Goal: Information Seeking & Learning: Learn about a topic

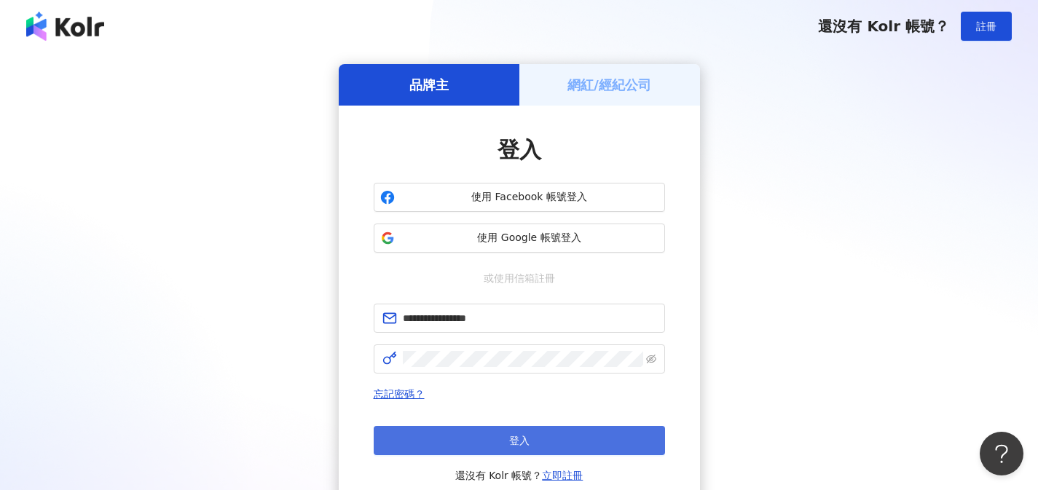
click at [637, 441] on button "登入" at bounding box center [519, 440] width 291 height 29
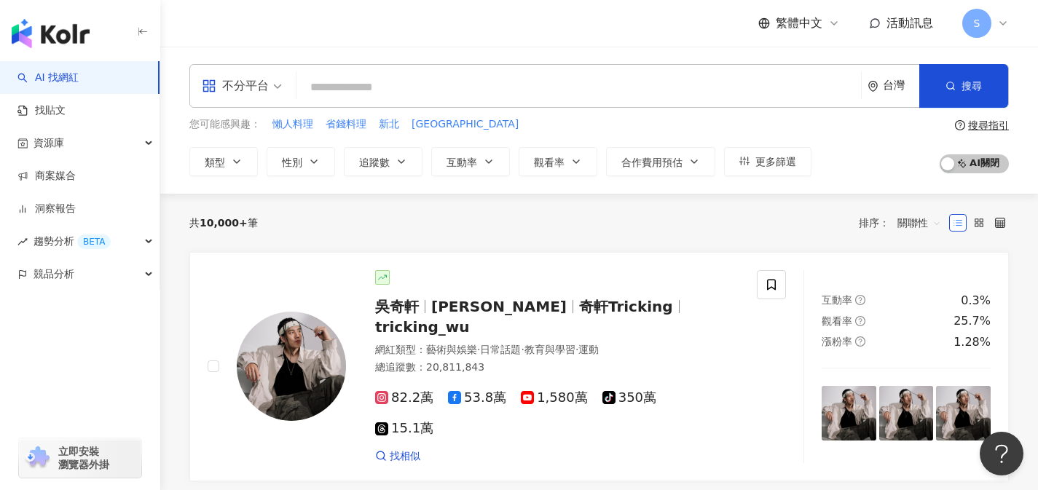
click at [251, 91] on div "不分平台" at bounding box center [235, 85] width 67 height 23
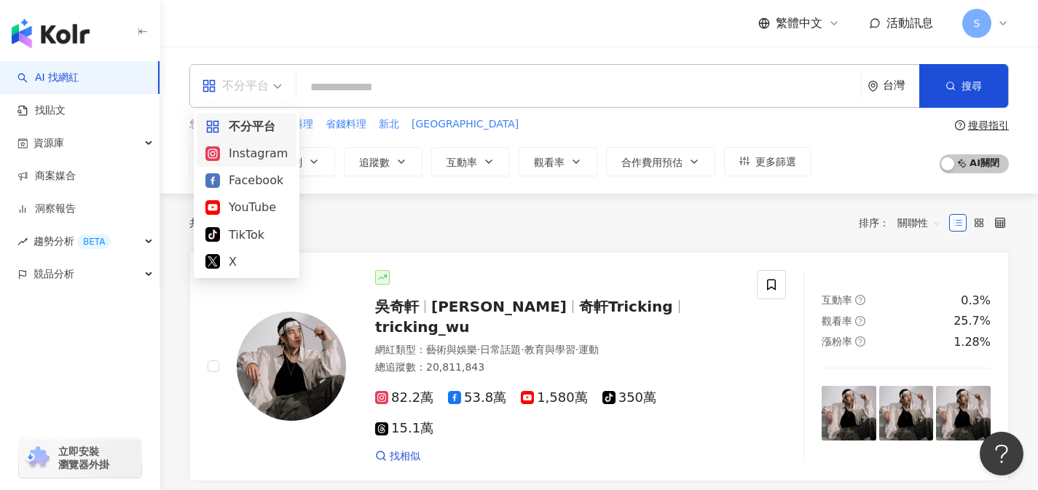
click at [264, 146] on div "Instagram" at bounding box center [246, 153] width 82 height 18
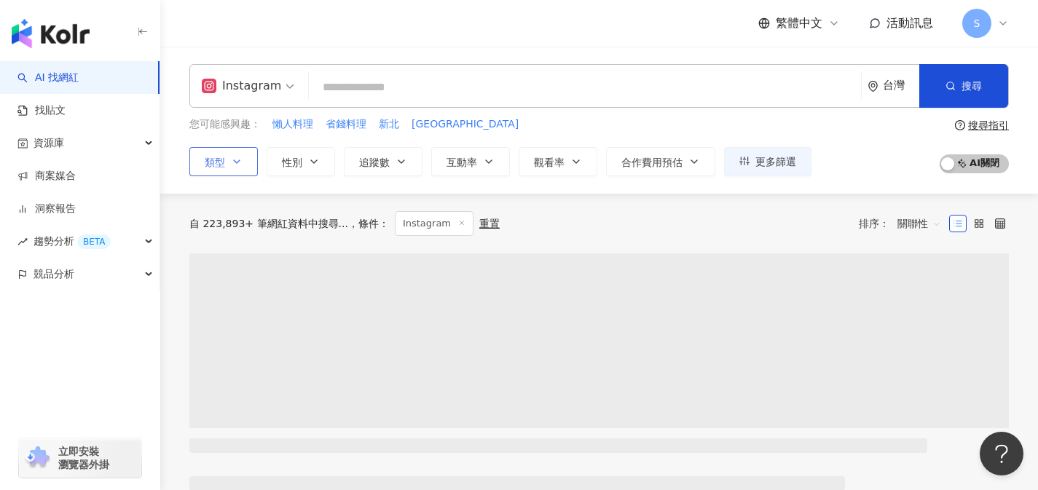
click at [238, 165] on icon "button" at bounding box center [237, 162] width 12 height 12
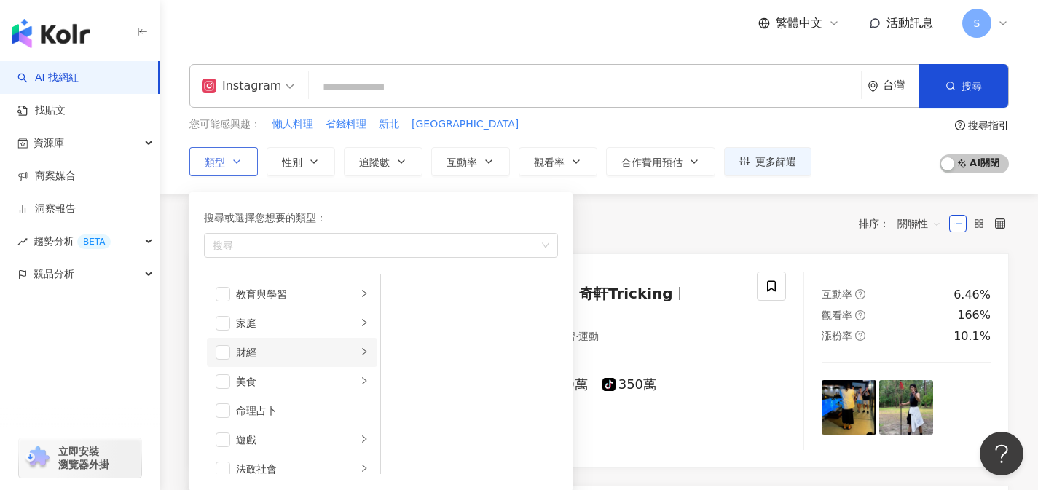
scroll to position [136, 0]
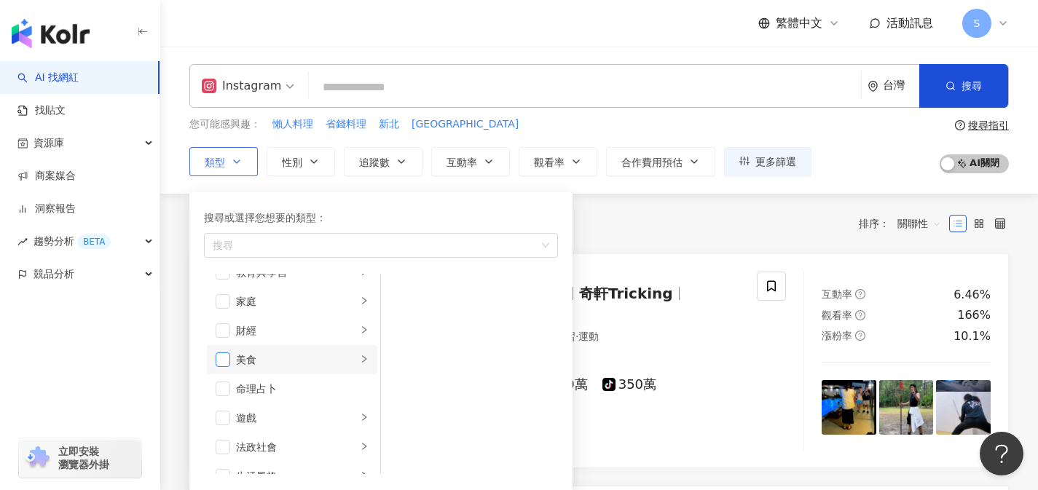
click at [228, 358] on span "button" at bounding box center [223, 360] width 15 height 15
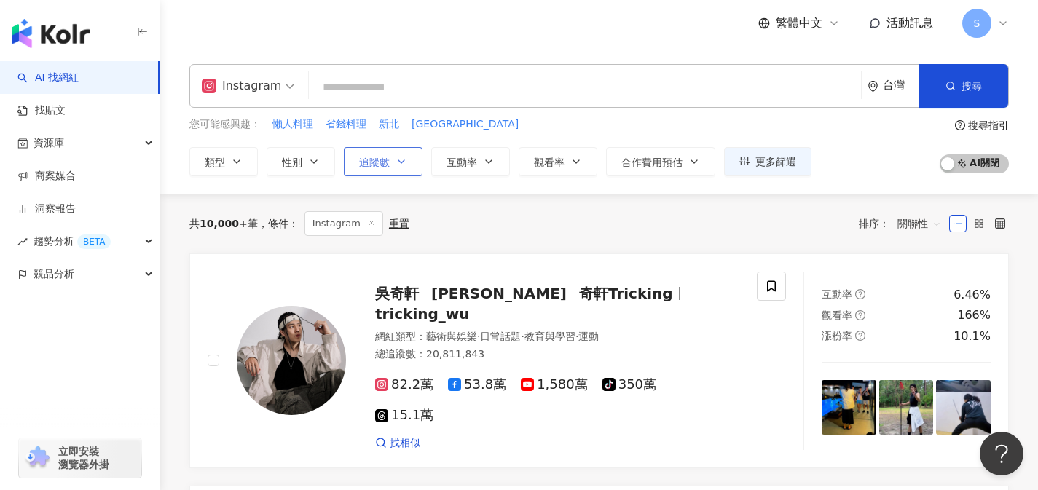
click at [369, 162] on span "追蹤數" at bounding box center [374, 163] width 31 height 12
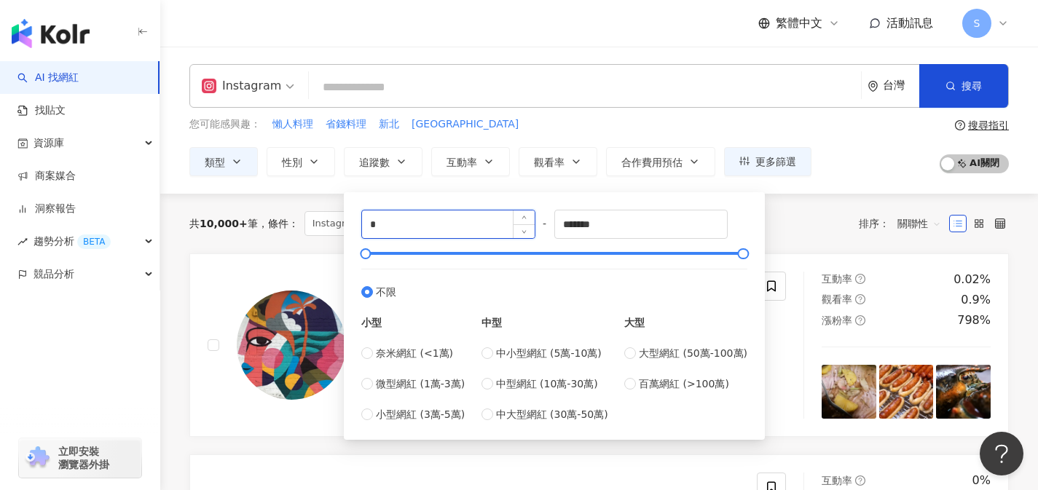
click at [409, 222] on input "*" at bounding box center [448, 225] width 173 height 28
type input "*****"
drag, startPoint x: 633, startPoint y: 226, endPoint x: 456, endPoint y: 221, distance: 177.1
click at [456, 221] on div "***** - ******* 不限 小型 奈米網紅 (<1萬) 微型網紅 (1萬-3萬) 小型網紅 (3萬-5萬) 中型 中小型網紅 (5萬-10萬) 中型…" at bounding box center [554, 316] width 386 height 213
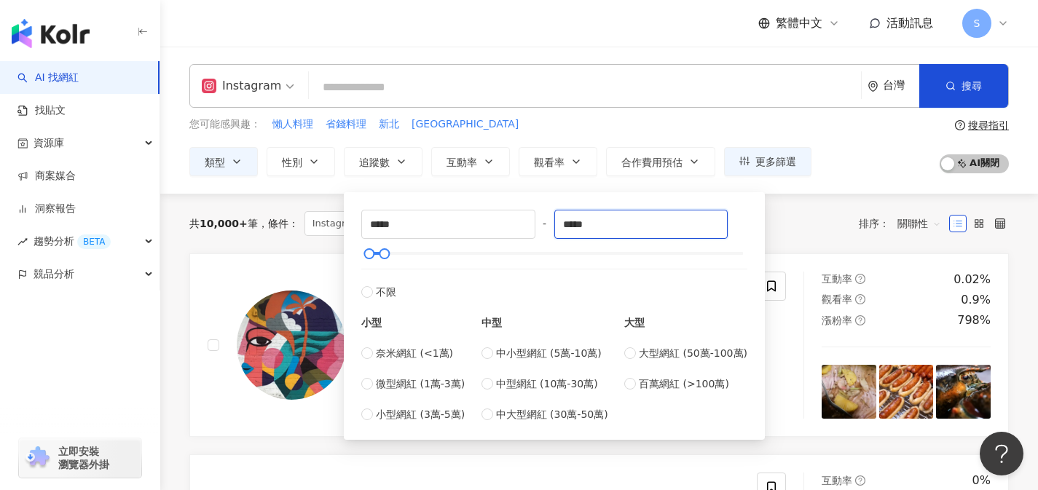
type input "*****"
click at [840, 204] on div "共 10,000+ 筆 條件 ： Instagram 美食 重置 排序： 關聯性" at bounding box center [599, 224] width 820 height 60
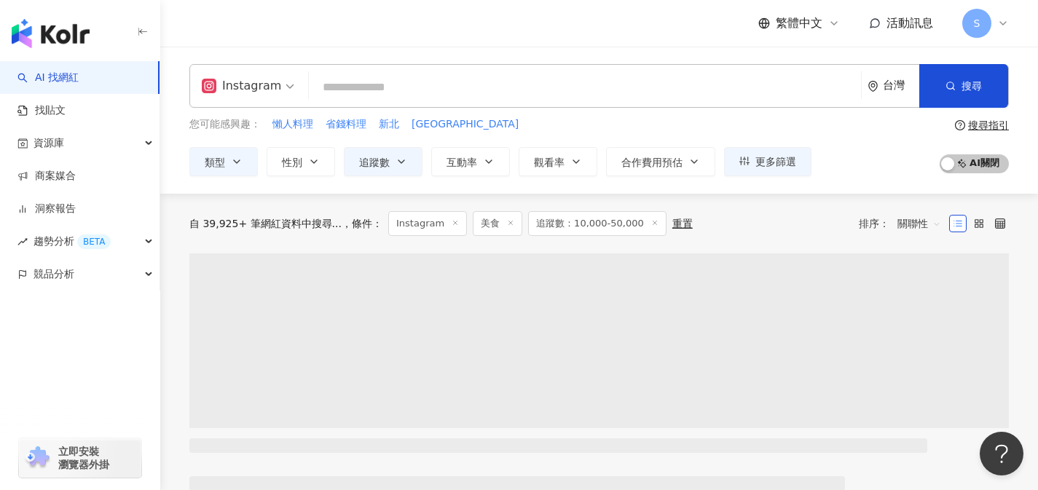
click at [733, 90] on input "search" at bounding box center [585, 88] width 541 height 28
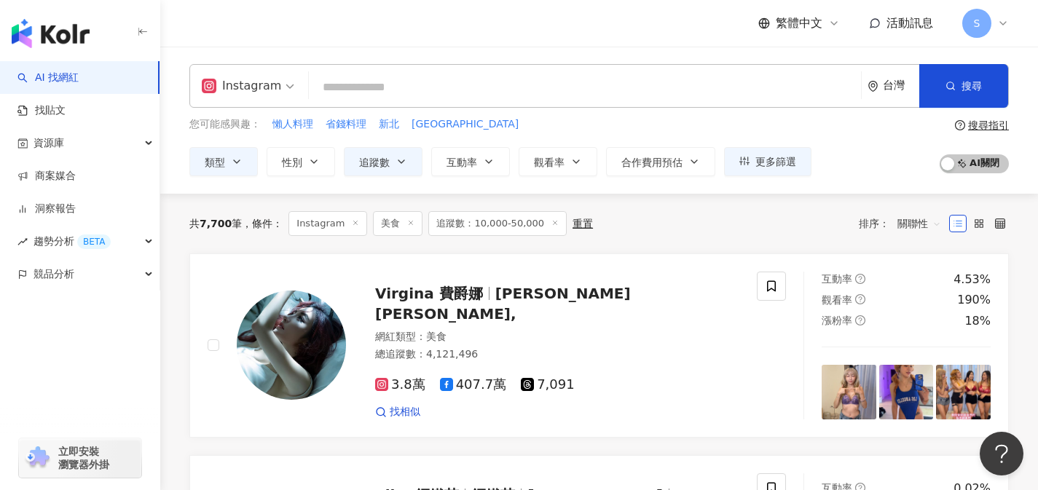
type input "*"
type input "**"
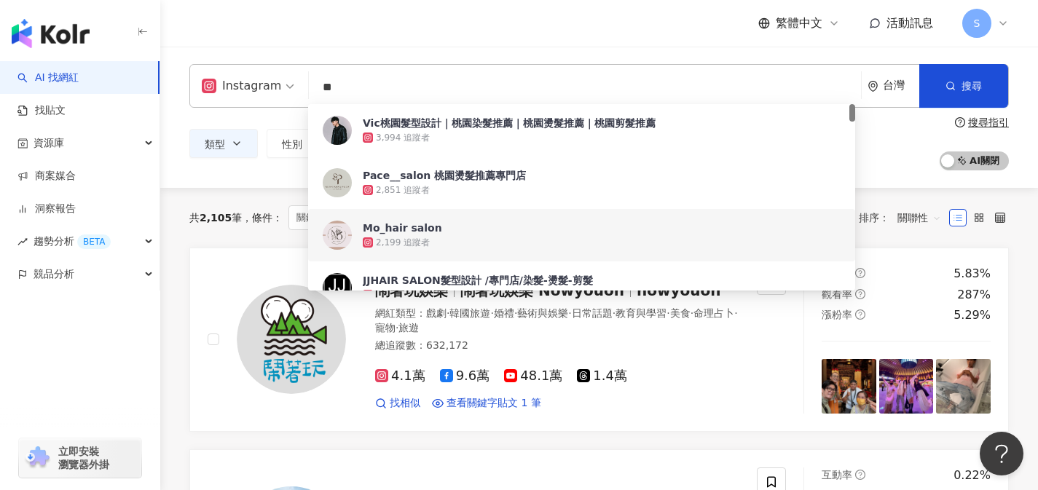
click at [914, 221] on span "關聯性" at bounding box center [920, 217] width 44 height 23
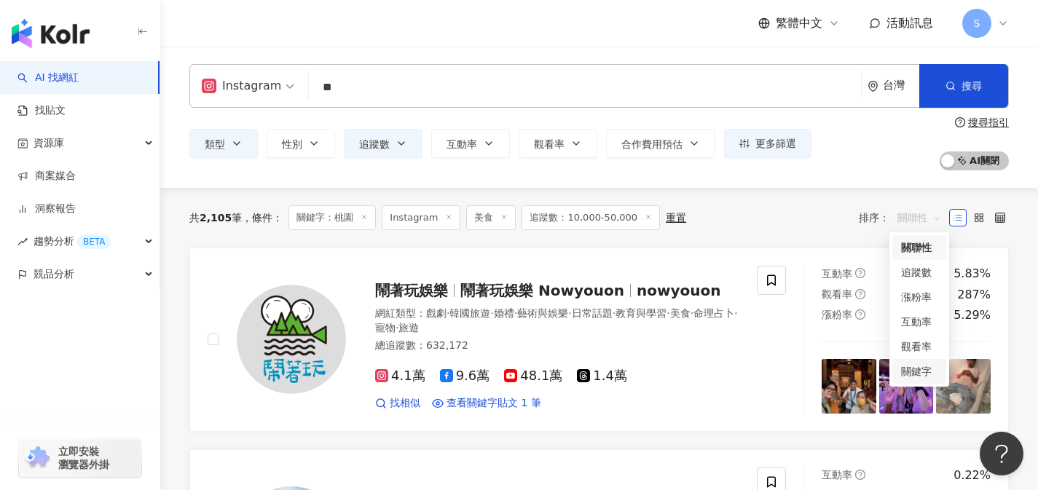
click at [914, 372] on div "關鍵字" at bounding box center [919, 372] width 36 height 16
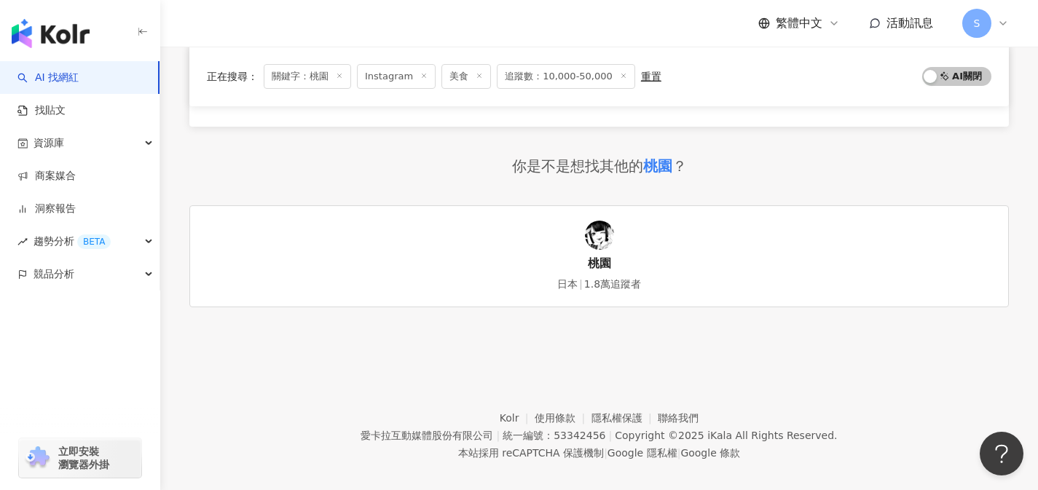
scroll to position [2536, 0]
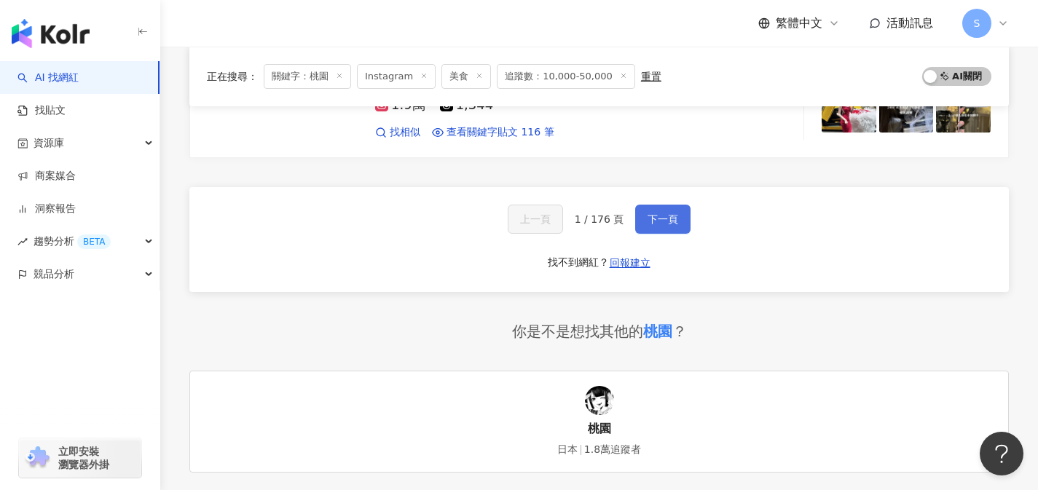
click at [651, 213] on span "下一頁" at bounding box center [663, 219] width 31 height 12
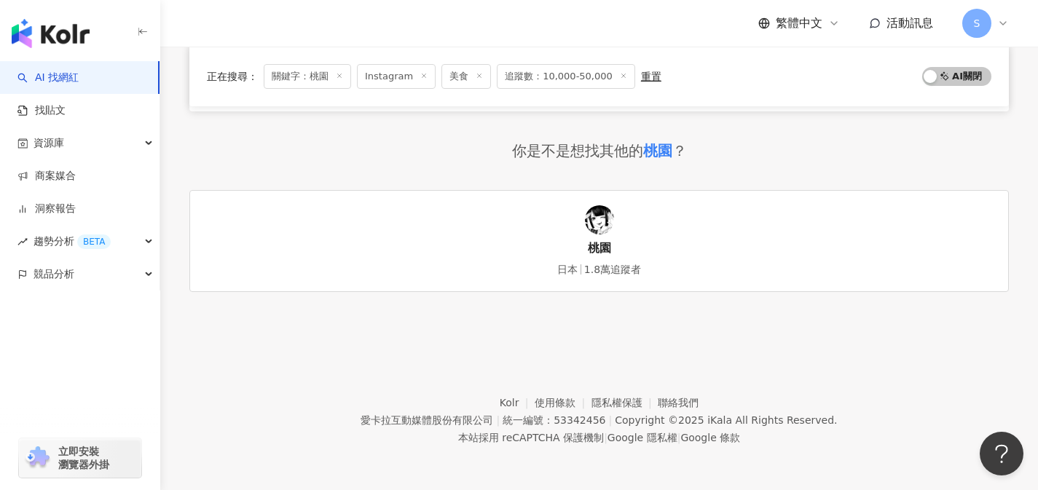
scroll to position [970, 0]
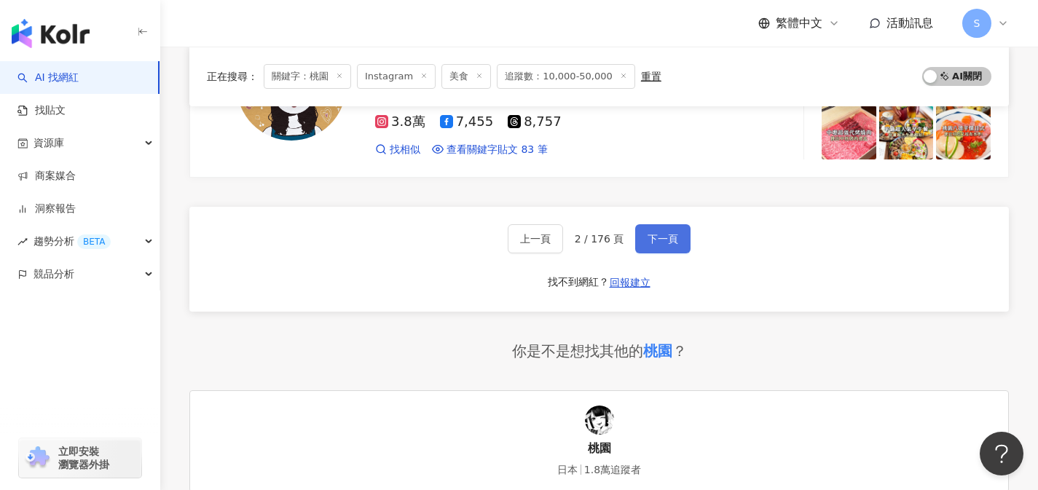
click at [665, 224] on button "下一頁" at bounding box center [662, 238] width 55 height 29
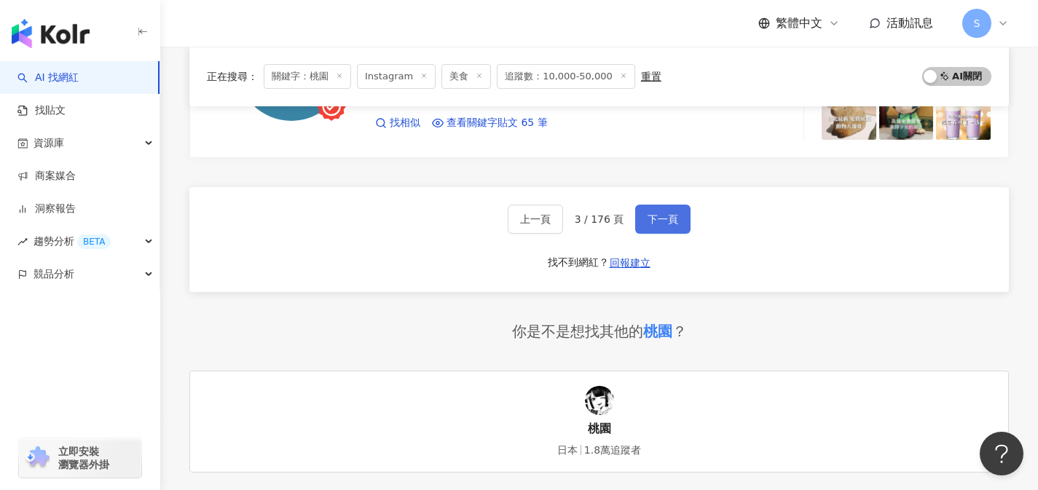
click at [664, 216] on button "下一頁" at bounding box center [662, 219] width 55 height 29
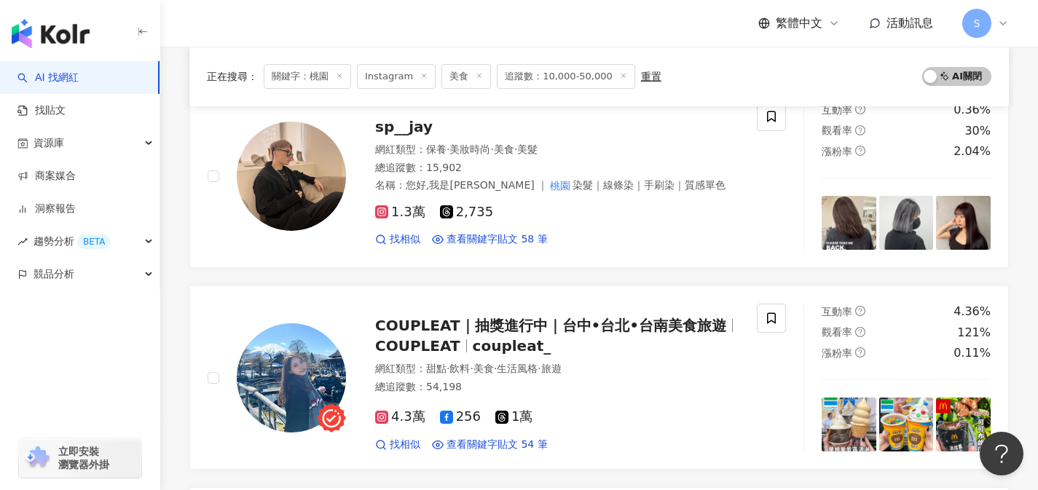
scroll to position [2508, 0]
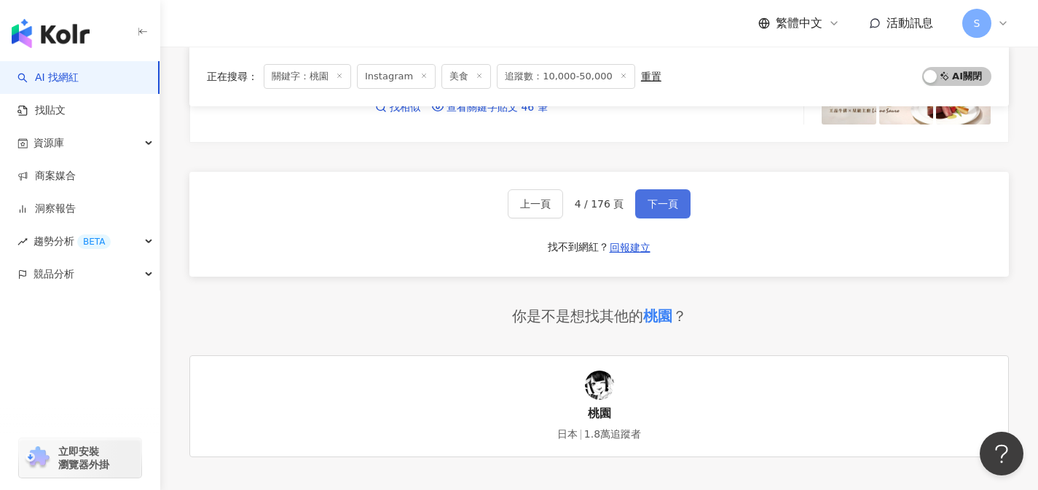
click at [664, 216] on button "下一頁" at bounding box center [662, 203] width 55 height 29
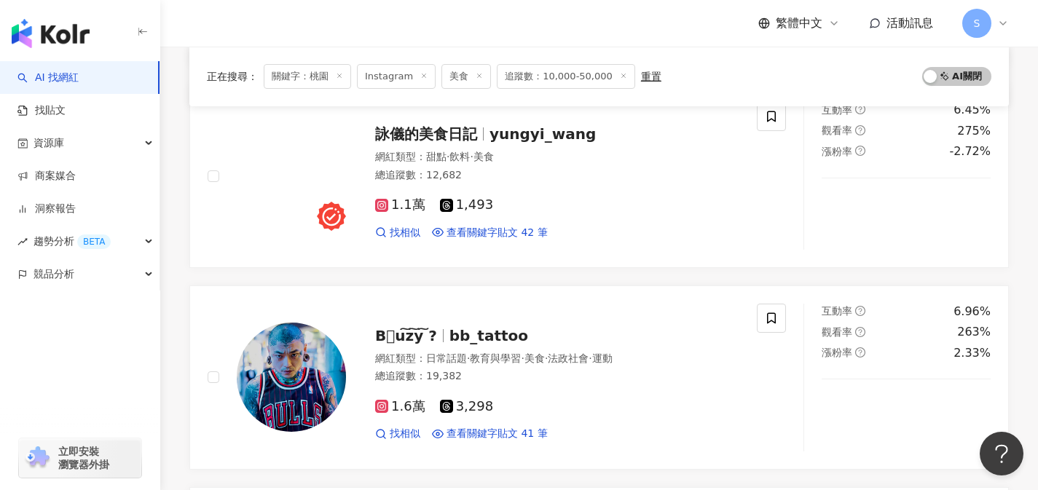
scroll to position [2542, 0]
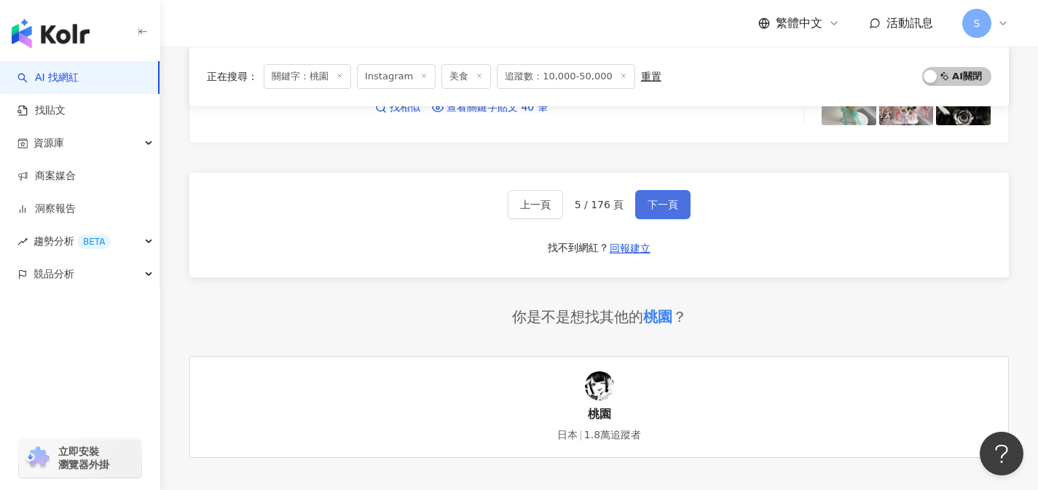
click at [664, 216] on button "下一頁" at bounding box center [662, 204] width 55 height 29
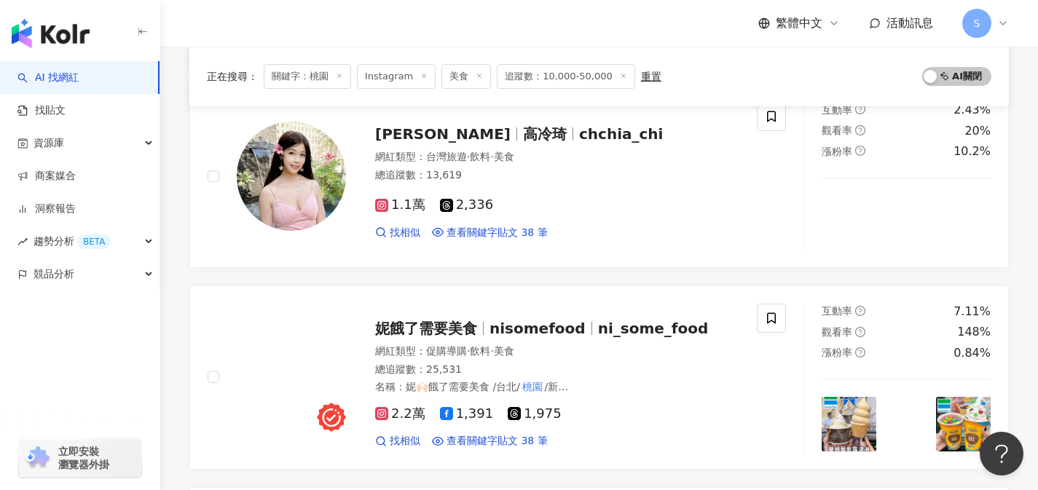
scroll to position [2507, 0]
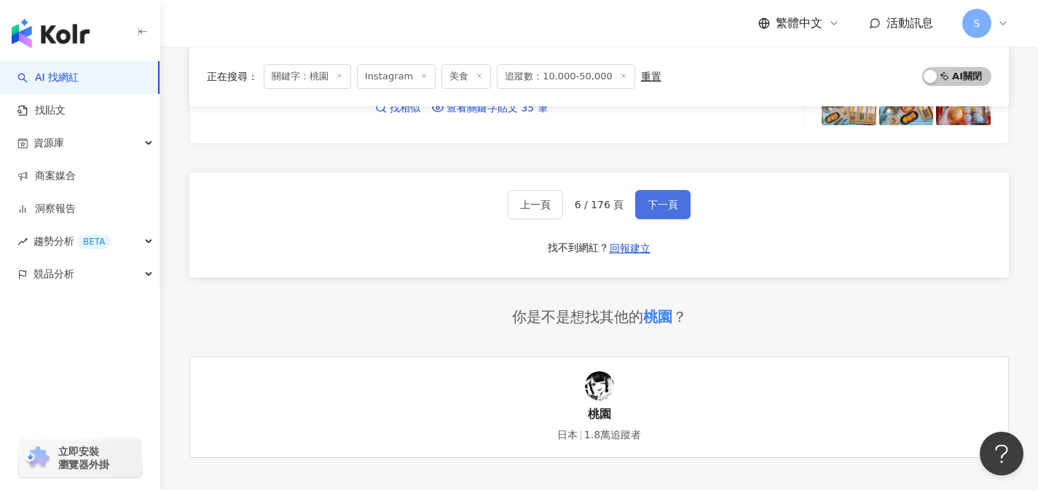
click at [664, 216] on button "下一頁" at bounding box center [662, 204] width 55 height 29
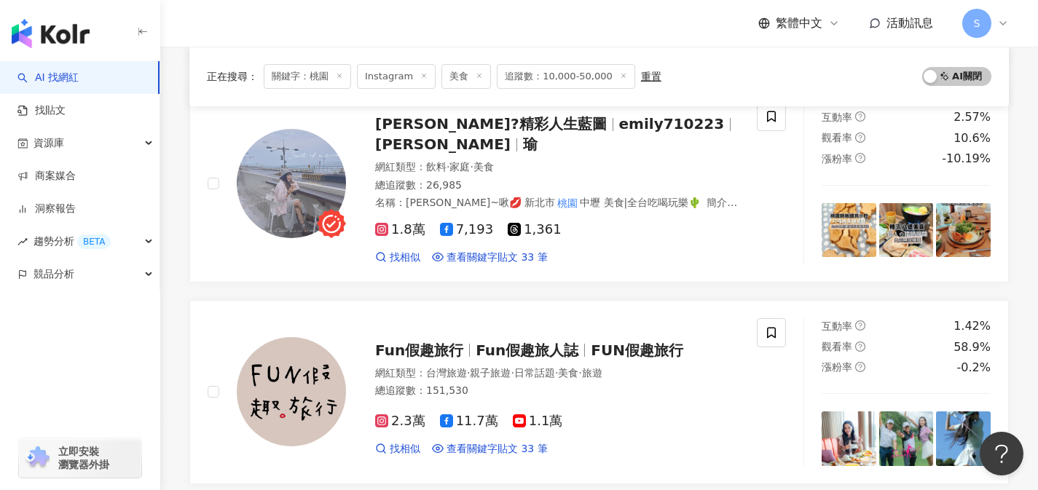
scroll to position [2508, 0]
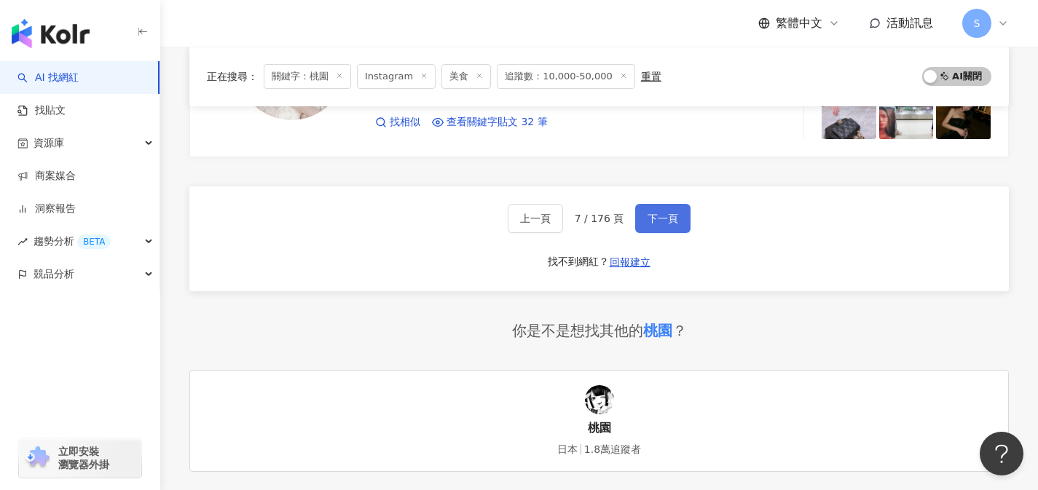
click at [664, 216] on button "下一頁" at bounding box center [662, 218] width 55 height 29
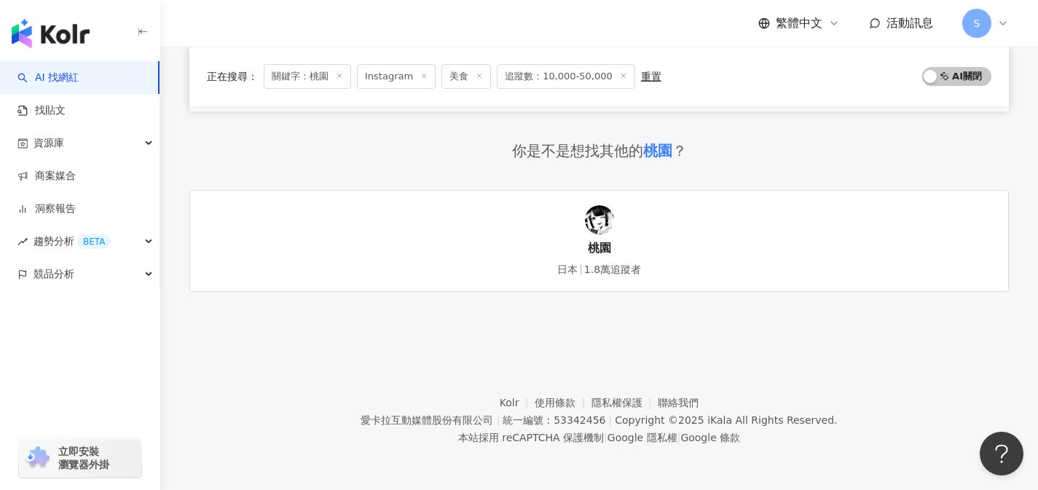
scroll to position [970, 0]
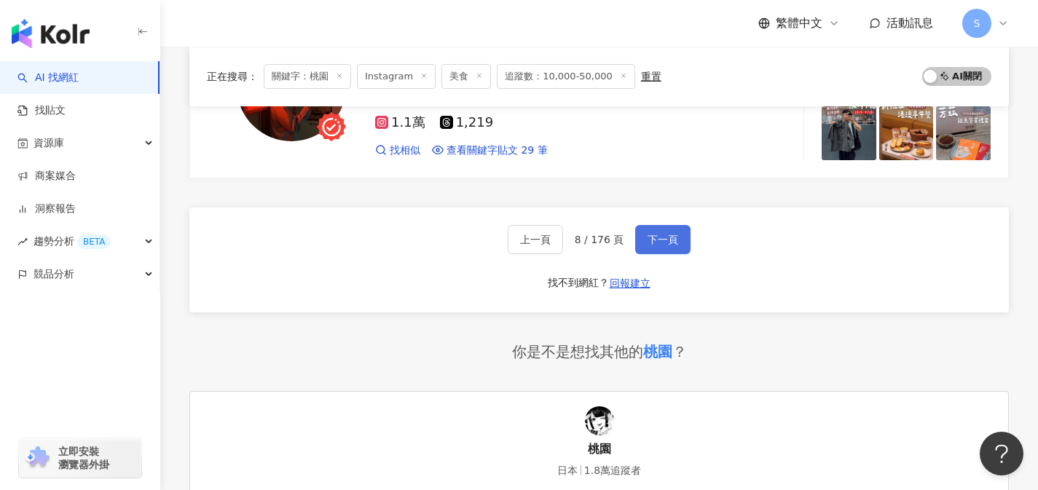
click at [664, 225] on button "下一頁" at bounding box center [662, 239] width 55 height 29
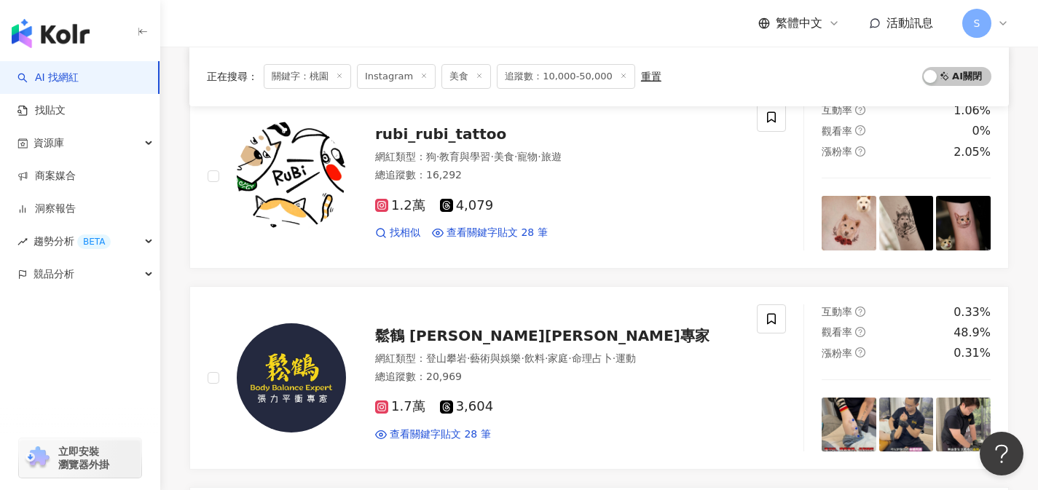
scroll to position [2507, 0]
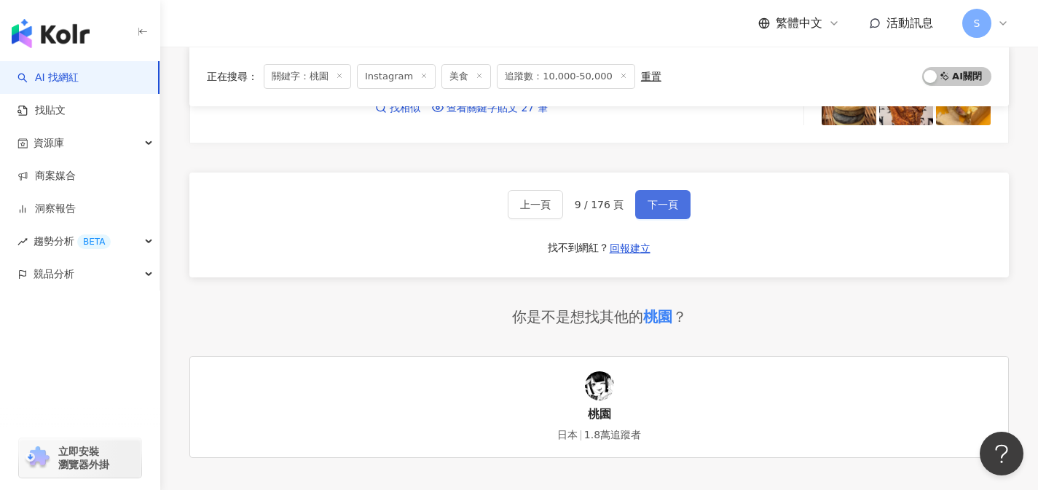
click at [664, 216] on button "下一頁" at bounding box center [662, 204] width 55 height 29
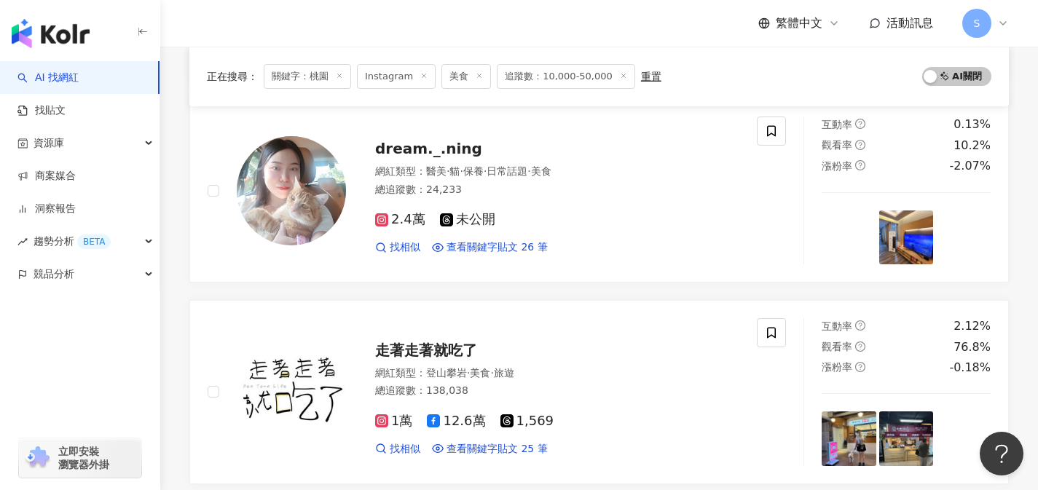
scroll to position [2516, 0]
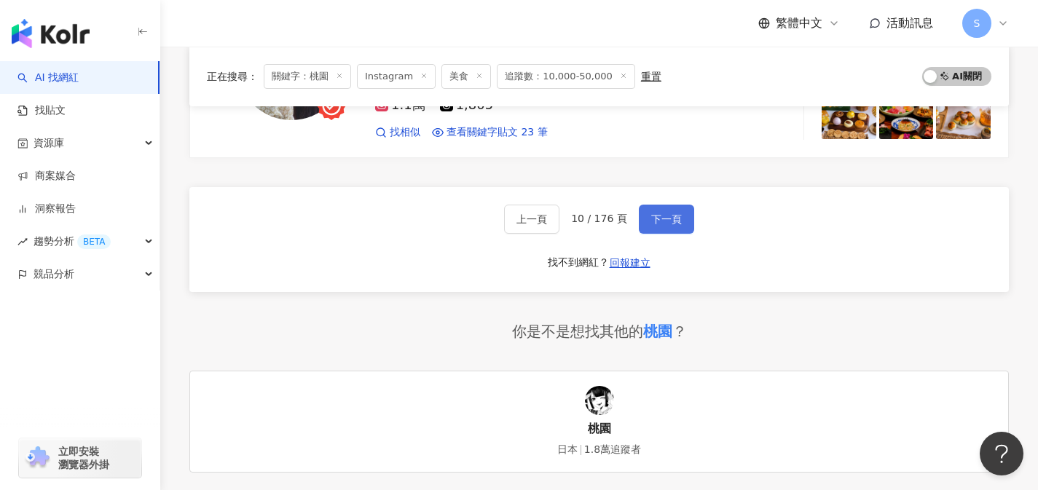
click at [664, 212] on button "下一頁" at bounding box center [666, 219] width 55 height 29
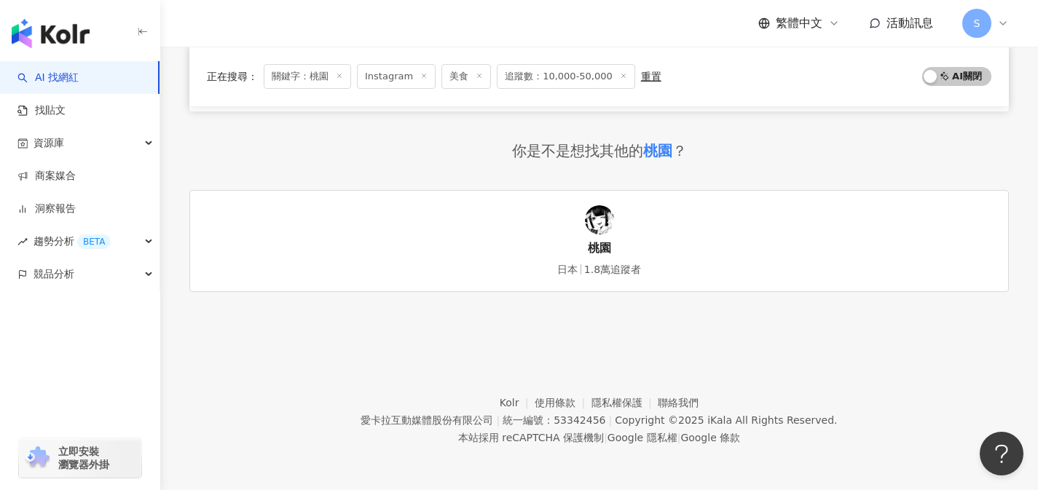
scroll to position [970, 0]
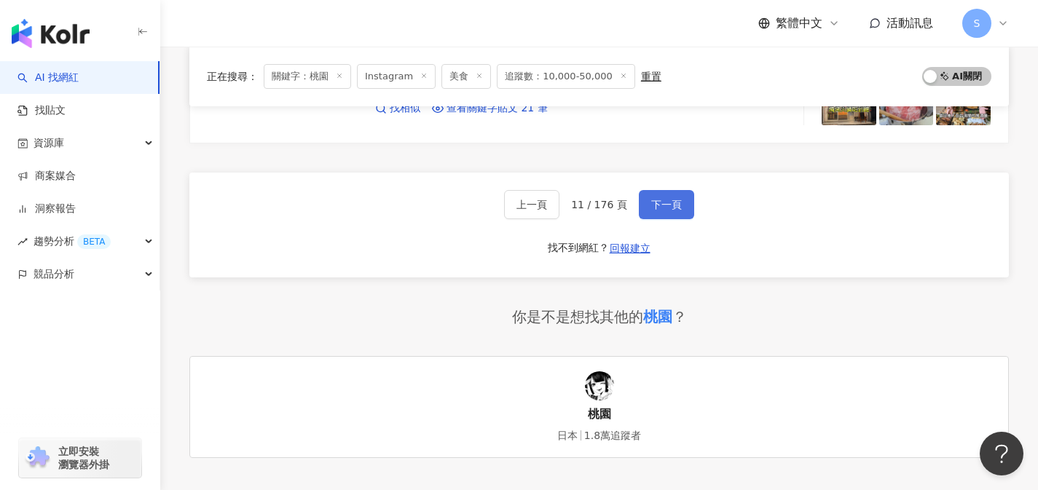
click at [664, 212] on button "下一頁" at bounding box center [666, 204] width 55 height 29
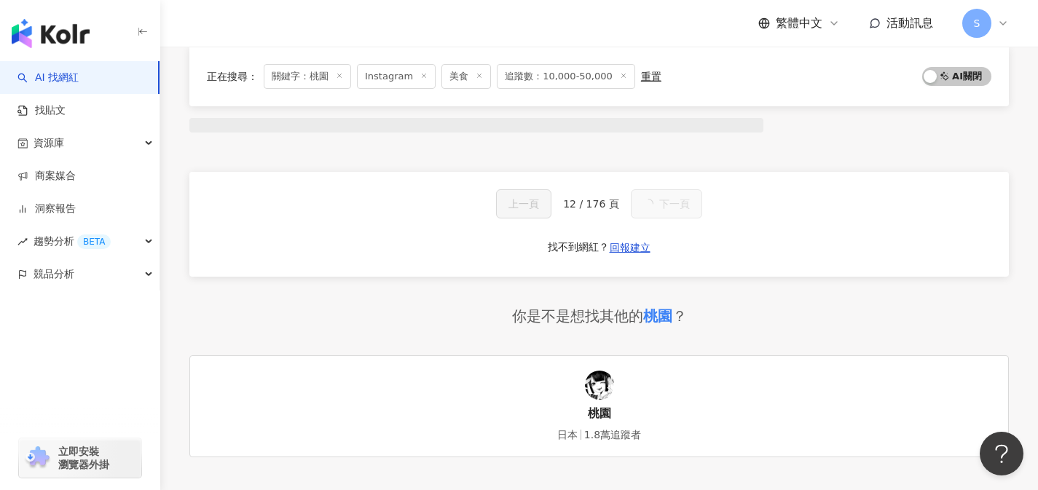
scroll to position [2522, 0]
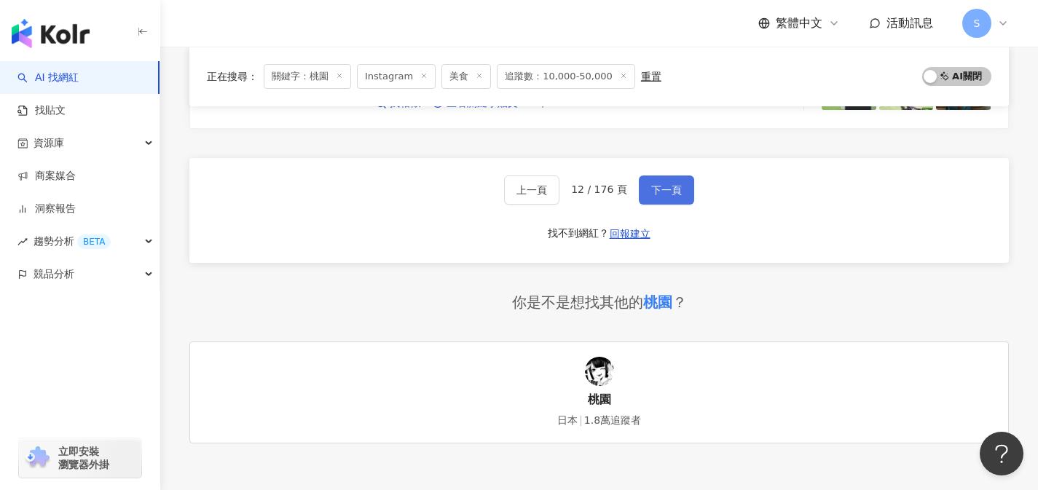
click at [664, 205] on button "下一頁" at bounding box center [666, 190] width 55 height 29
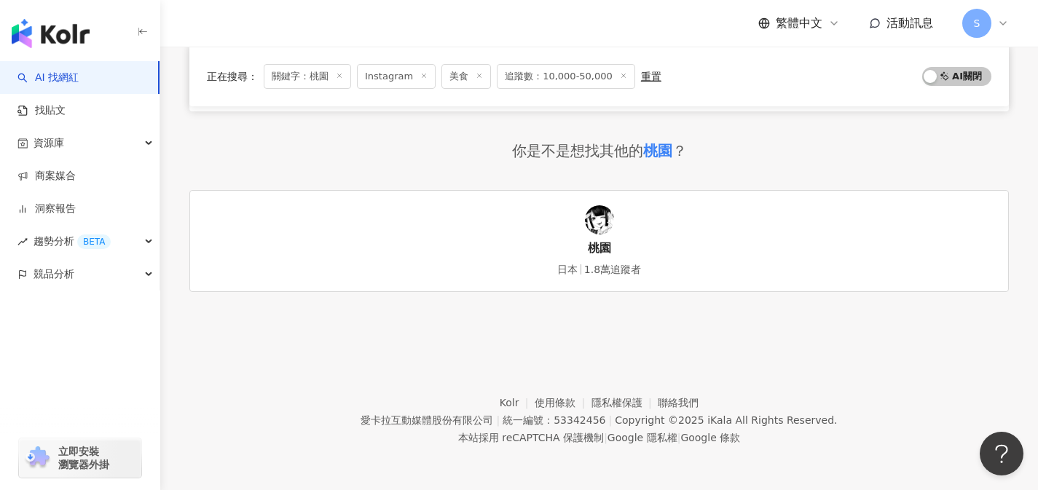
scroll to position [970, 0]
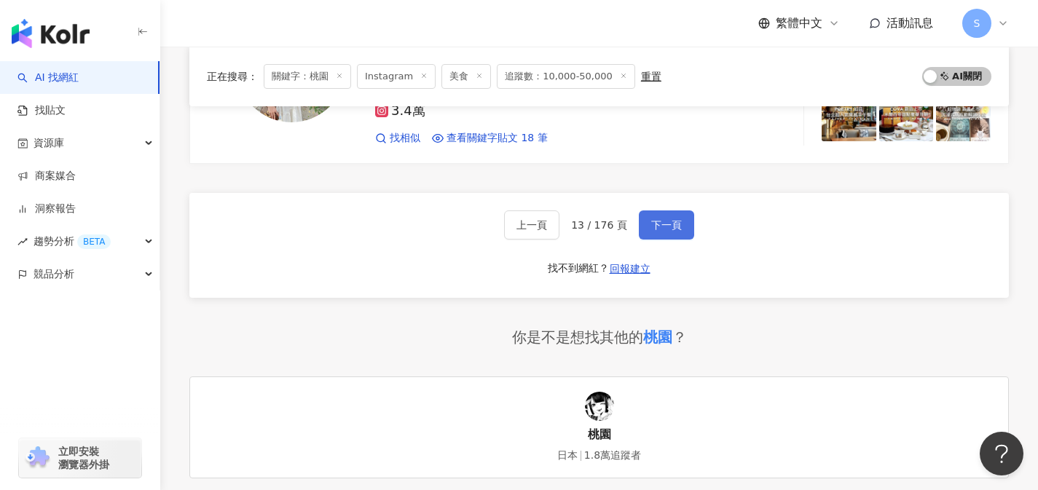
click at [664, 212] on button "下一頁" at bounding box center [666, 225] width 55 height 29
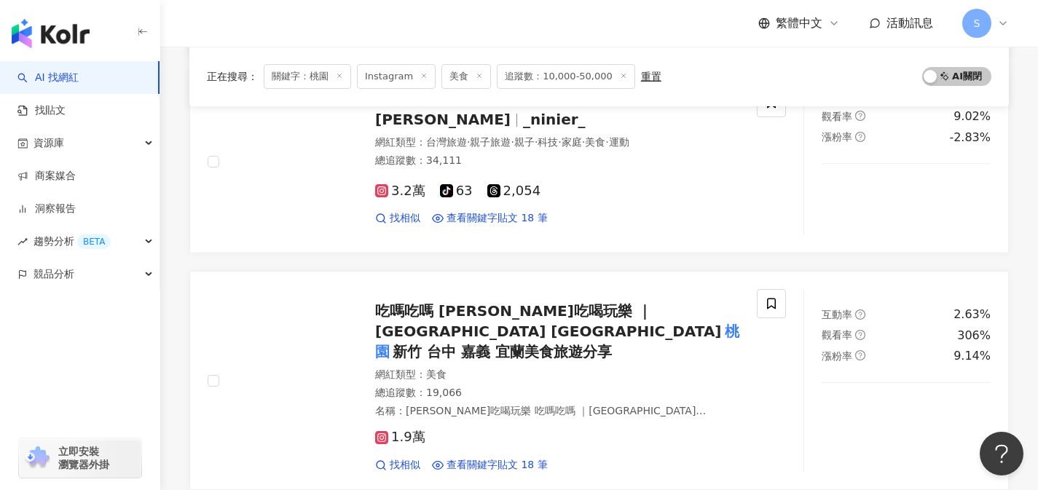
scroll to position [581, 0]
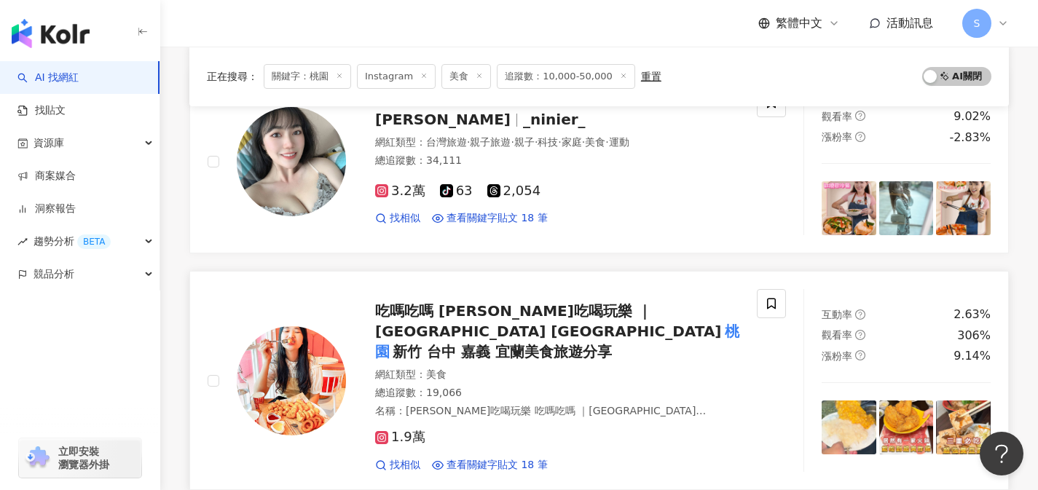
click at [503, 430] on div "1.9萬" at bounding box center [557, 438] width 364 height 16
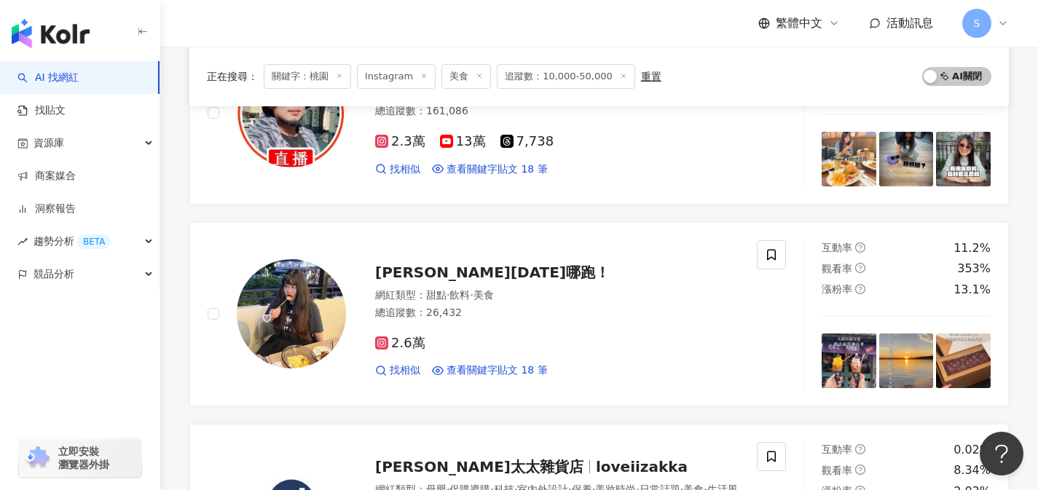
scroll to position [1694, 0]
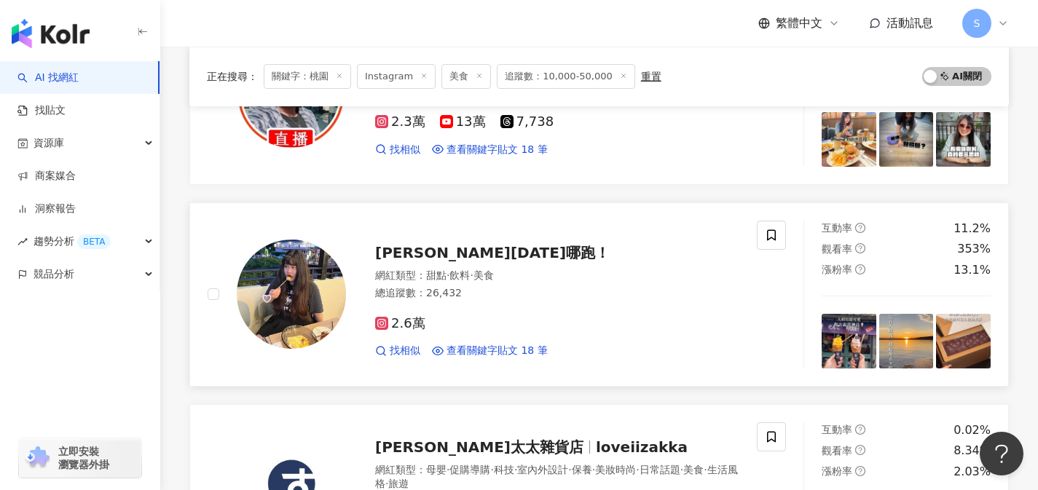
click at [530, 314] on div "2.6萬 找相似 查看關鍵字貼文 18 筆" at bounding box center [557, 332] width 364 height 54
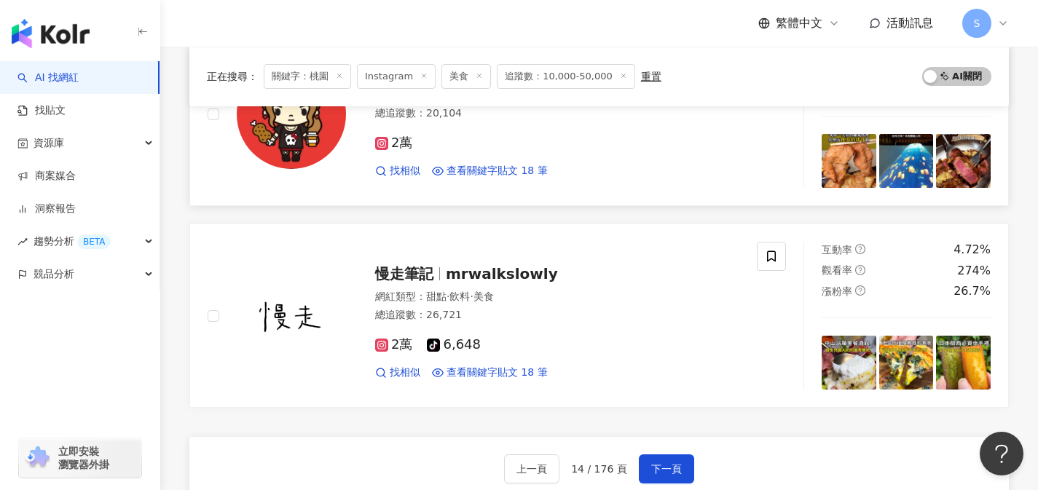
scroll to position [2312, 0]
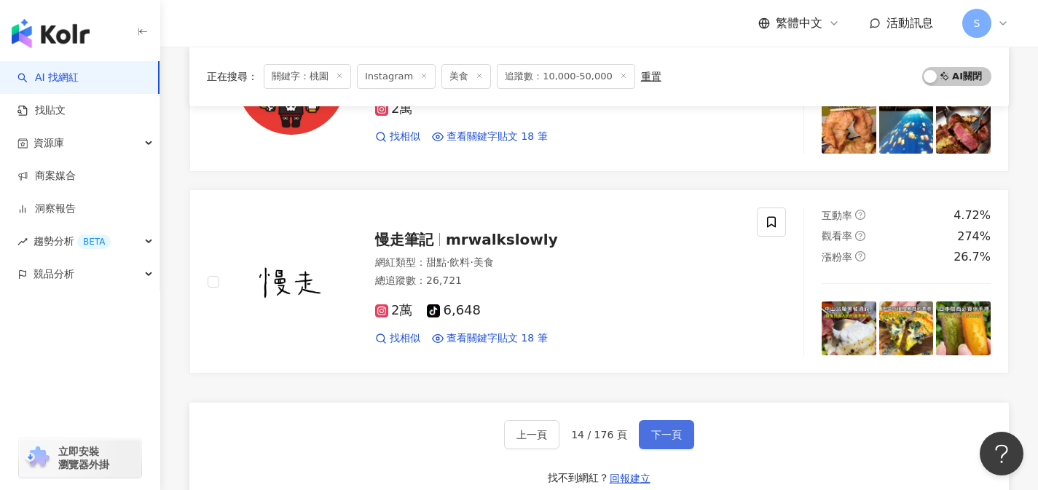
click at [668, 429] on span "下一頁" at bounding box center [666, 435] width 31 height 12
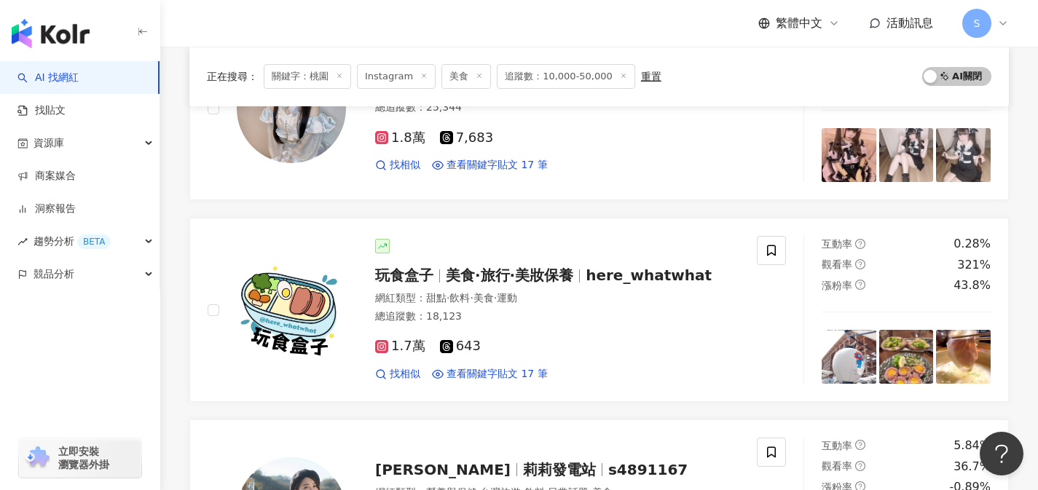
scroll to position [634, 0]
click at [535, 338] on div "1.7萬 643 找相似 查看關鍵字貼文 17 筆" at bounding box center [557, 355] width 364 height 54
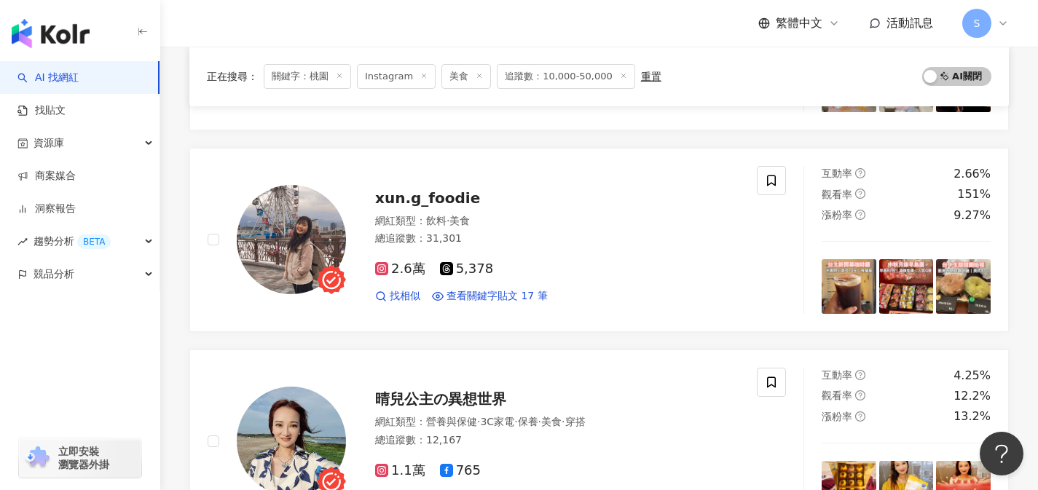
scroll to position [1313, 0]
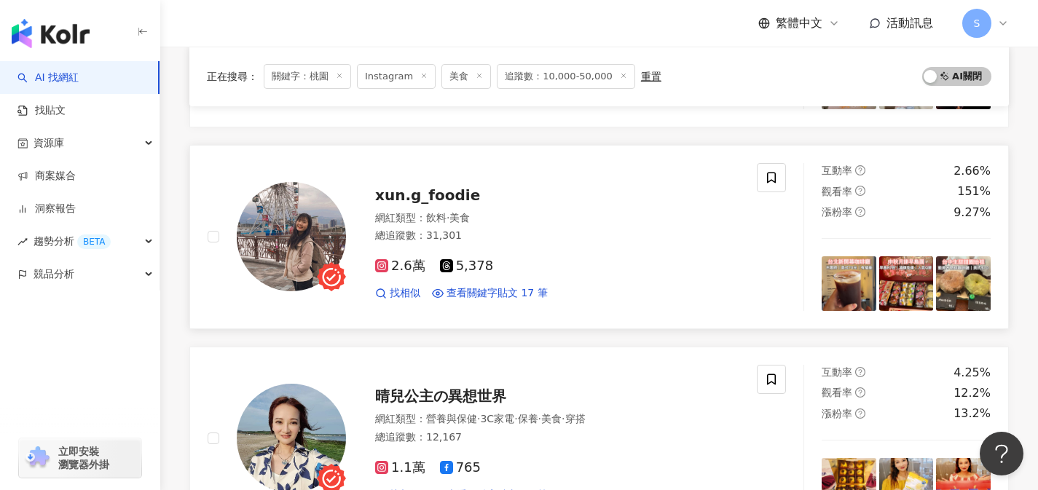
click at [538, 264] on div "2.6萬 5,378" at bounding box center [557, 267] width 364 height 16
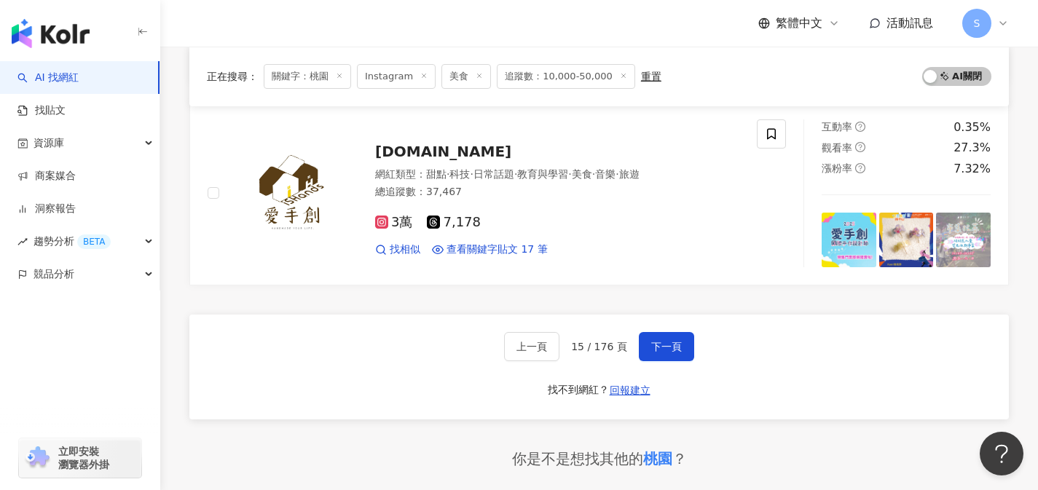
scroll to position [2368, 0]
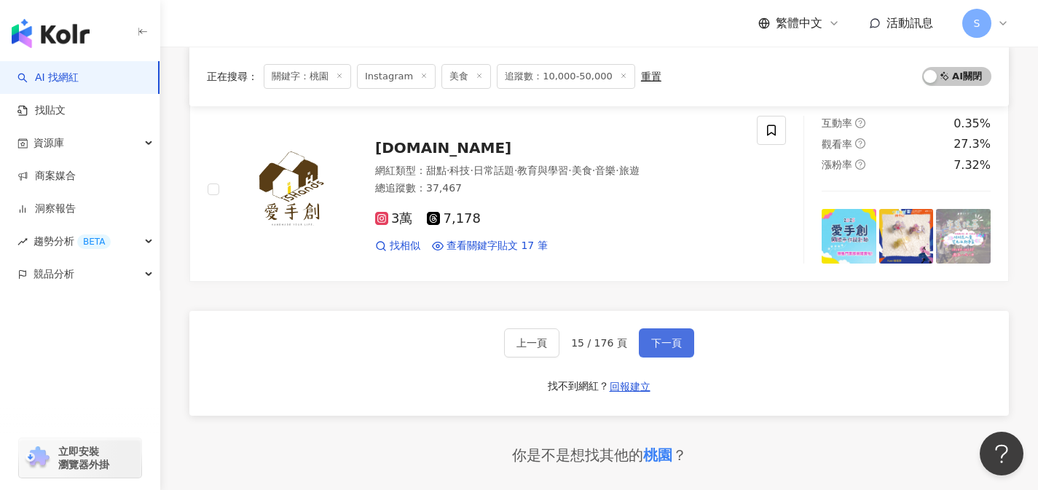
click at [682, 336] on button "下一頁" at bounding box center [666, 343] width 55 height 29
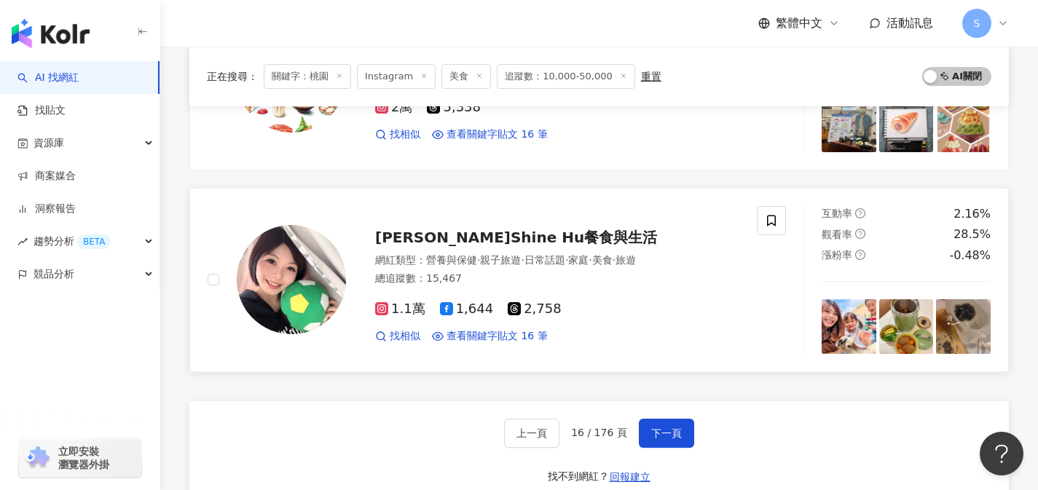
scroll to position [2437, 0]
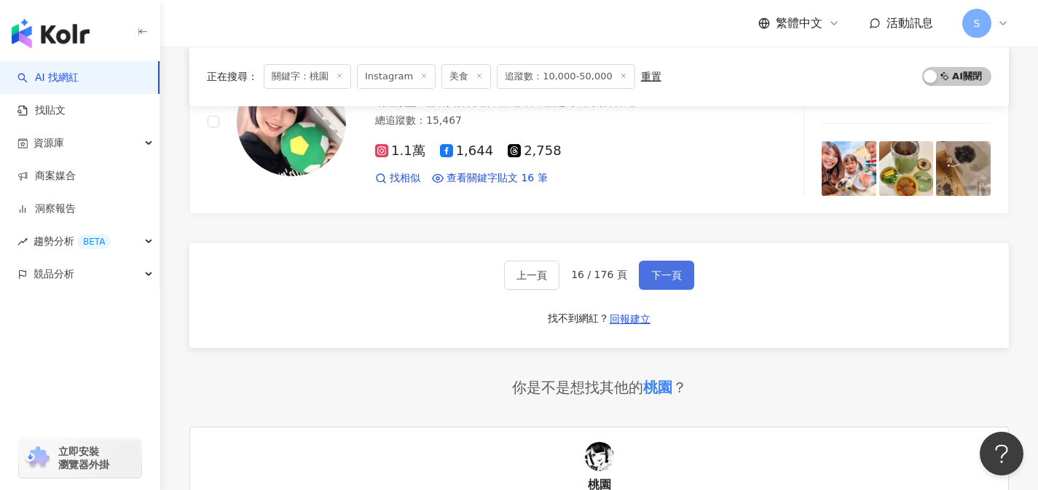
click at [676, 284] on button "下一頁" at bounding box center [666, 275] width 55 height 29
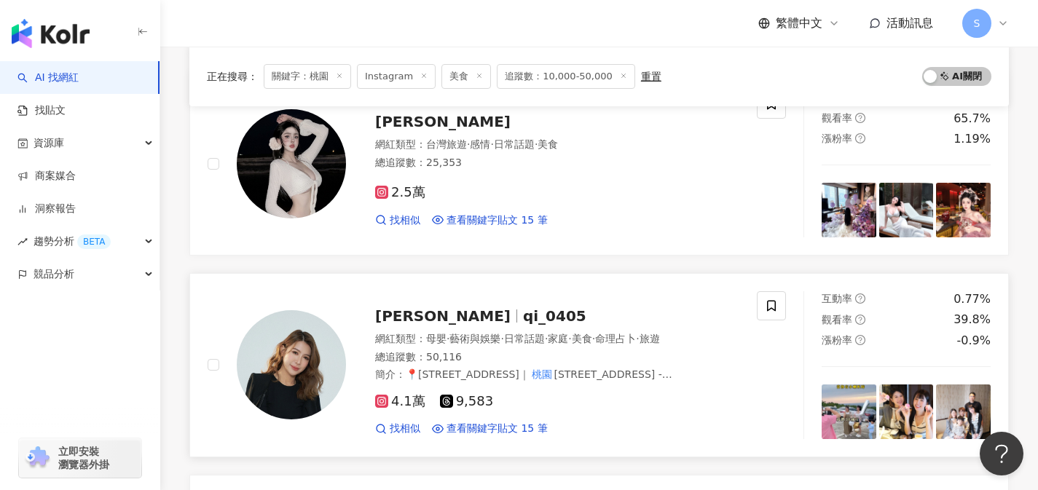
scroll to position [2269, 0]
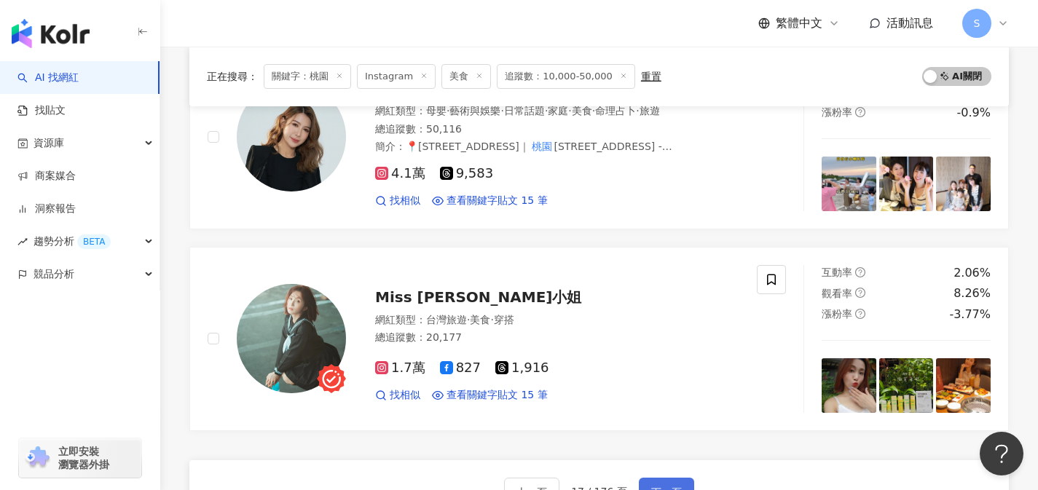
click at [688, 478] on button "下一頁" at bounding box center [666, 492] width 55 height 29
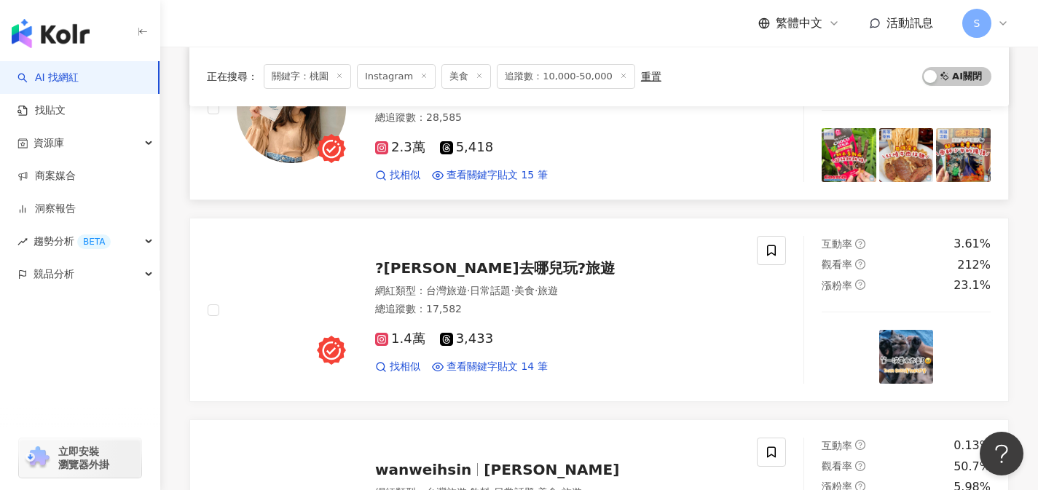
scroll to position [1695, 0]
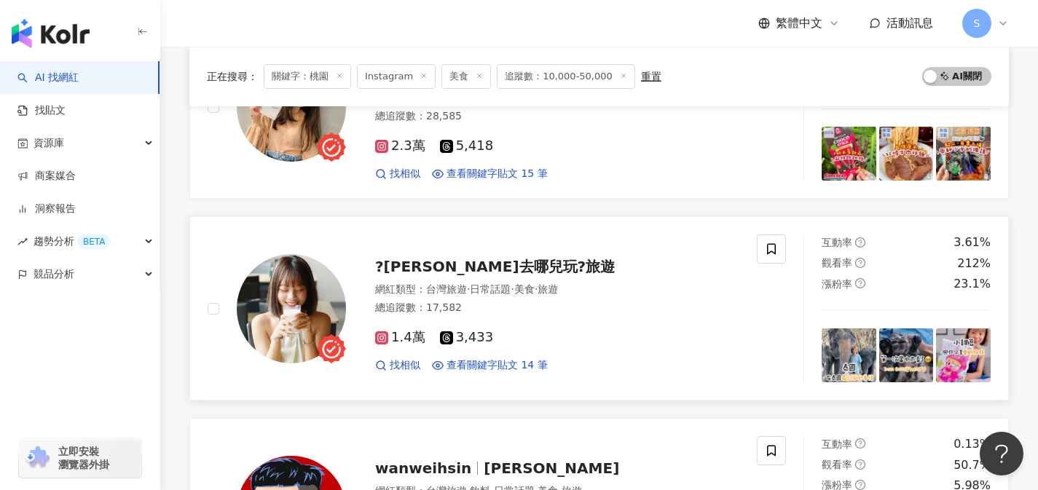
click at [549, 283] on div "網紅類型 ： 台灣旅遊 · 日常話題 · 美食 · 旅遊 總追蹤數 ： 17,582" at bounding box center [557, 301] width 364 height 36
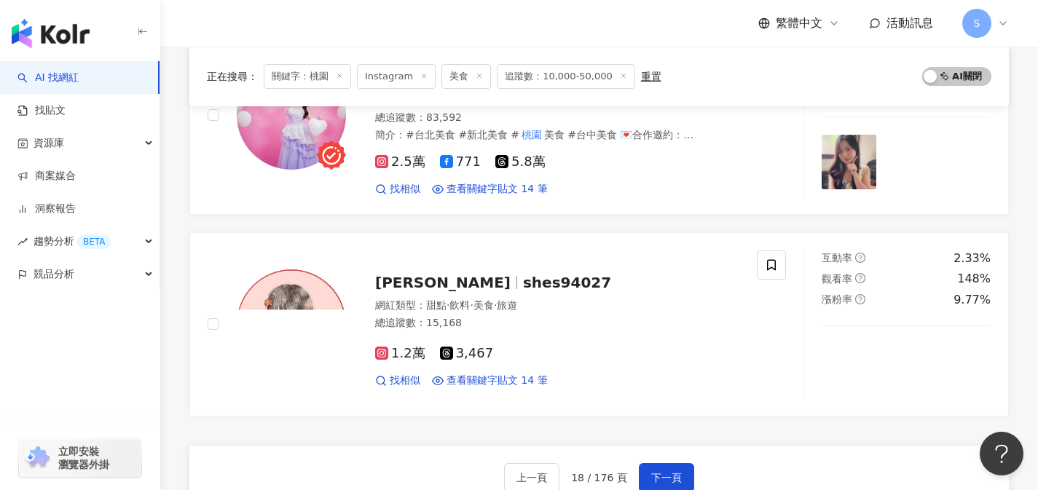
scroll to position [2304, 0]
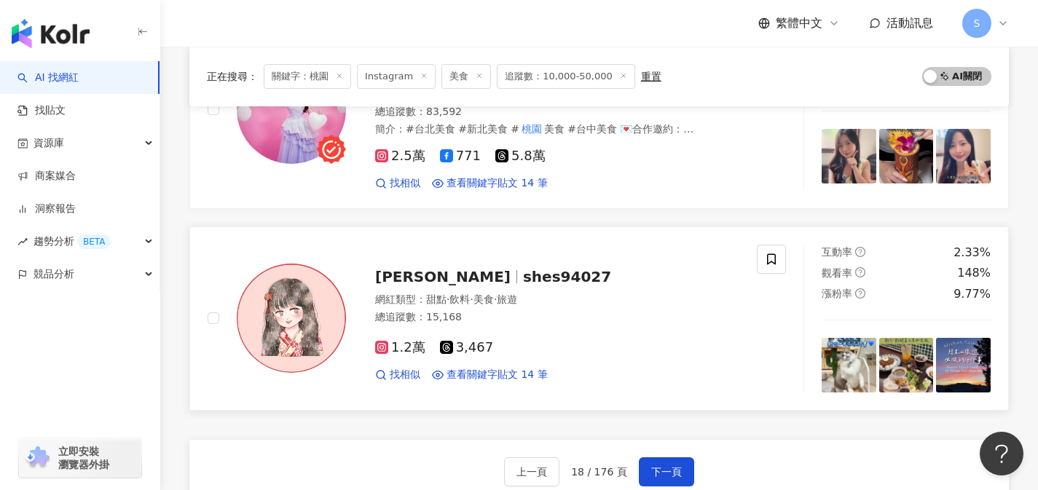
click at [527, 340] on div "1.2萬 3,467" at bounding box center [557, 348] width 364 height 16
click at [679, 458] on button "下一頁" at bounding box center [666, 472] width 55 height 29
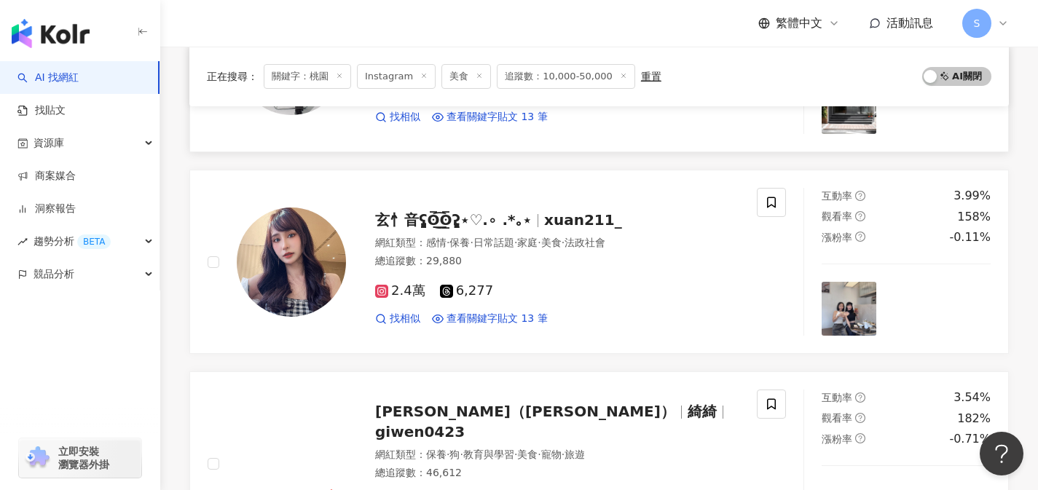
scroll to position [2100, 0]
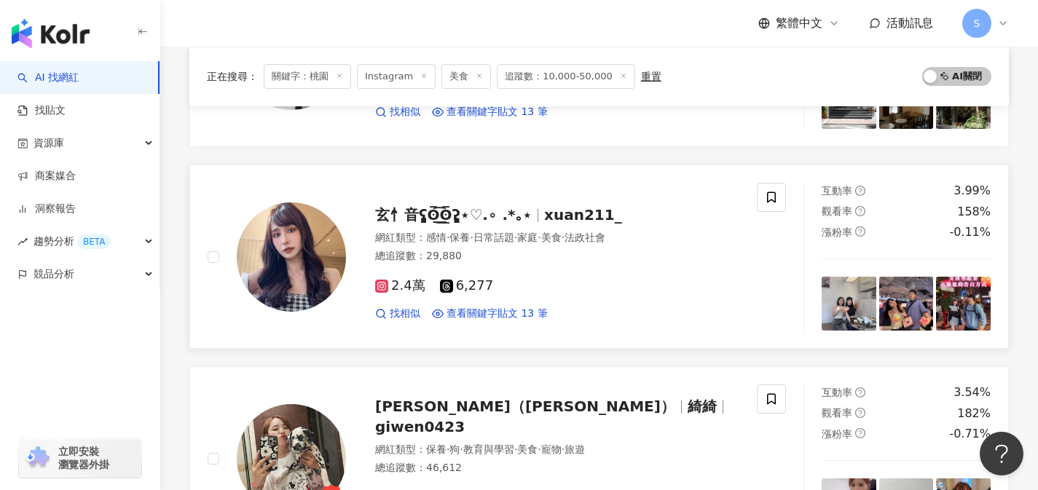
click at [517, 267] on div "2.4萬 6,277 找相似 查看關鍵字貼文 13 筆" at bounding box center [557, 294] width 364 height 54
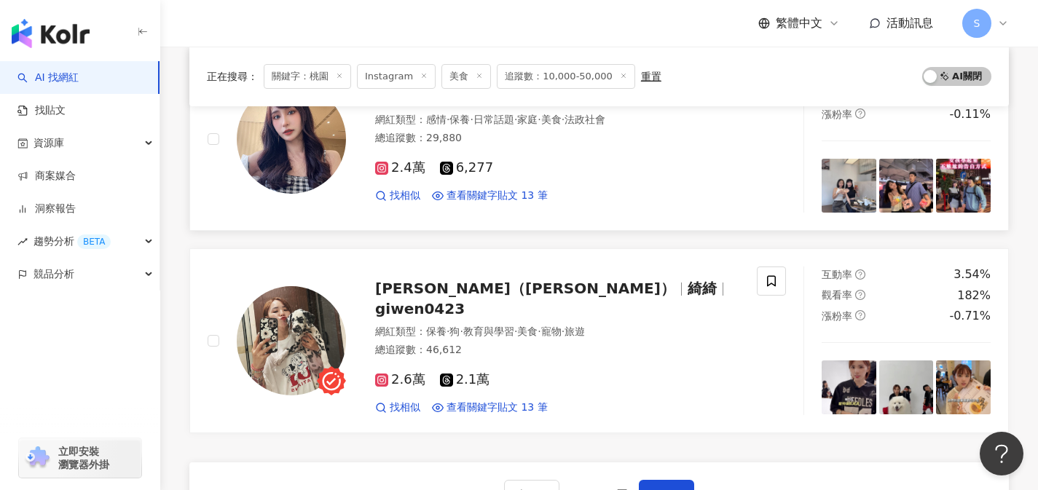
scroll to position [2283, 0]
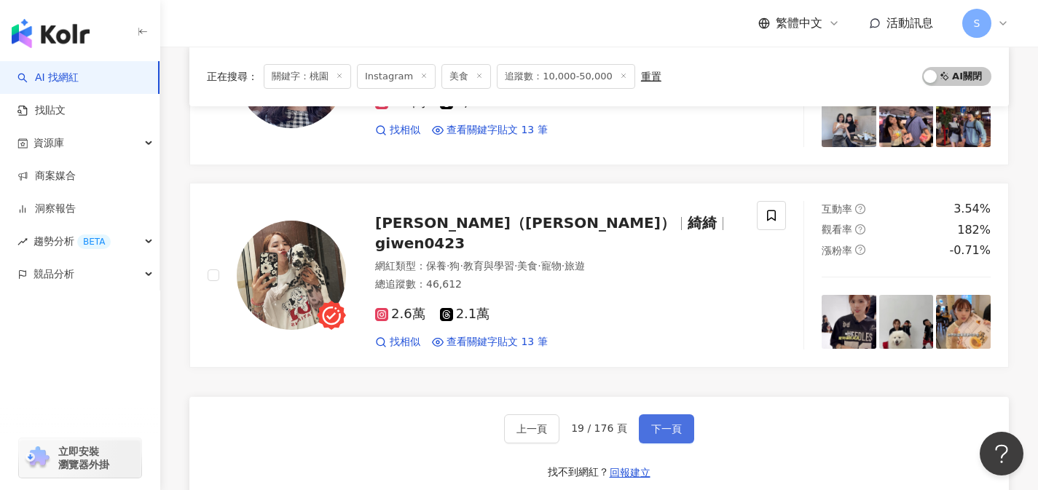
click at [659, 432] on span "下一頁" at bounding box center [666, 429] width 31 height 12
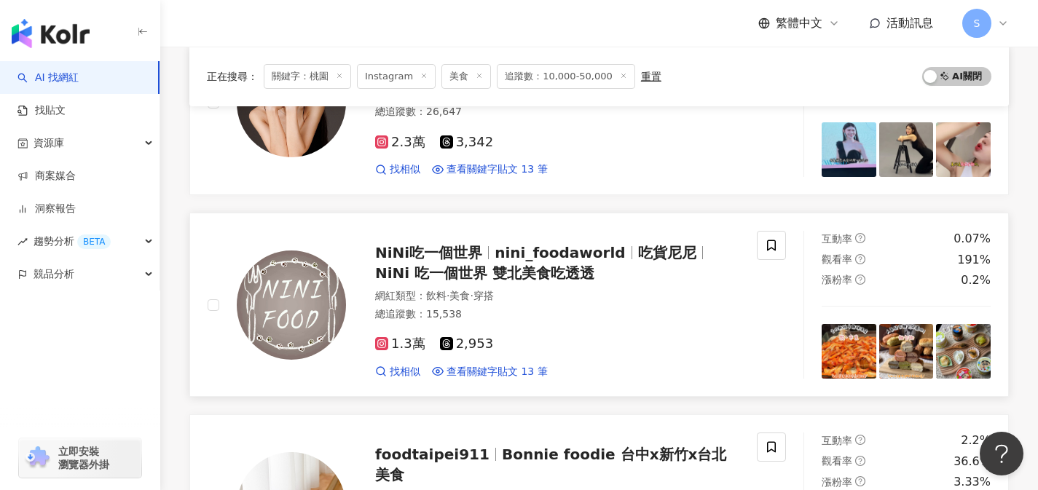
scroll to position [641, 0]
click at [538, 332] on div "1.3萬 2,953 找相似 查看關鍵字貼文 13 筆" at bounding box center [557, 351] width 364 height 54
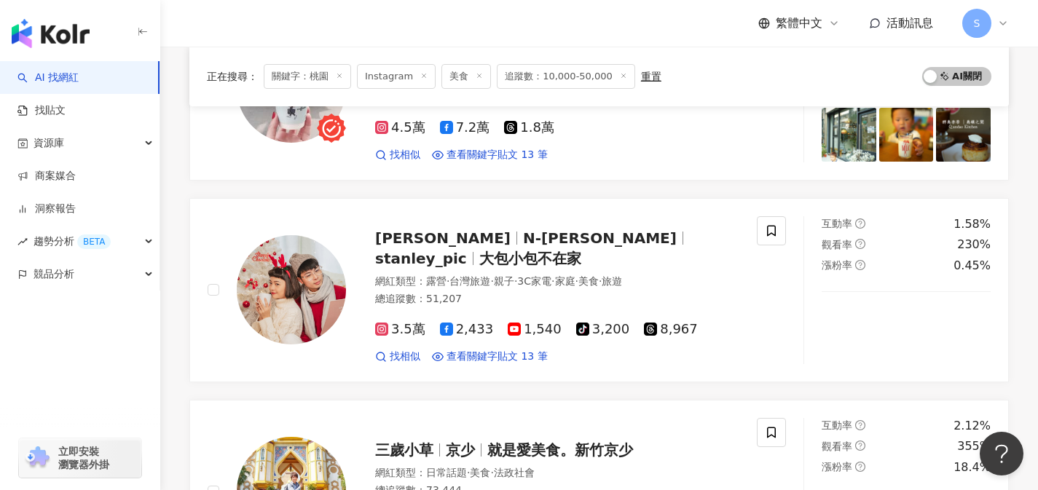
scroll to position [1264, 0]
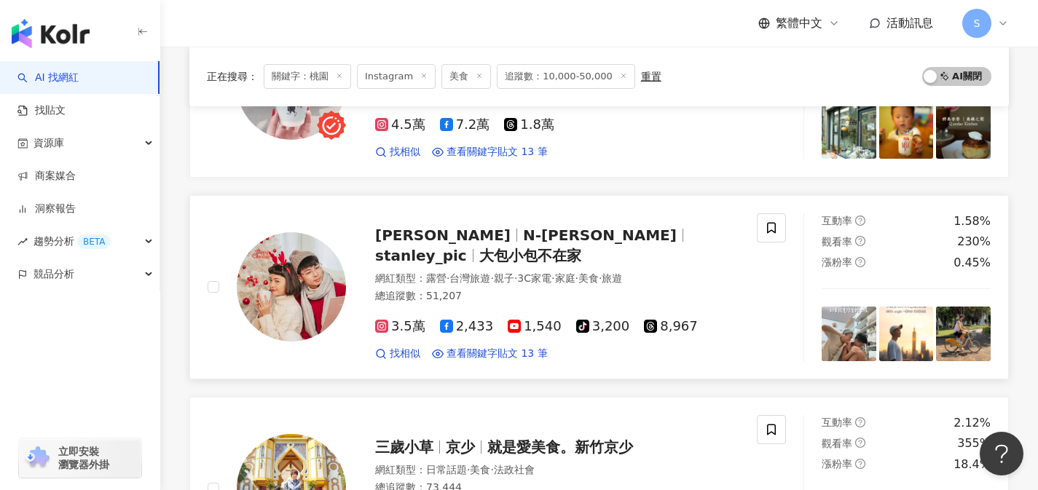
click at [510, 289] on div "總追蹤數 ： 51,207" at bounding box center [557, 296] width 364 height 15
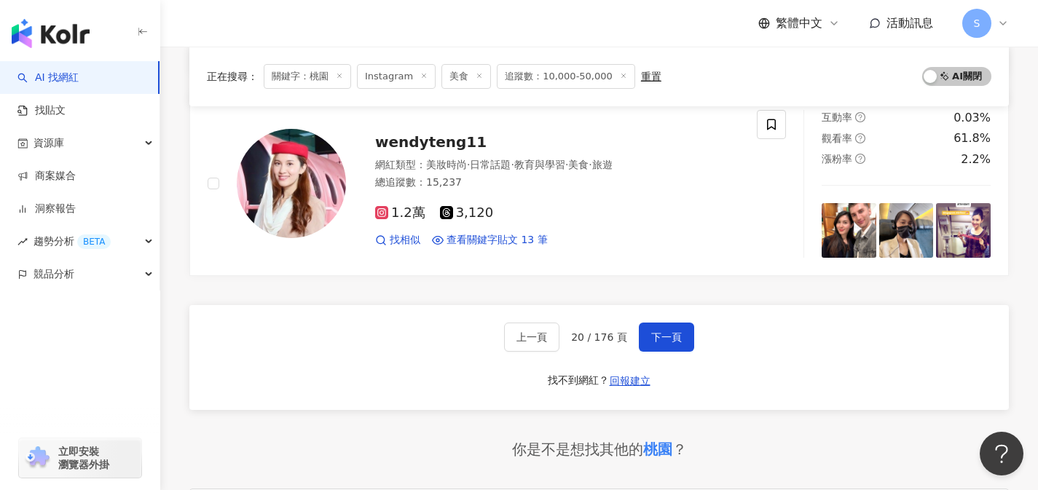
scroll to position [2375, 0]
click at [671, 339] on span "下一頁" at bounding box center [666, 338] width 31 height 12
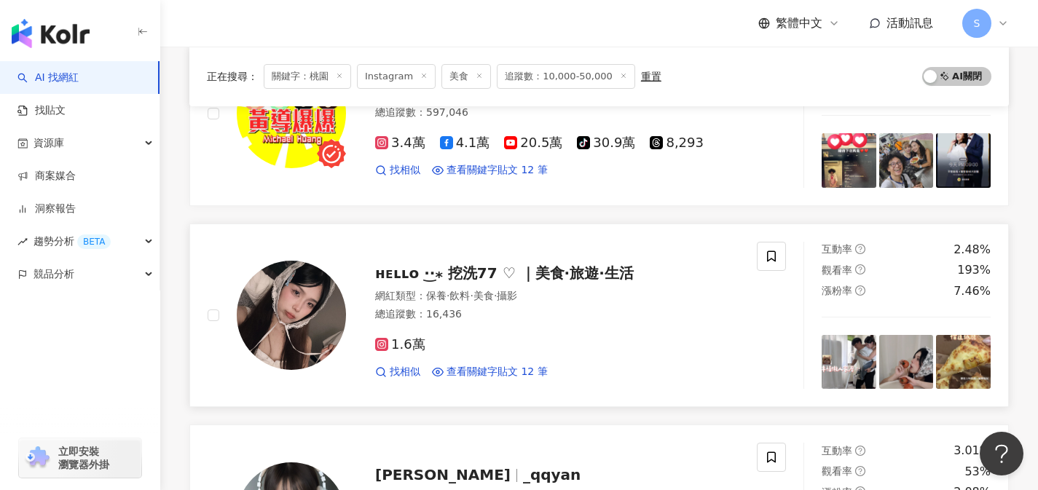
scroll to position [551, 0]
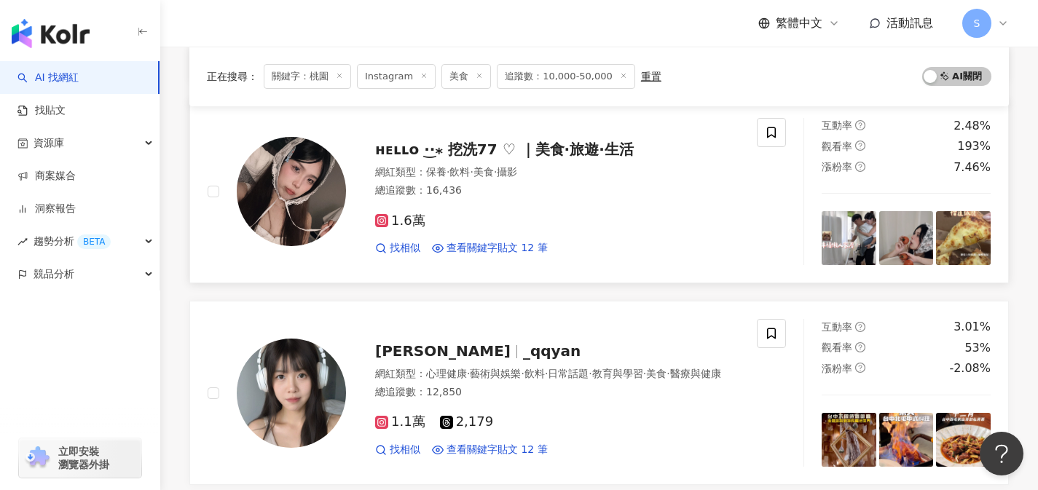
click at [516, 213] on div "1.6萬" at bounding box center [557, 221] width 364 height 16
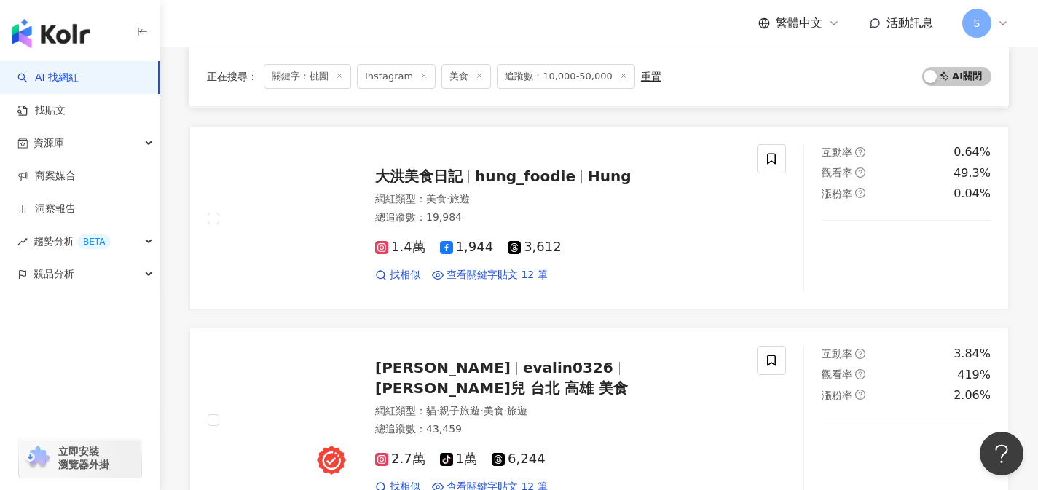
scroll to position [1942, 0]
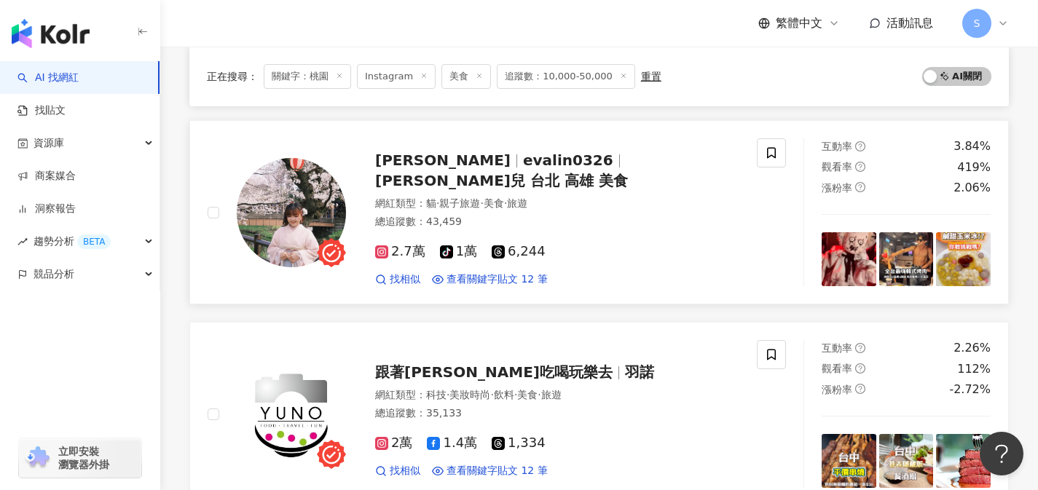
click at [507, 282] on div "Eva娃兒 evalin0326 Eva 娃兒 台北 高雄 美食 網紅類型 ： 貓 · 親子旅遊 · 美食 · 旅遊 總追蹤數 ： 43,459 2.7萬 t…" at bounding box center [482, 212] width 549 height 148
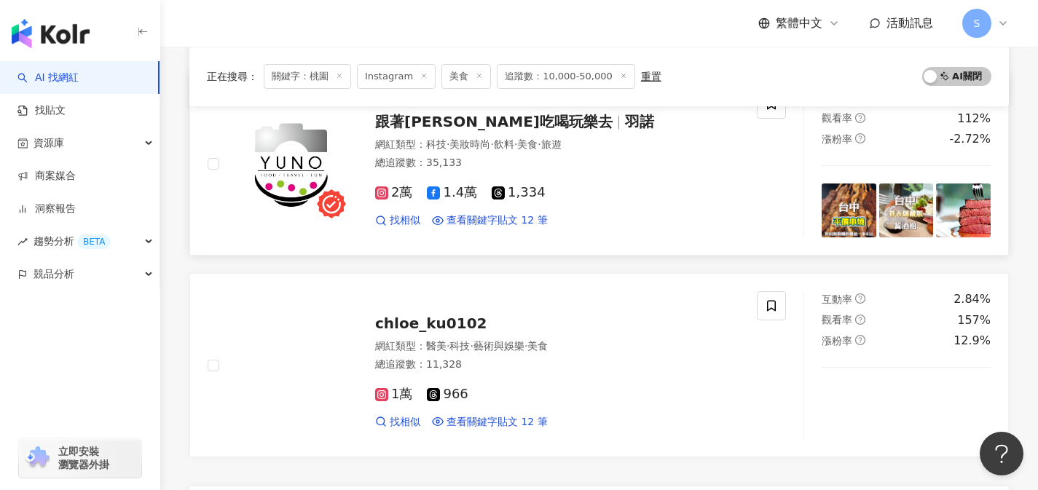
scroll to position [2325, 0]
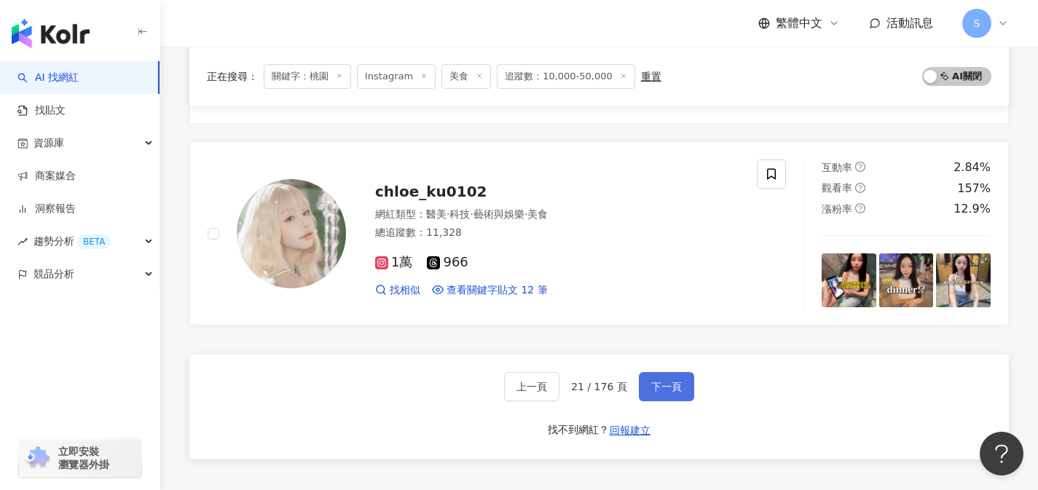
click at [689, 381] on button "下一頁" at bounding box center [666, 386] width 55 height 29
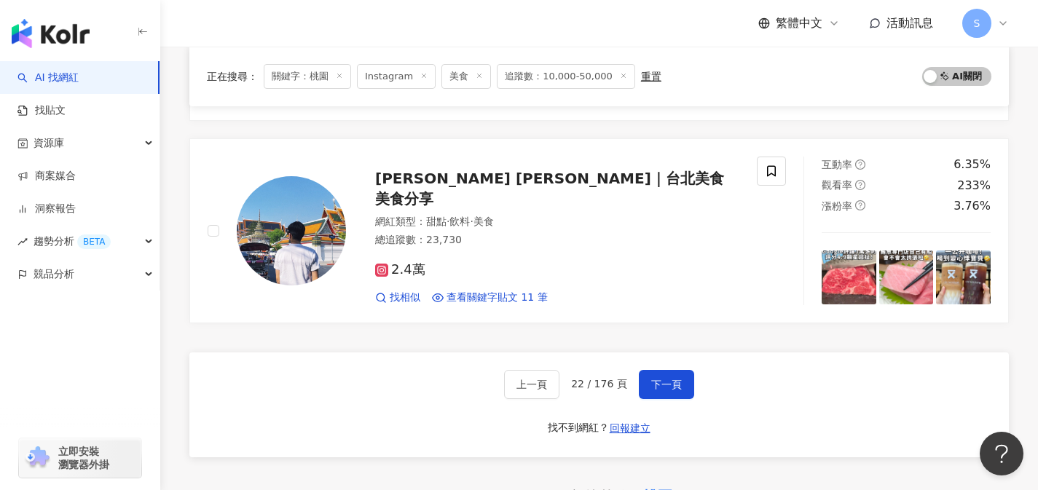
scroll to position [2328, 0]
click at [688, 384] on button "下一頁" at bounding box center [666, 383] width 55 height 29
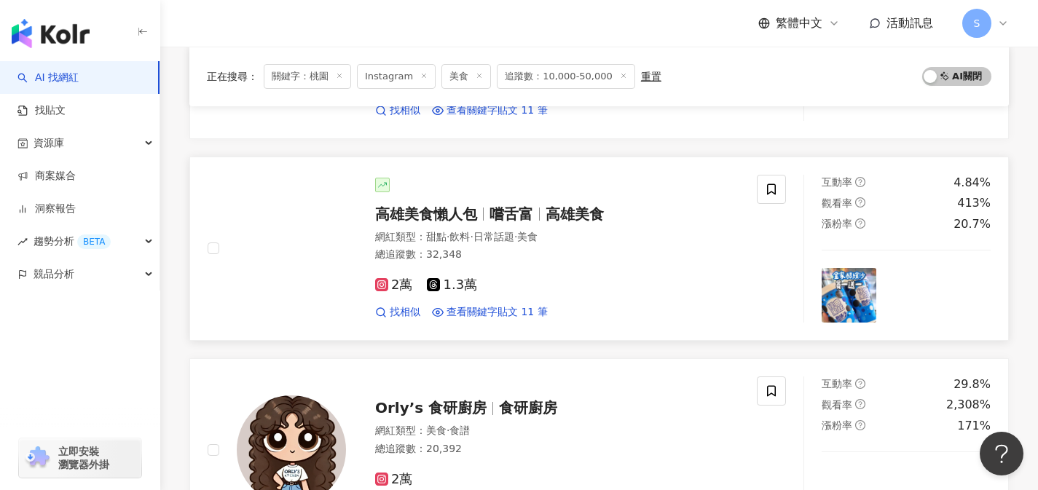
scroll to position [2287, 0]
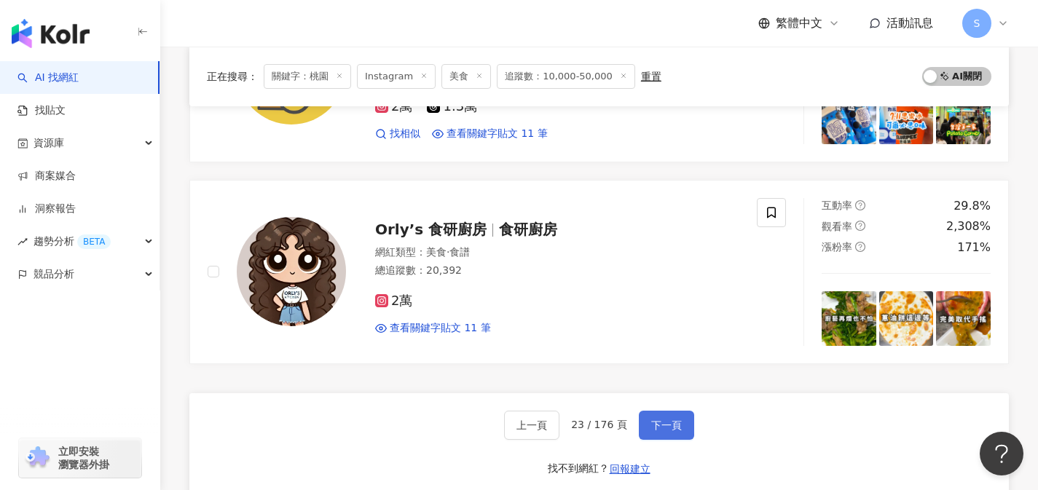
click at [678, 428] on span "下一頁" at bounding box center [666, 426] width 31 height 12
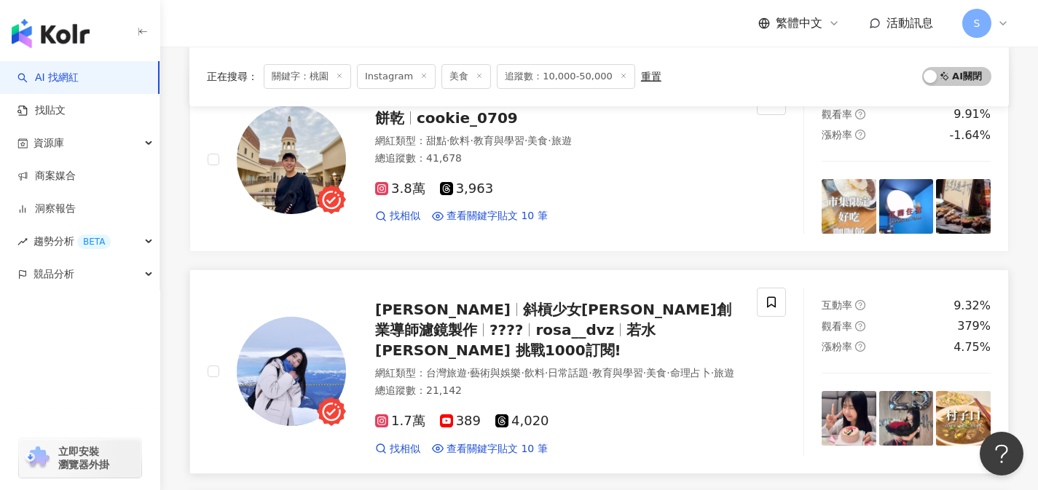
scroll to position [1212, 0]
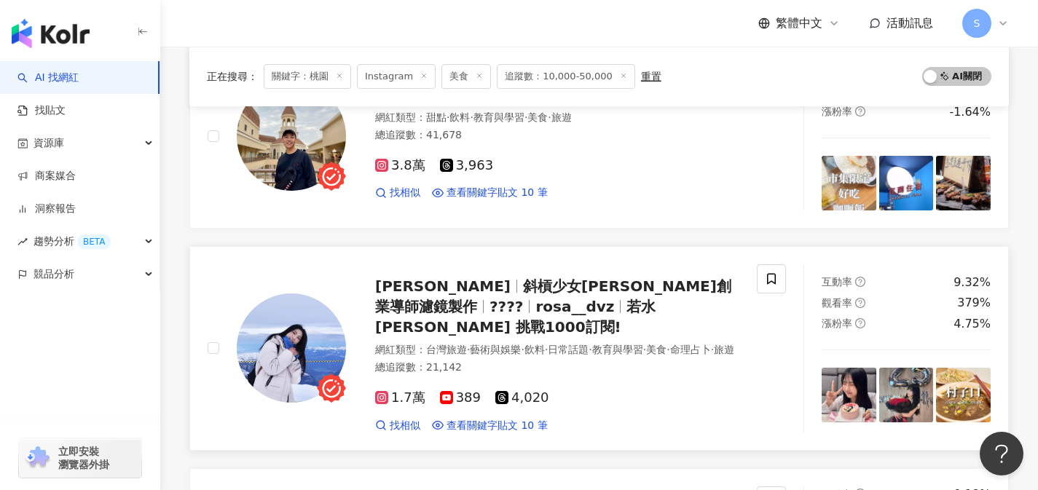
click at [562, 362] on div "總追蹤數 ： 21,142" at bounding box center [557, 368] width 364 height 15
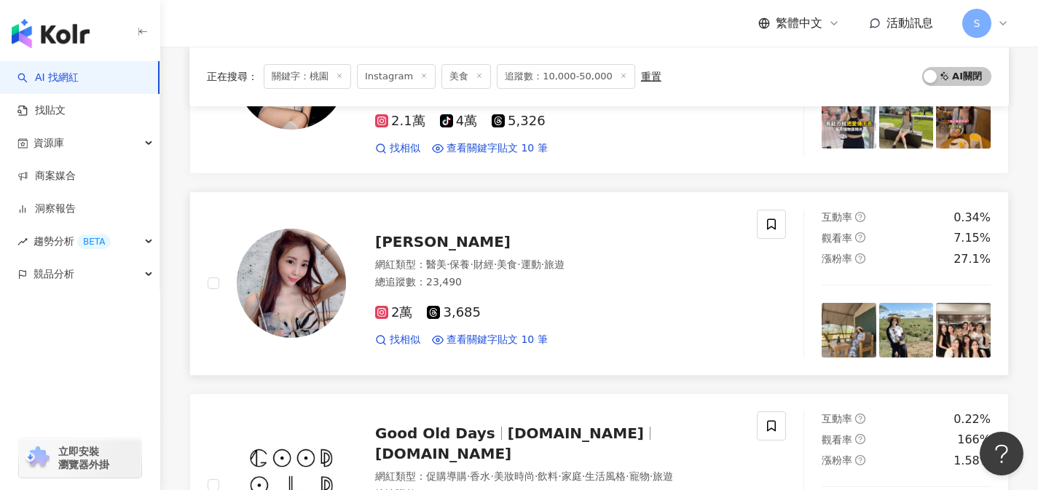
scroll to position [2308, 0]
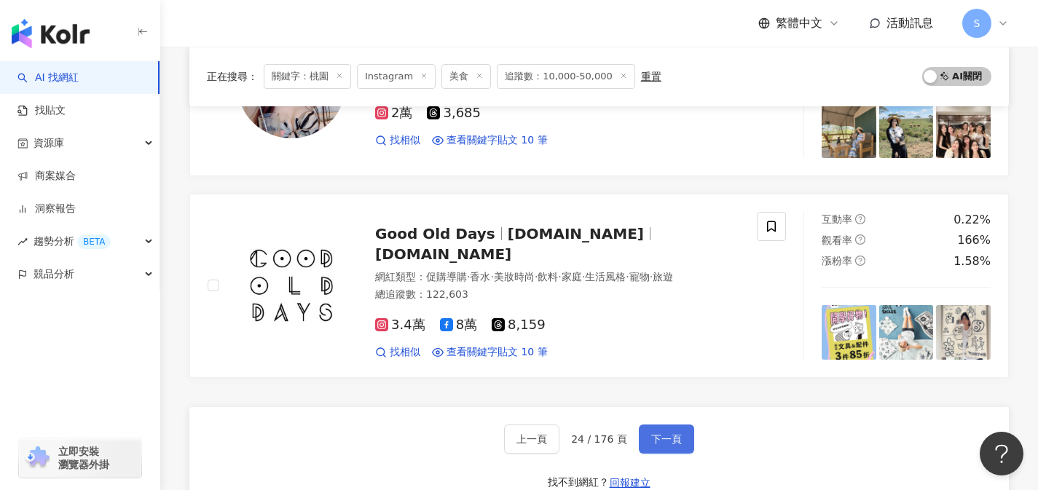
click at [679, 431] on button "下一頁" at bounding box center [666, 439] width 55 height 29
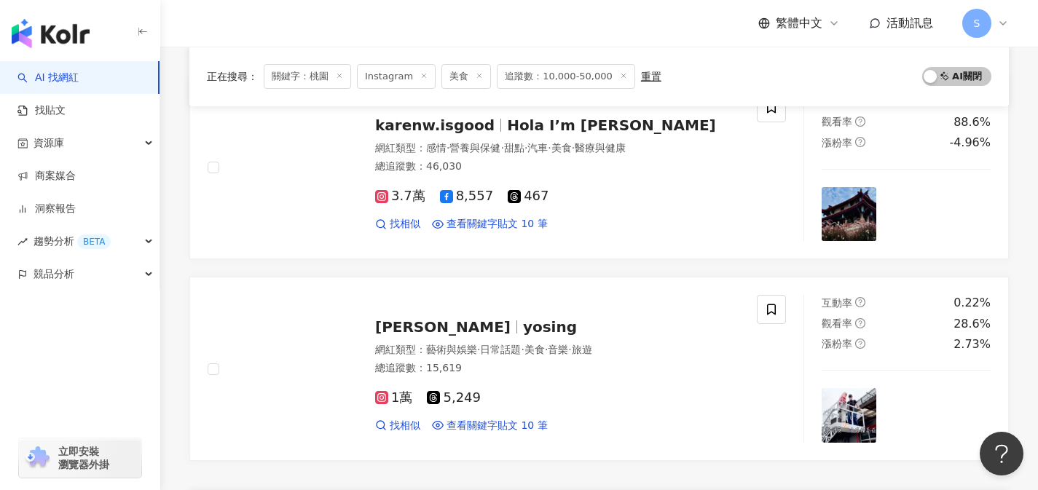
scroll to position [2351, 0]
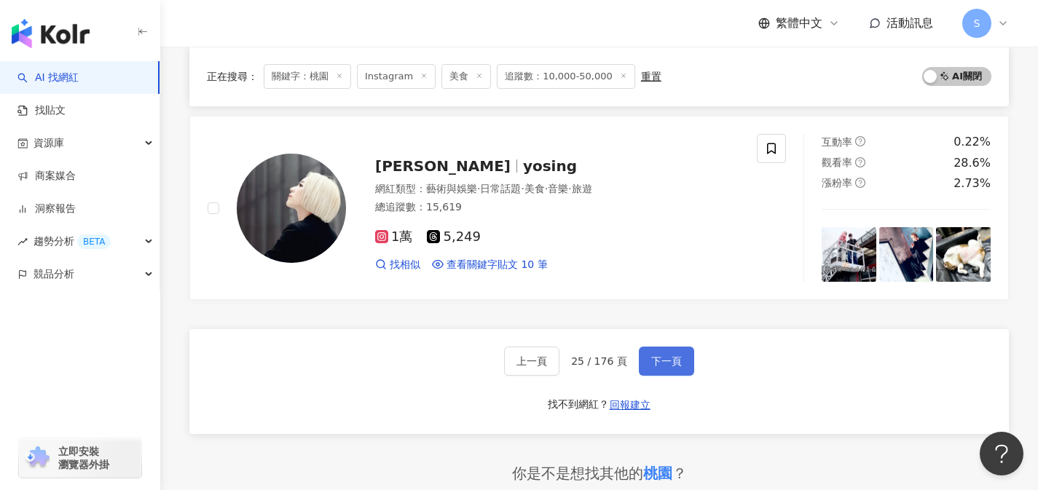
click at [680, 364] on button "下一頁" at bounding box center [666, 361] width 55 height 29
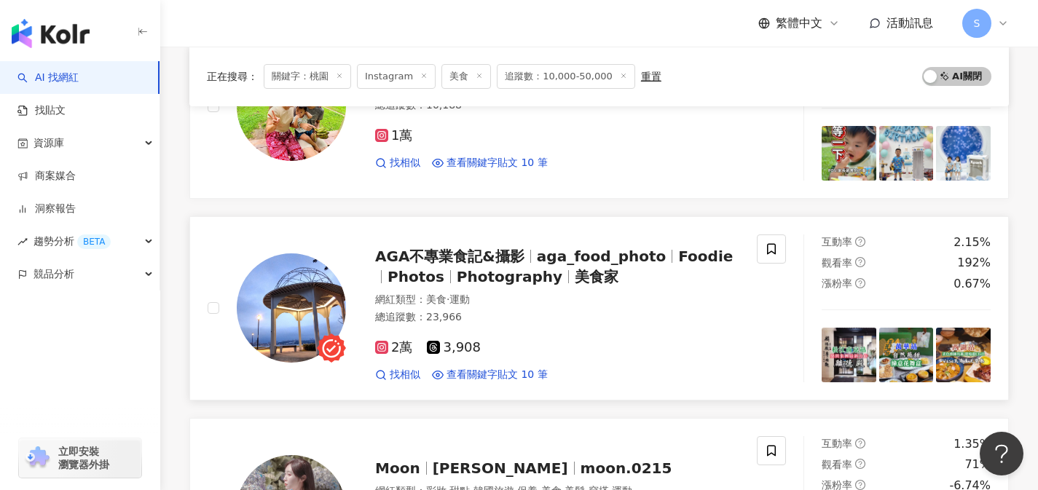
scroll to position [559, 0]
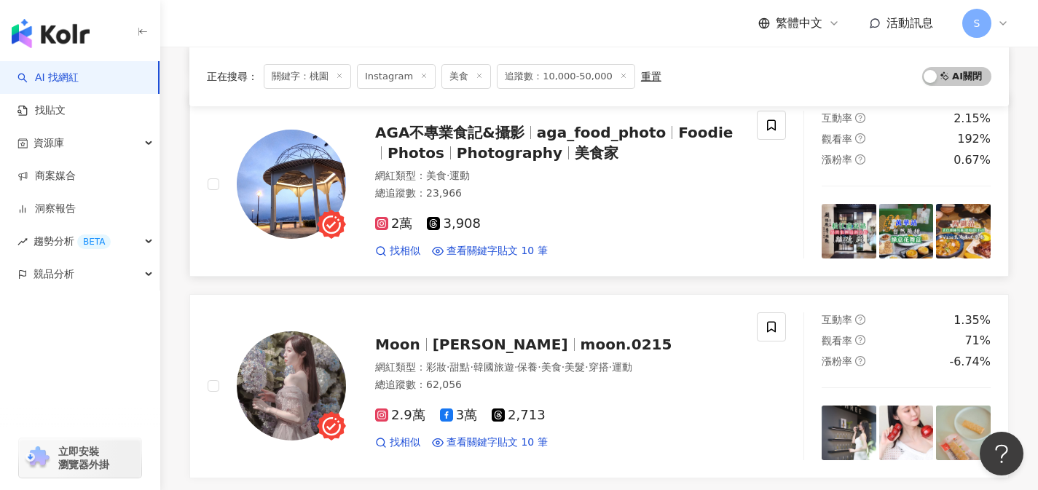
click at [696, 244] on div "找相似 查看關鍵字貼文 10 筆" at bounding box center [557, 251] width 364 height 15
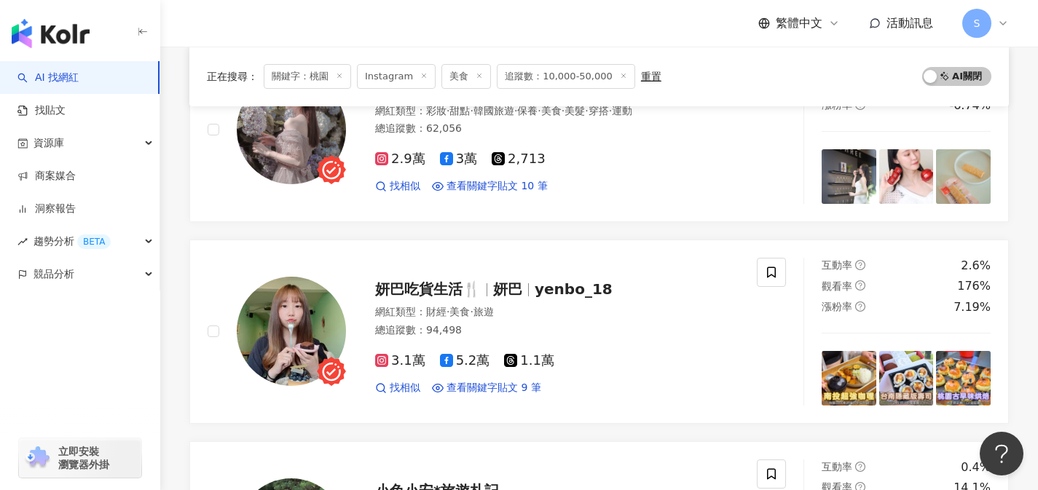
scroll to position [825, 0]
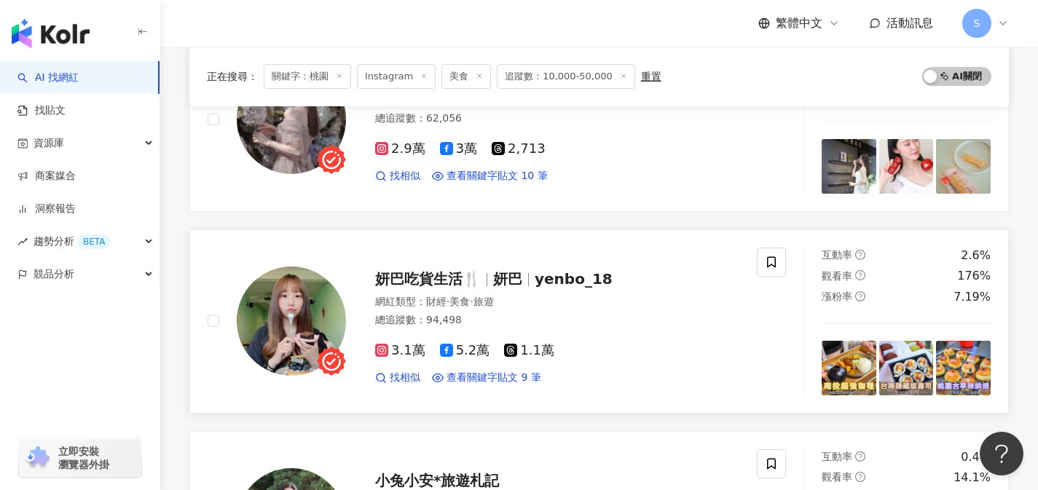
click at [514, 318] on div "總追蹤數 ： 94,498" at bounding box center [557, 320] width 364 height 15
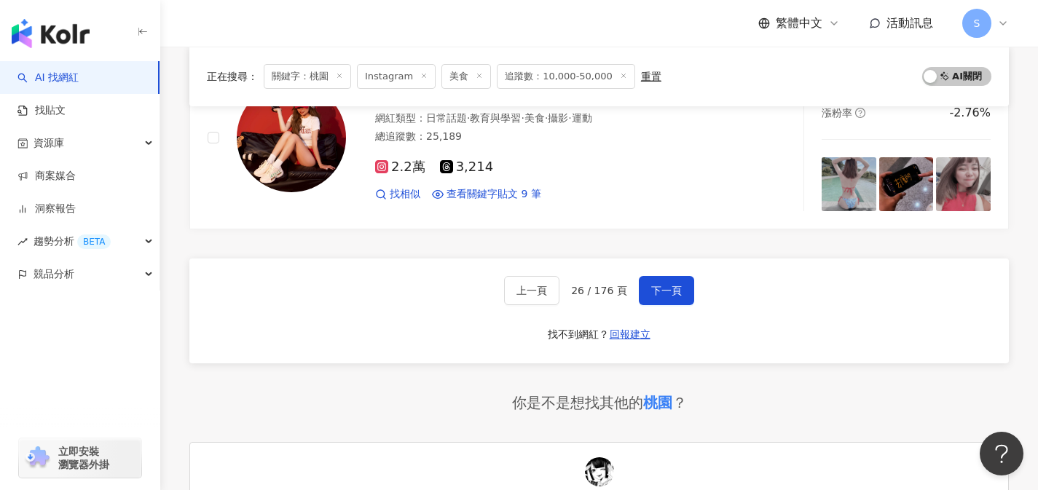
scroll to position [2494, 0]
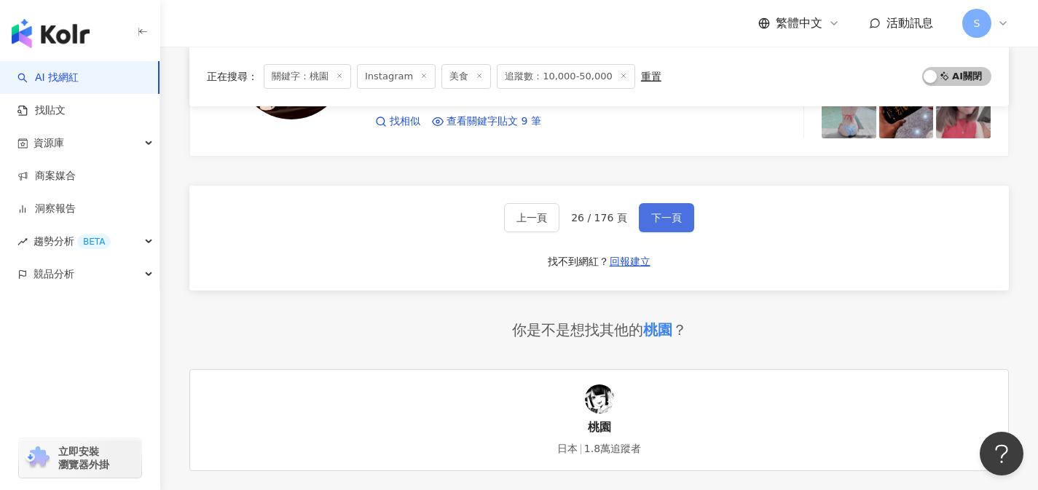
click at [659, 217] on span "下一頁" at bounding box center [666, 218] width 31 height 12
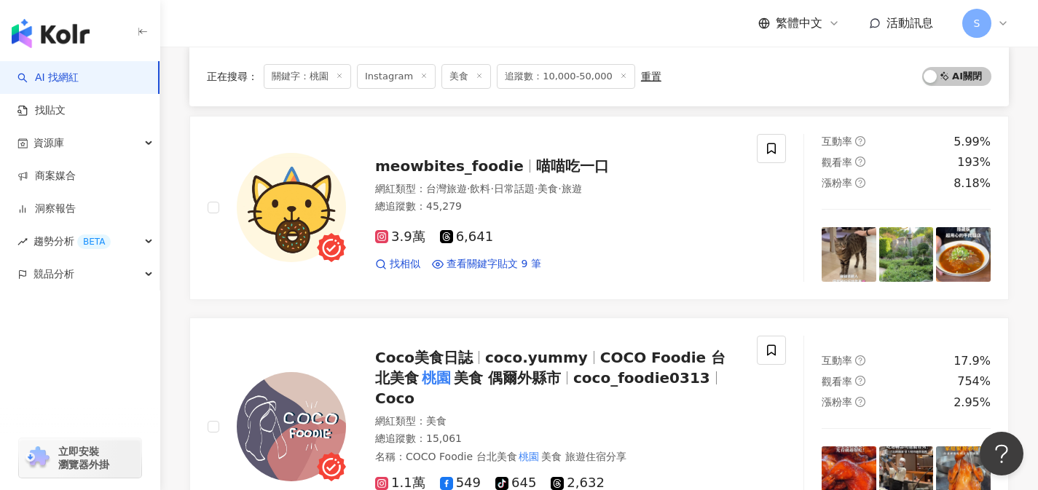
scroll to position [736, 0]
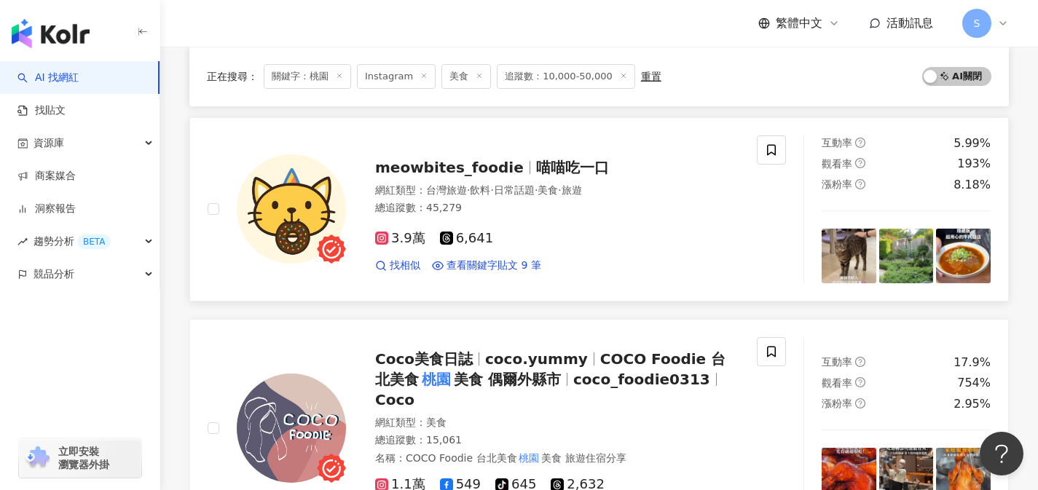
click at [527, 227] on div "3.9萬 6,641 找相似 查看關鍵字貼文 9 筆" at bounding box center [557, 246] width 364 height 54
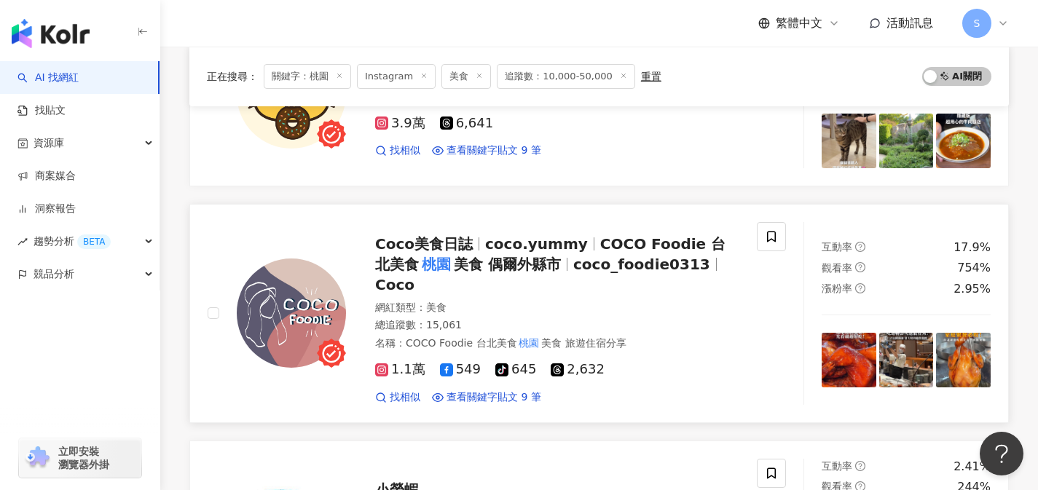
click at [515, 301] on div "網紅類型 ： 美食 總追蹤數 ： 15,061 名稱 ： COCO Foodie 台北美食 桃園 美食 旅遊住宿分享" at bounding box center [557, 326] width 364 height 50
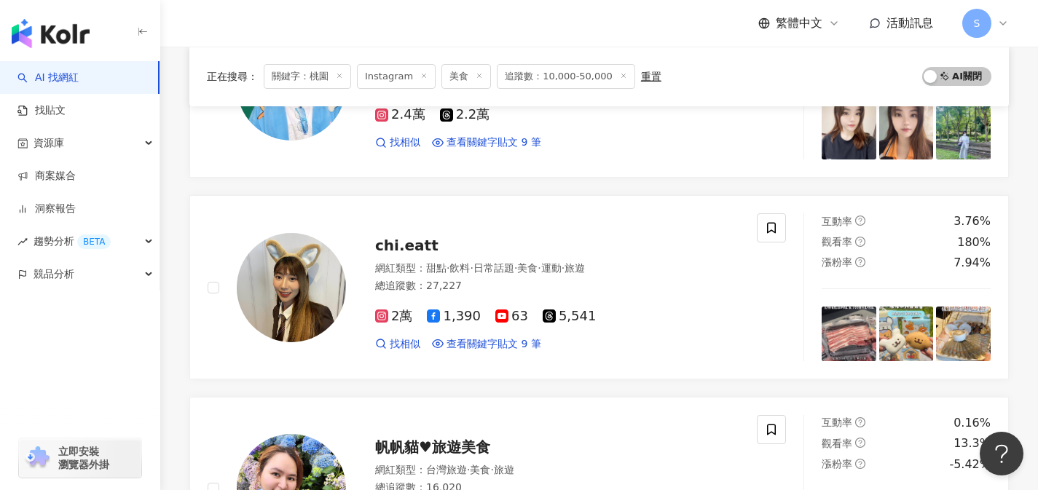
scroll to position [1507, 0]
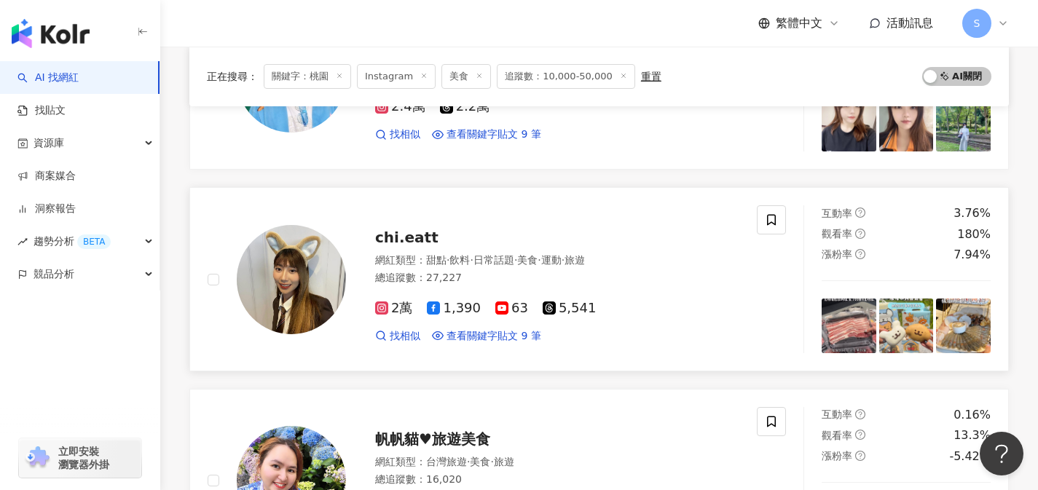
click at [525, 227] on div "chi.eatt" at bounding box center [557, 237] width 364 height 20
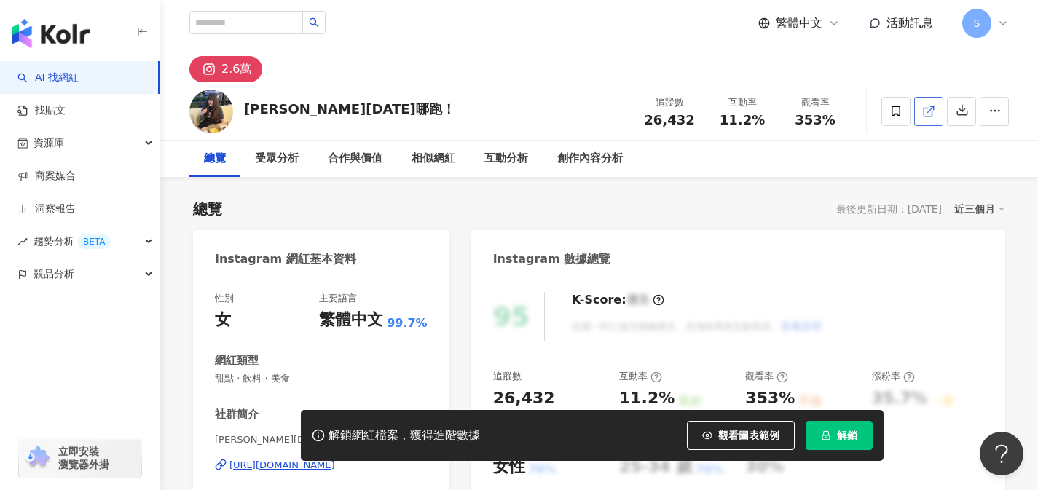
click at [930, 114] on icon at bounding box center [928, 111] width 13 height 13
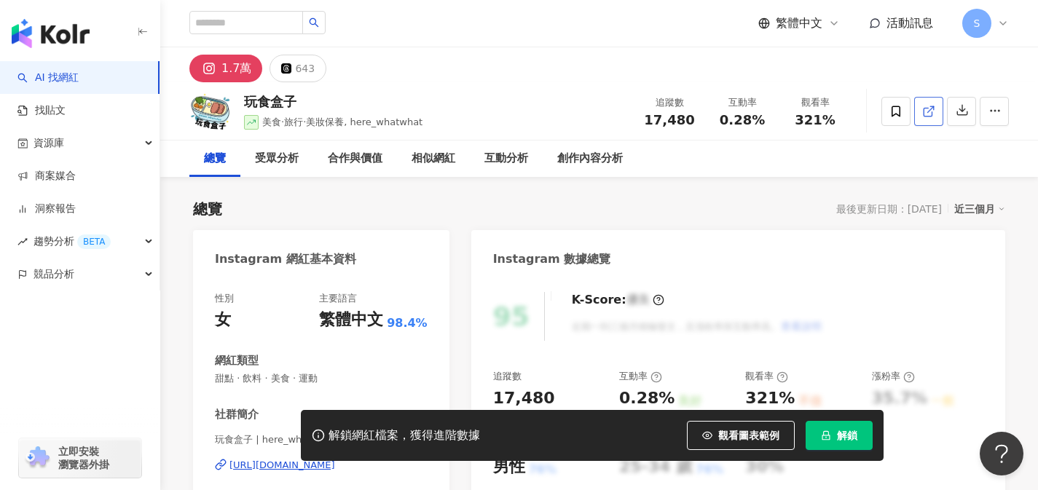
click at [938, 104] on link at bounding box center [928, 111] width 29 height 29
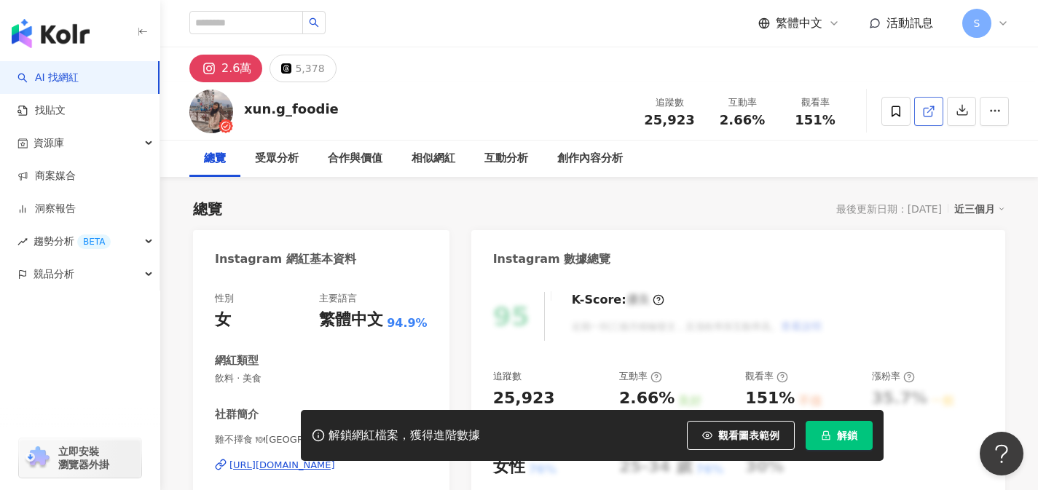
click at [925, 111] on icon at bounding box center [928, 111] width 13 height 13
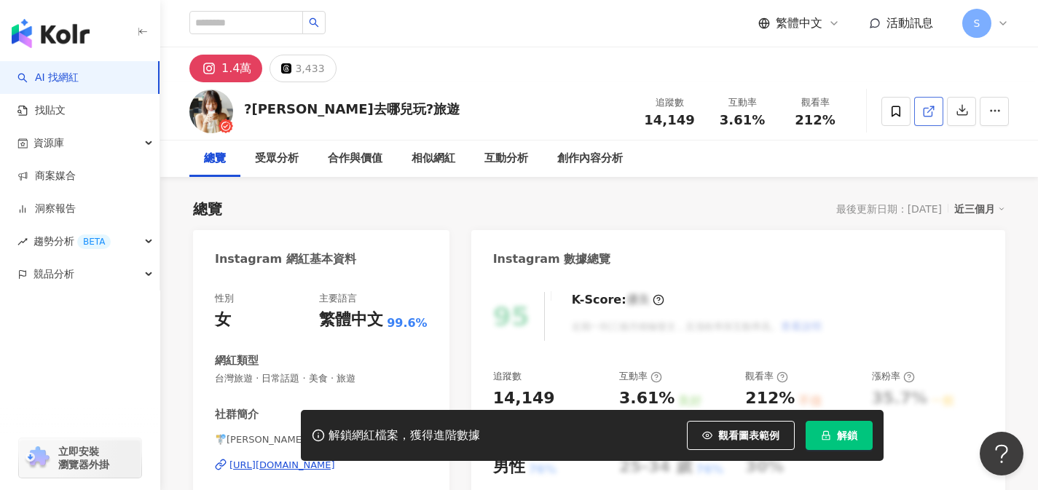
click at [926, 111] on icon at bounding box center [928, 111] width 13 height 13
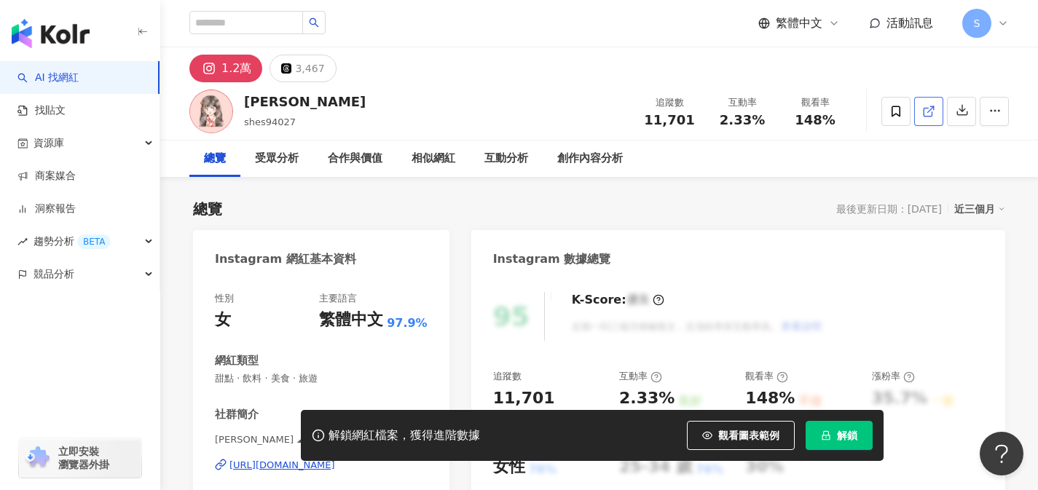
click at [922, 119] on link at bounding box center [928, 111] width 29 height 29
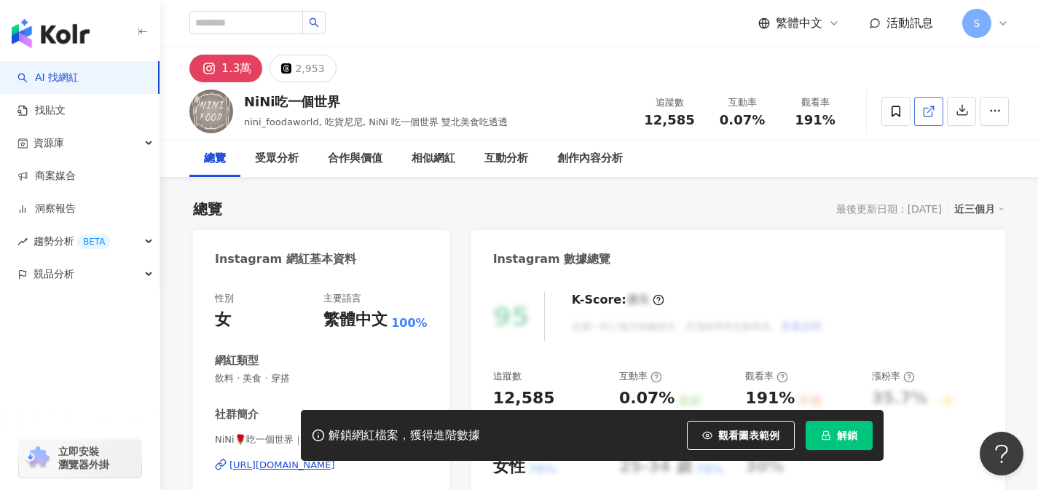
click at [928, 111] on line at bounding box center [931, 109] width 6 height 6
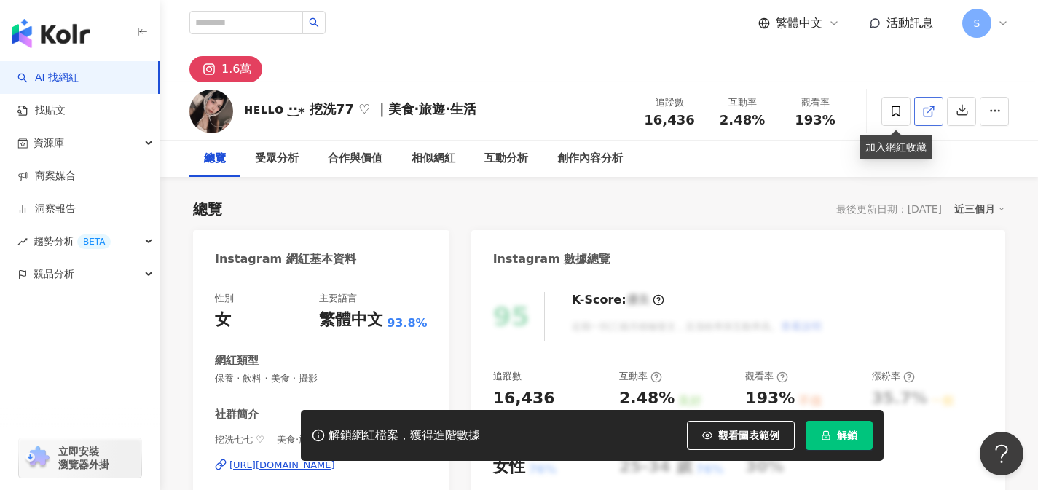
click at [922, 117] on icon at bounding box center [928, 111] width 13 height 13
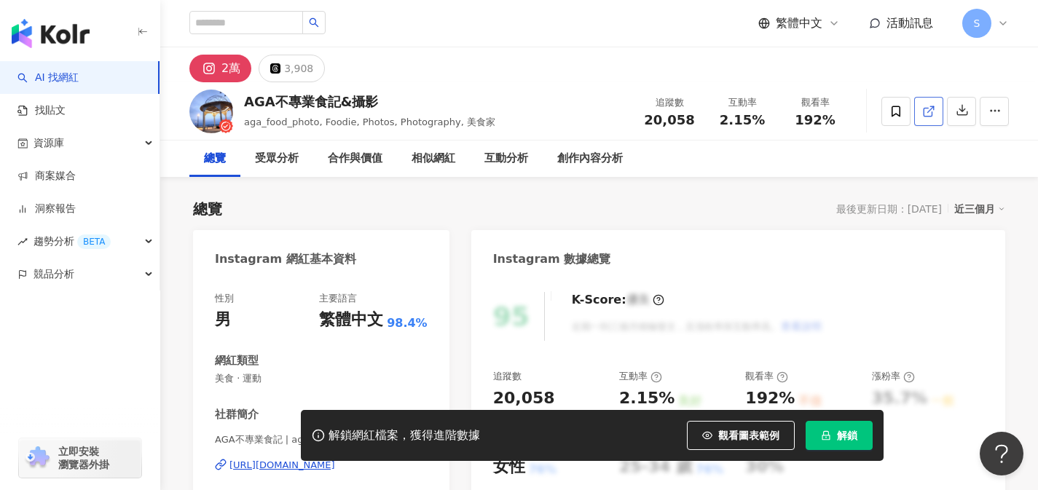
click at [927, 113] on icon at bounding box center [928, 111] width 13 height 13
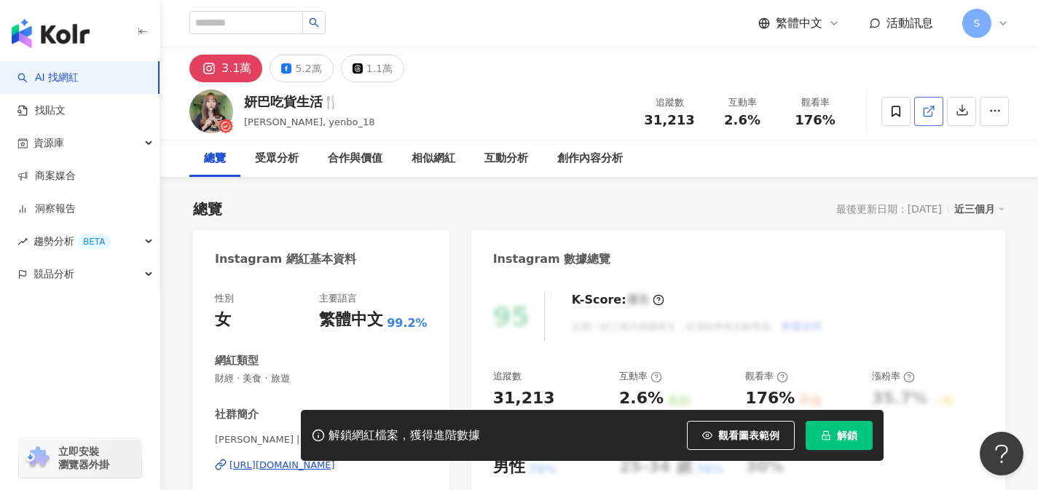
click at [927, 114] on icon at bounding box center [928, 111] width 13 height 13
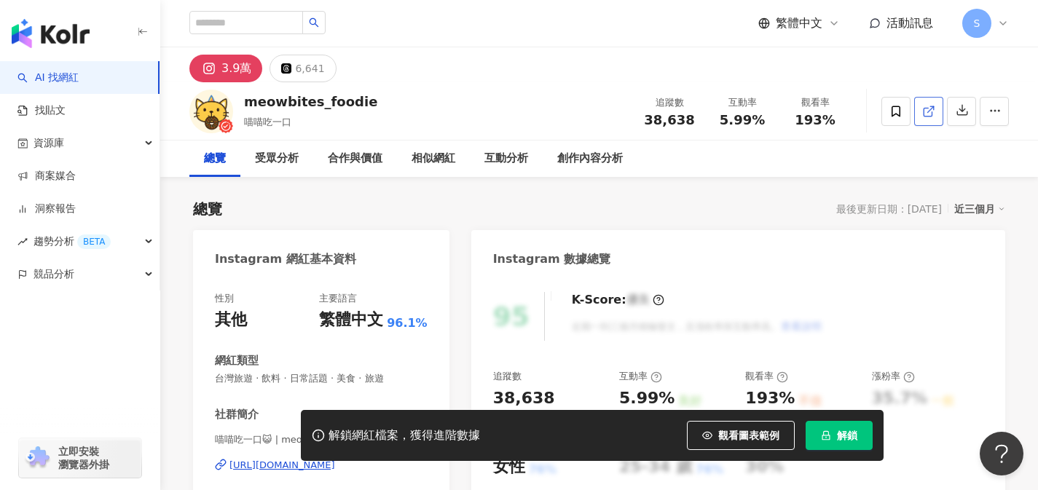
click at [927, 108] on icon at bounding box center [928, 112] width 8 height 8
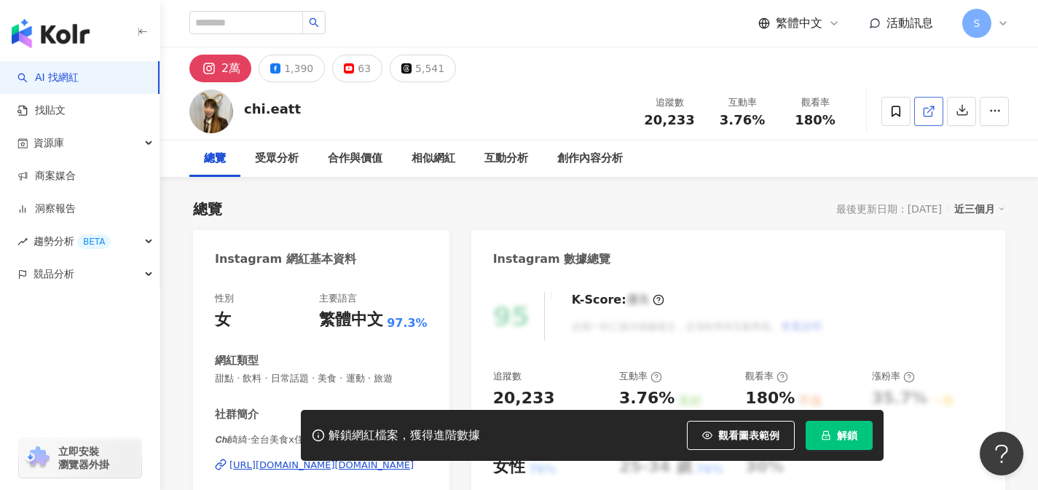
click at [932, 125] on link at bounding box center [928, 111] width 29 height 29
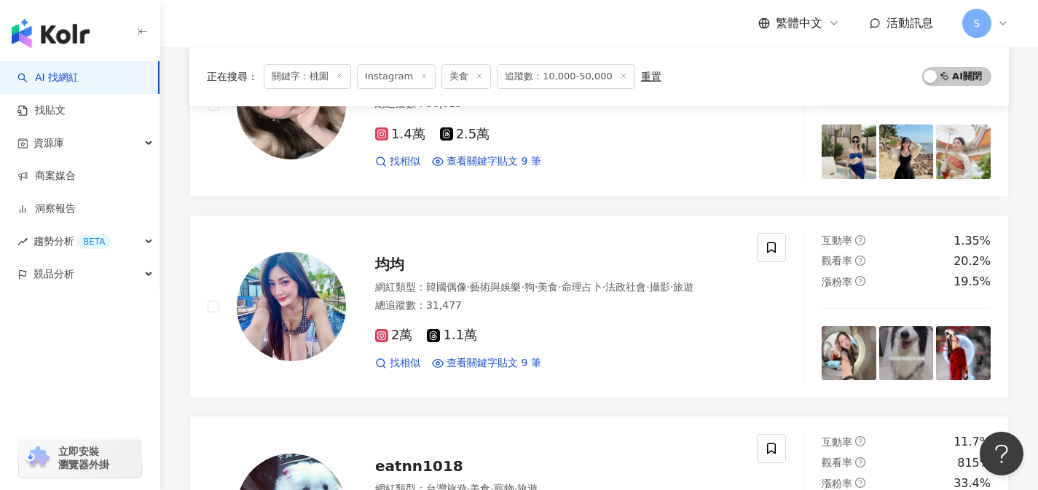
scroll to position [2304, 0]
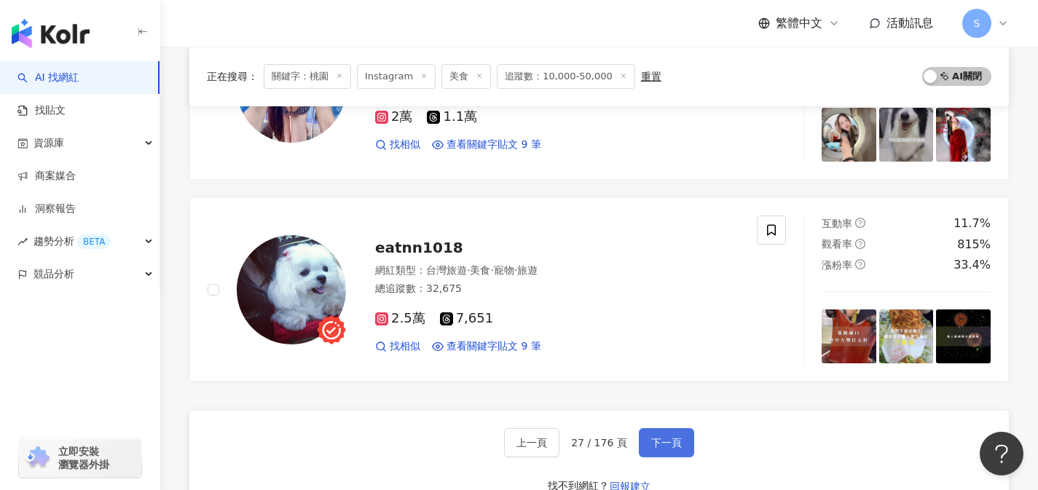
click at [686, 430] on button "下一頁" at bounding box center [666, 442] width 55 height 29
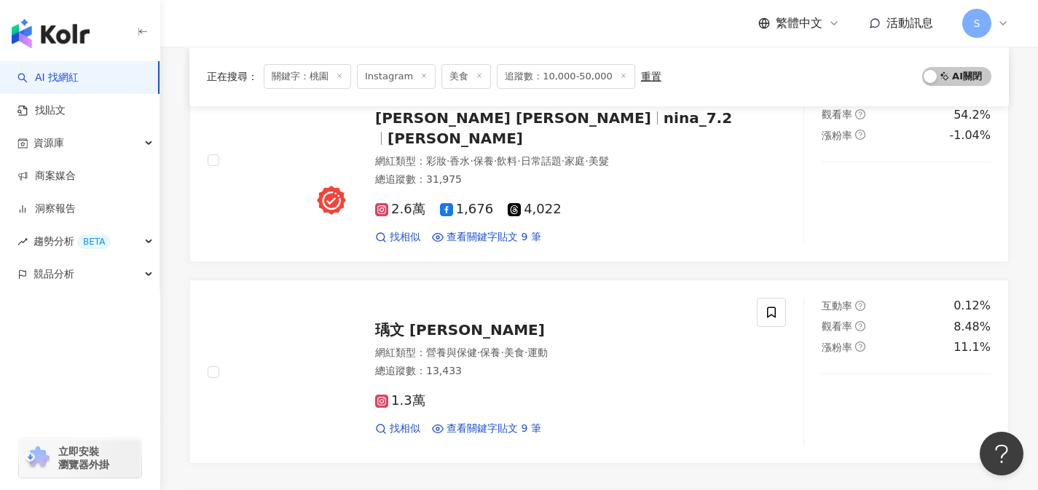
scroll to position [2248, 0]
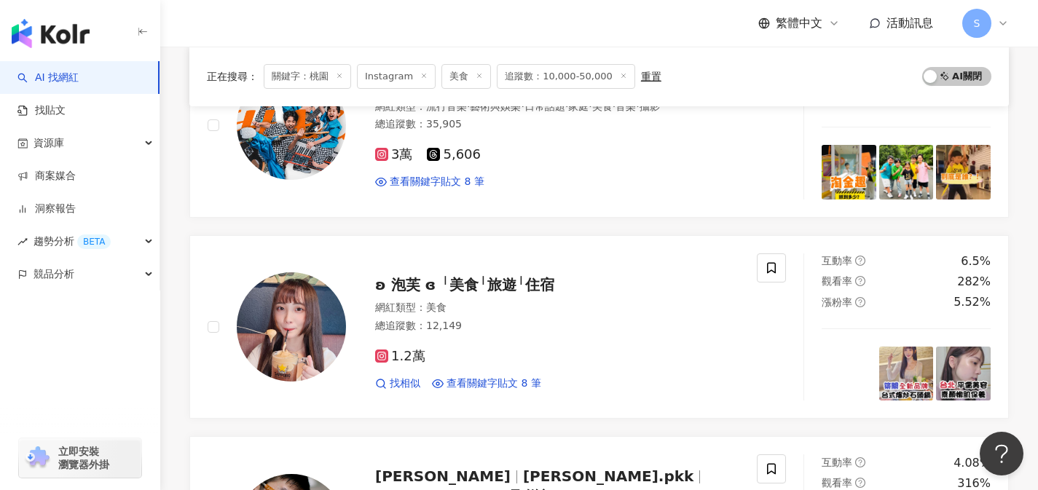
scroll to position [1436, 0]
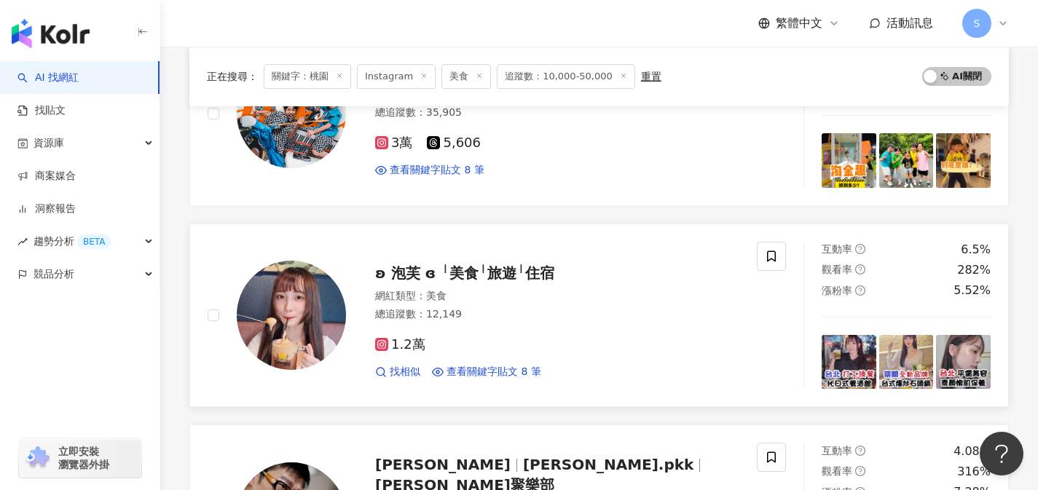
click at [527, 352] on div "1.2萬" at bounding box center [557, 345] width 364 height 16
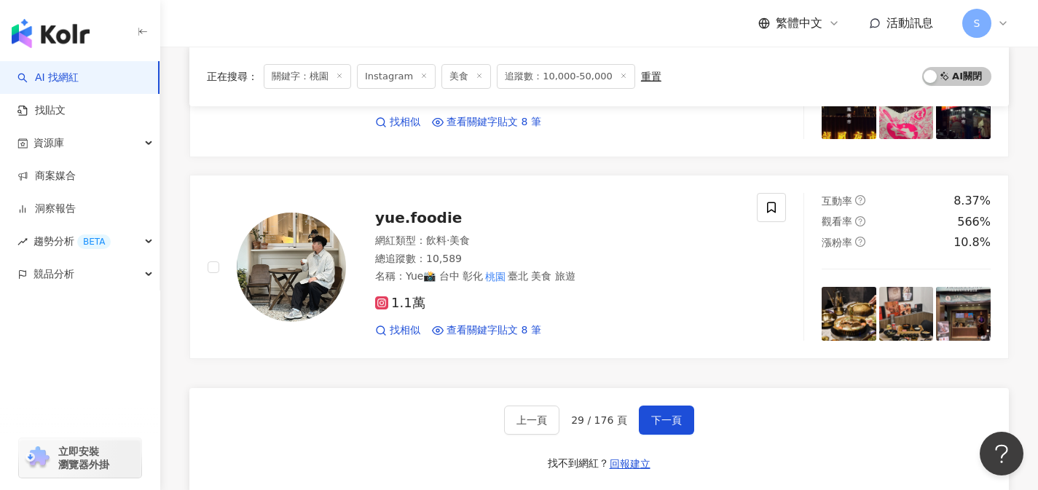
scroll to position [2295, 0]
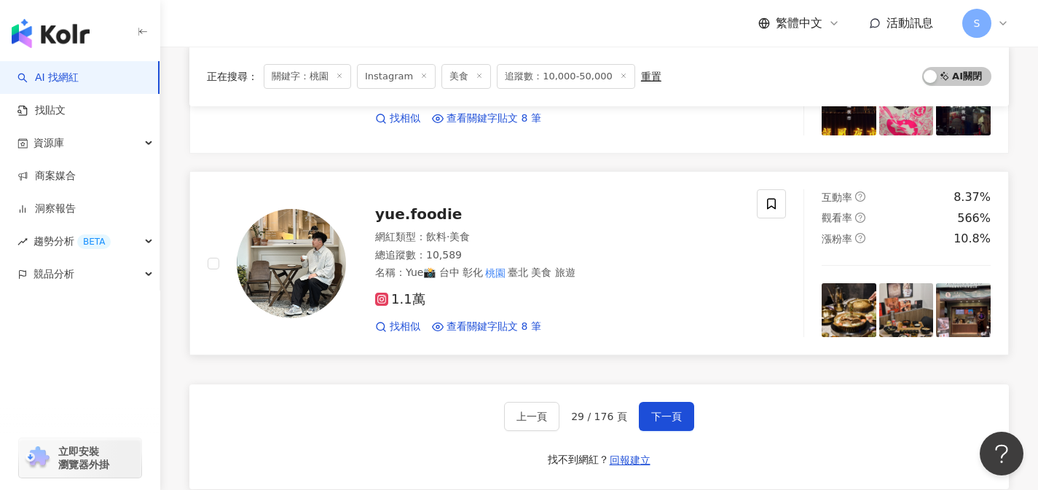
click at [520, 288] on div "1.1萬 找相似 查看關鍵字貼文 8 筆" at bounding box center [557, 307] width 364 height 54
click at [670, 429] on button "下一頁" at bounding box center [666, 416] width 55 height 29
click at [663, 420] on span "下一頁" at bounding box center [666, 417] width 31 height 12
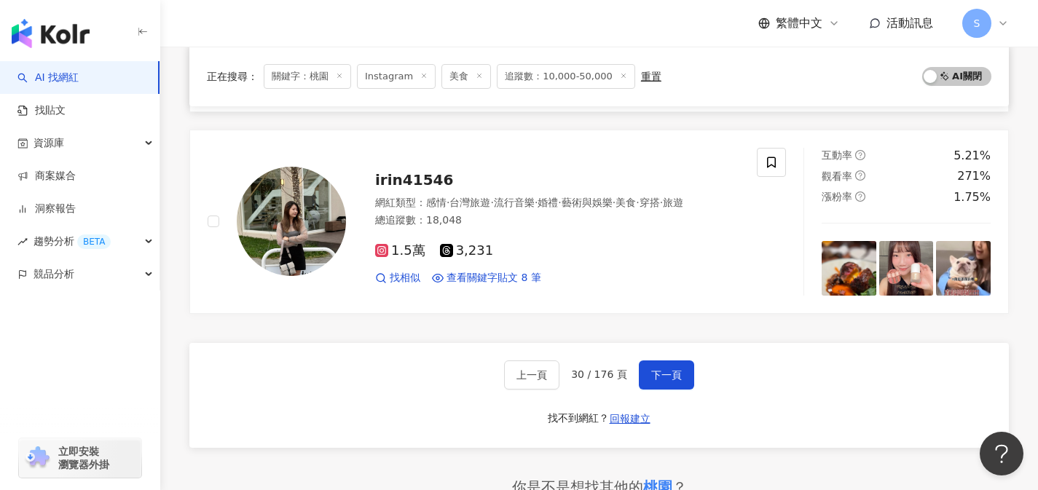
scroll to position [2385, 0]
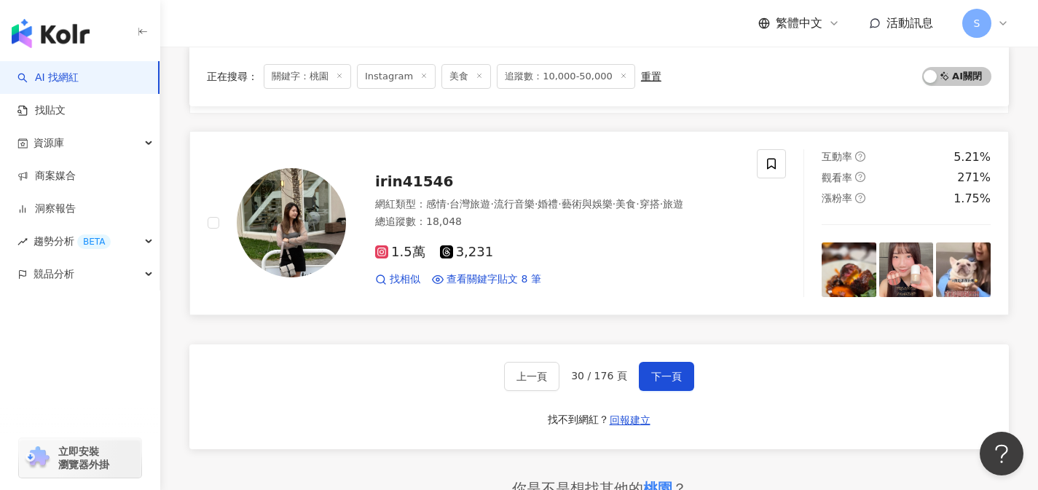
click at [682, 197] on div "網紅類型 ： 感情 · 台灣旅遊 · 流行音樂 · 婚禮 · 藝術與娛樂 · 美食 · 穿搭 · 旅遊 總追蹤數 ： 18,048" at bounding box center [557, 215] width 364 height 36
click at [675, 371] on span "下一頁" at bounding box center [666, 377] width 31 height 12
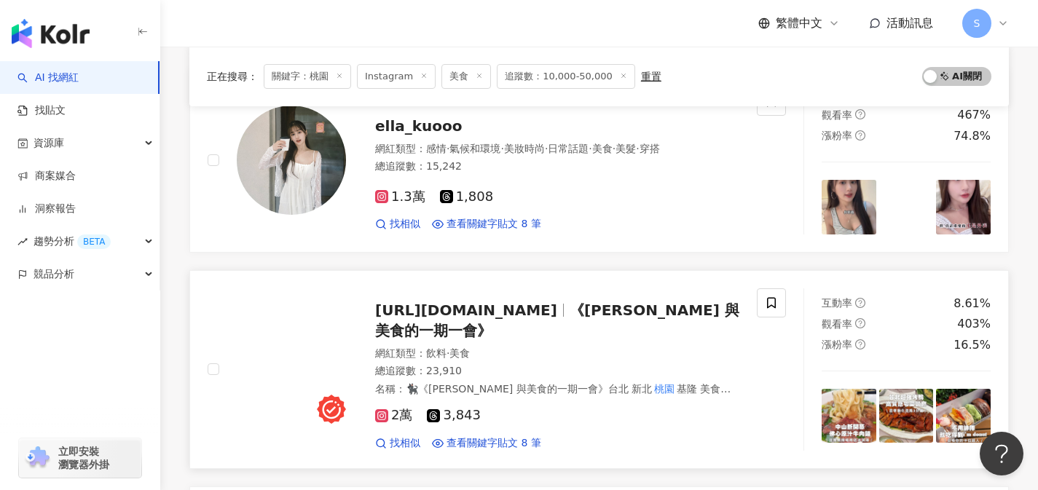
scroll to position [381, 0]
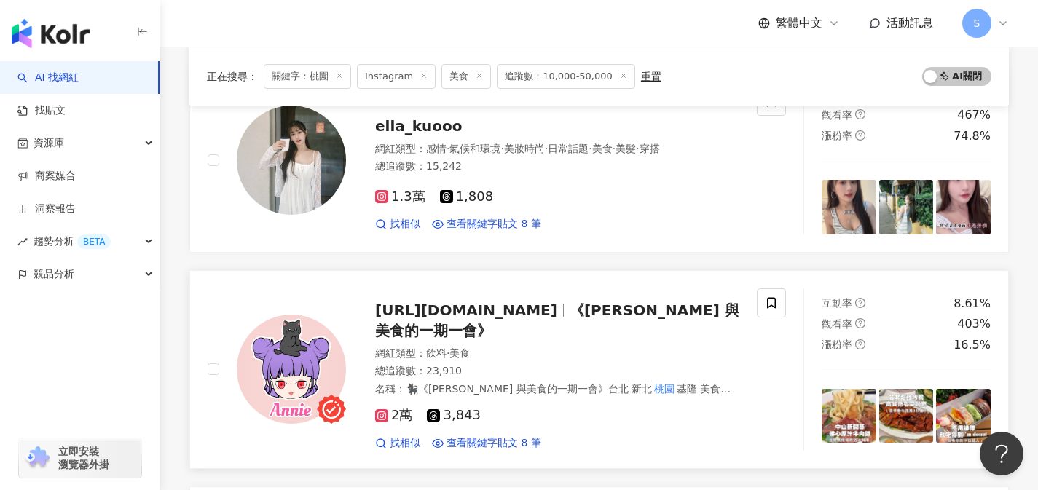
click at [519, 408] on div "2萬 3,843" at bounding box center [557, 416] width 364 height 16
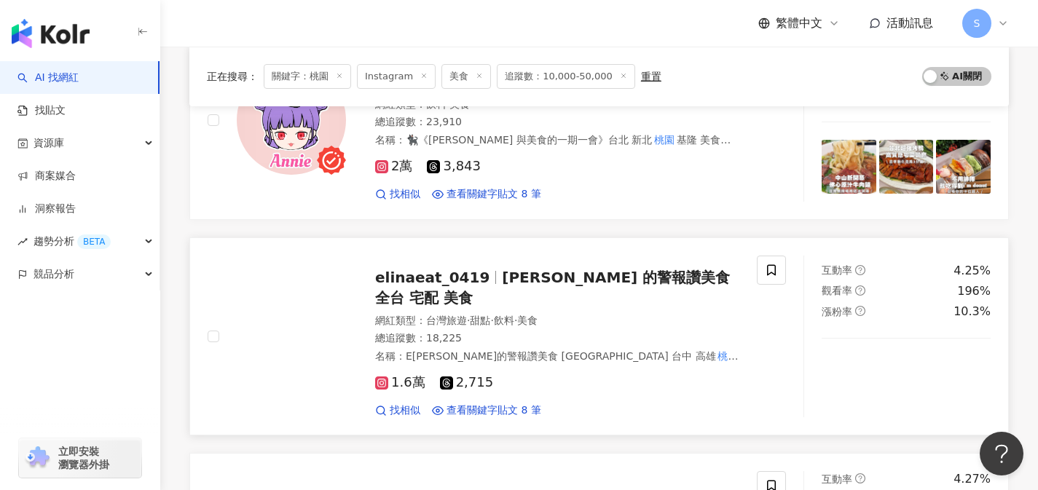
scroll to position [631, 0]
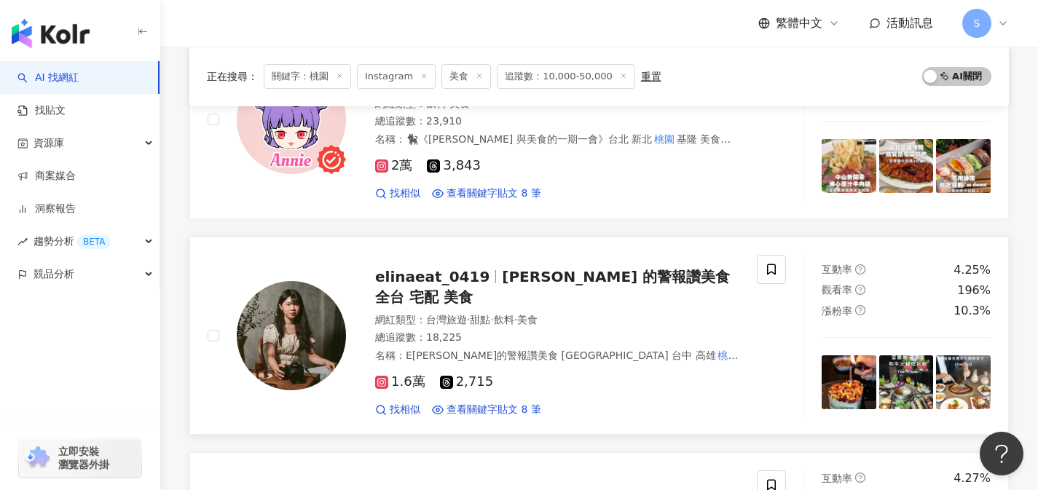
click at [532, 374] on div "1.6萬 2,715" at bounding box center [557, 382] width 364 height 16
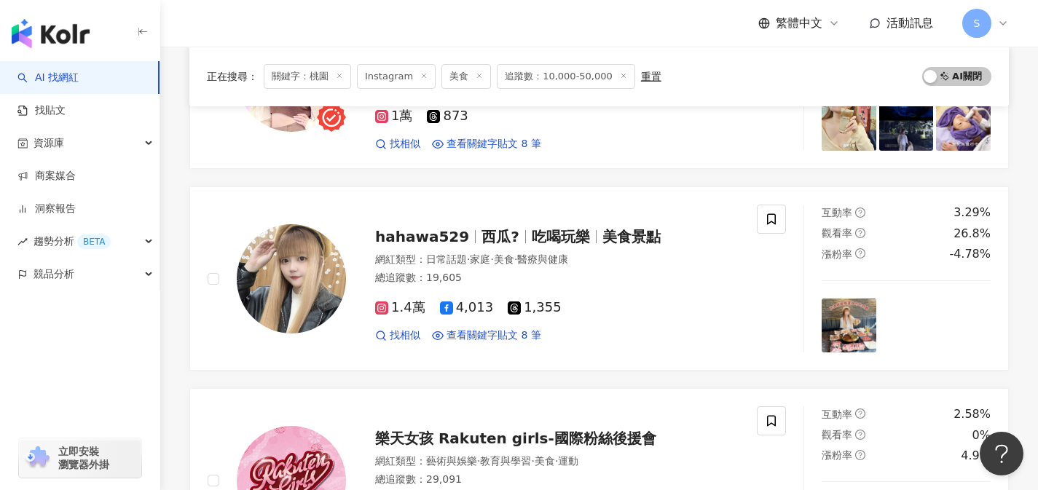
scroll to position [2366, 0]
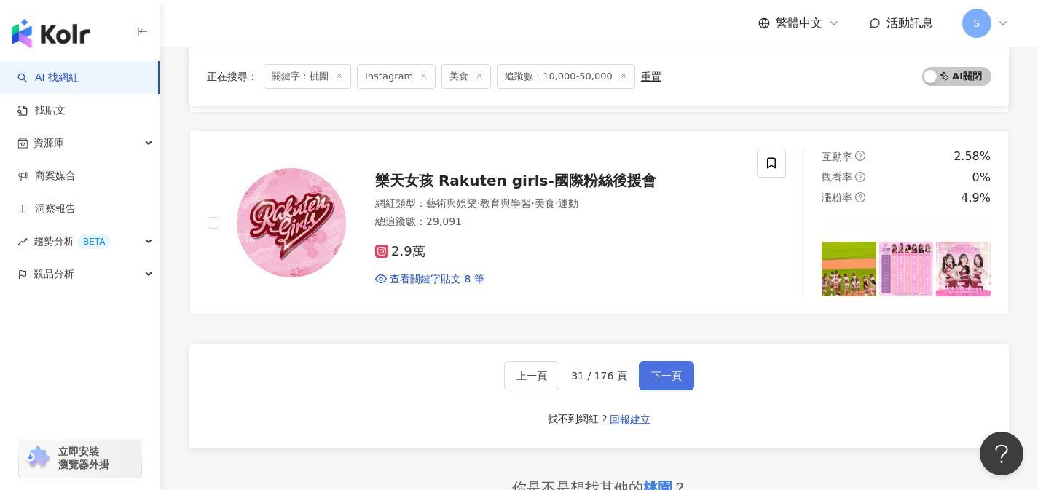
click at [666, 370] on span "下一頁" at bounding box center [666, 376] width 31 height 12
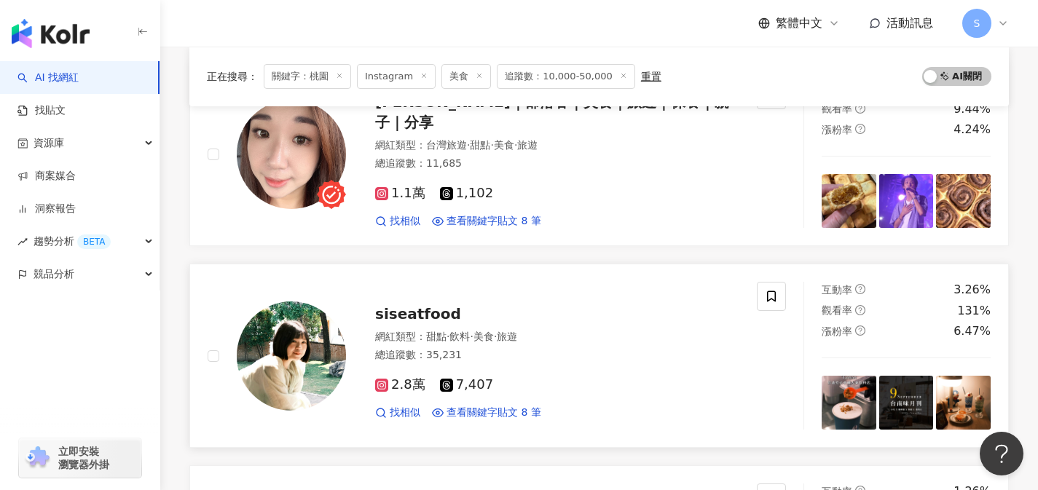
scroll to position [201, 0]
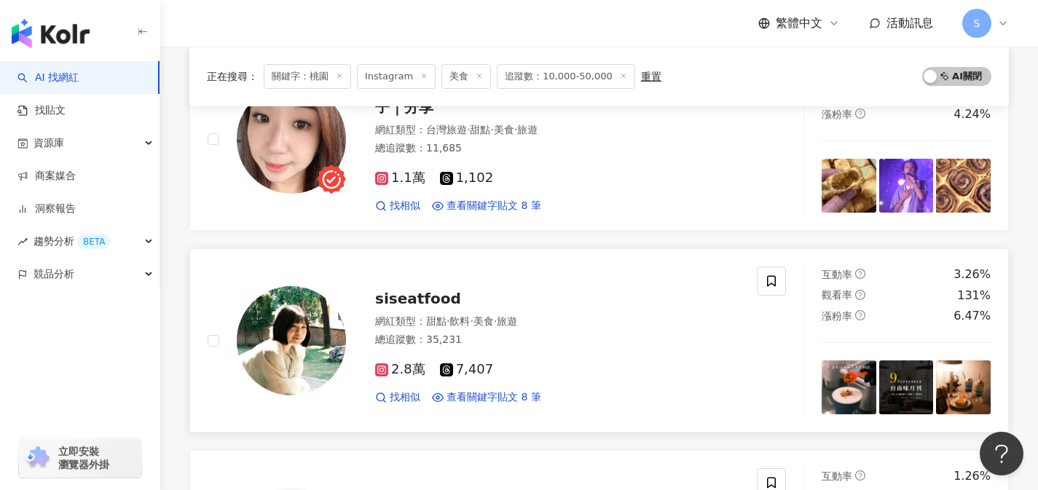
click at [516, 378] on div "2.8萬 7,407 找相似 查看關鍵字貼文 8 筆" at bounding box center [557, 377] width 364 height 54
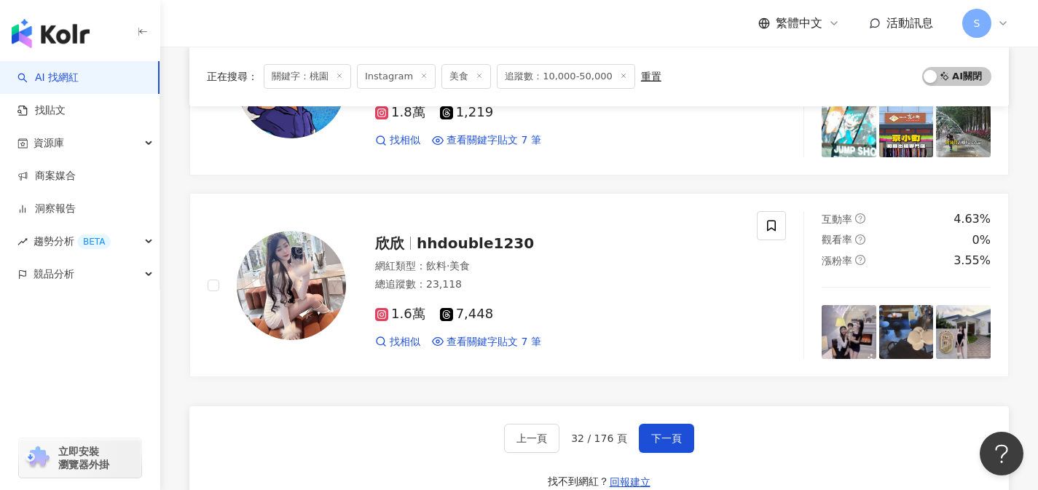
scroll to position [2421, 0]
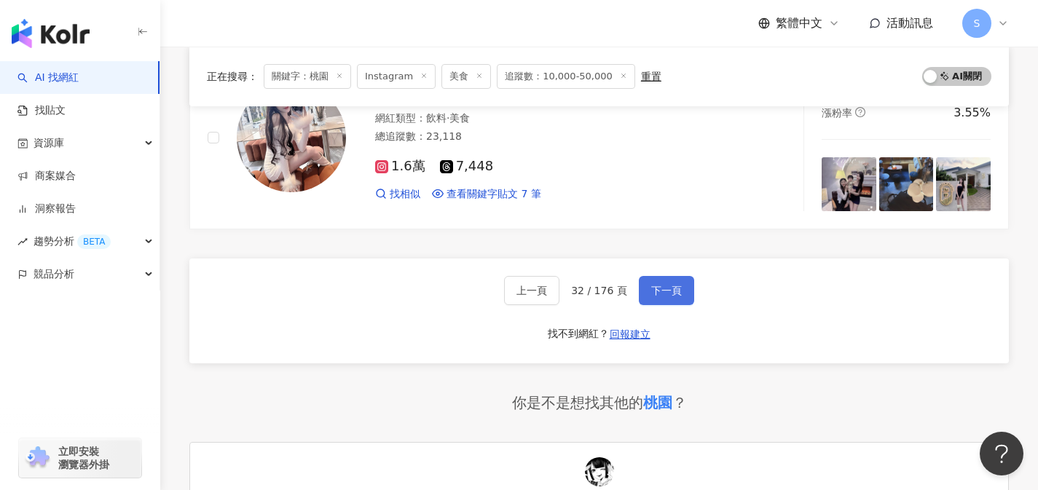
click at [686, 294] on button "下一頁" at bounding box center [666, 290] width 55 height 29
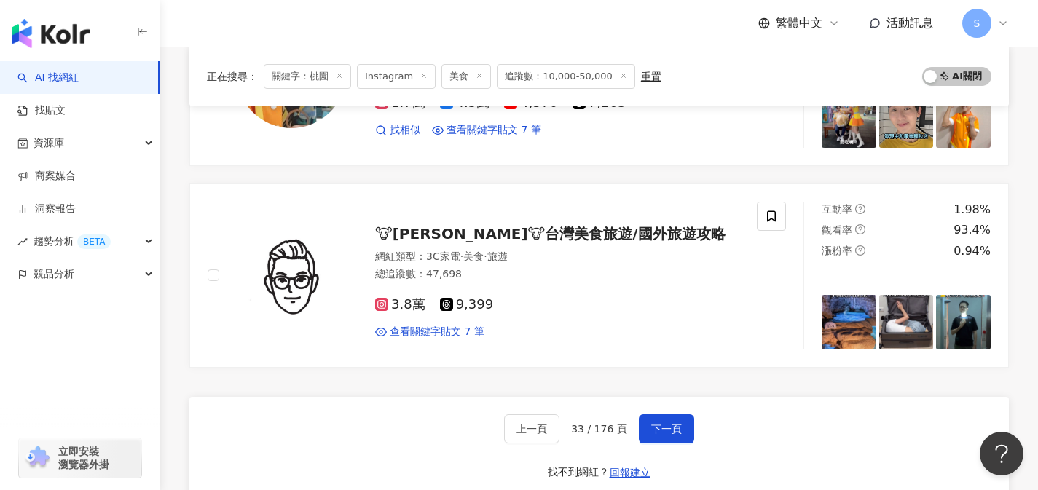
scroll to position [2288, 0]
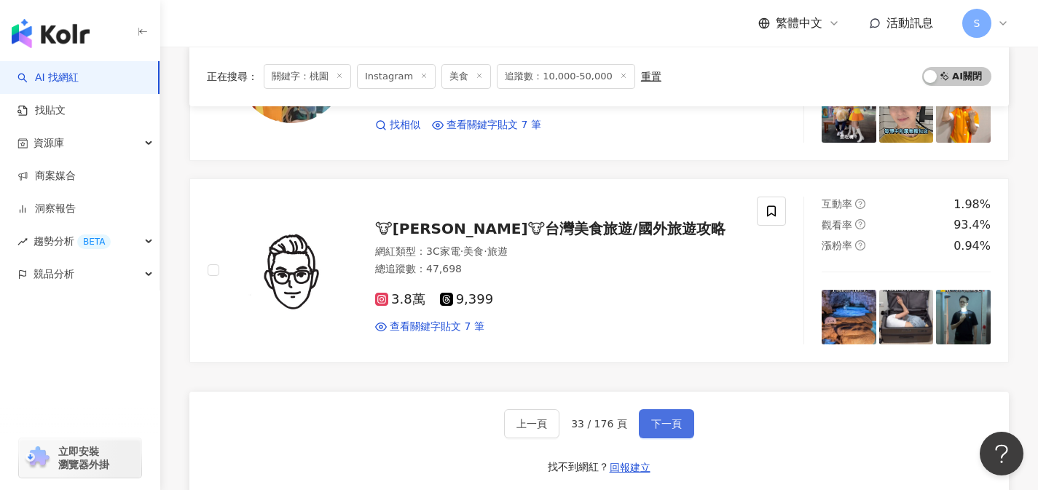
click at [677, 412] on button "下一頁" at bounding box center [666, 423] width 55 height 29
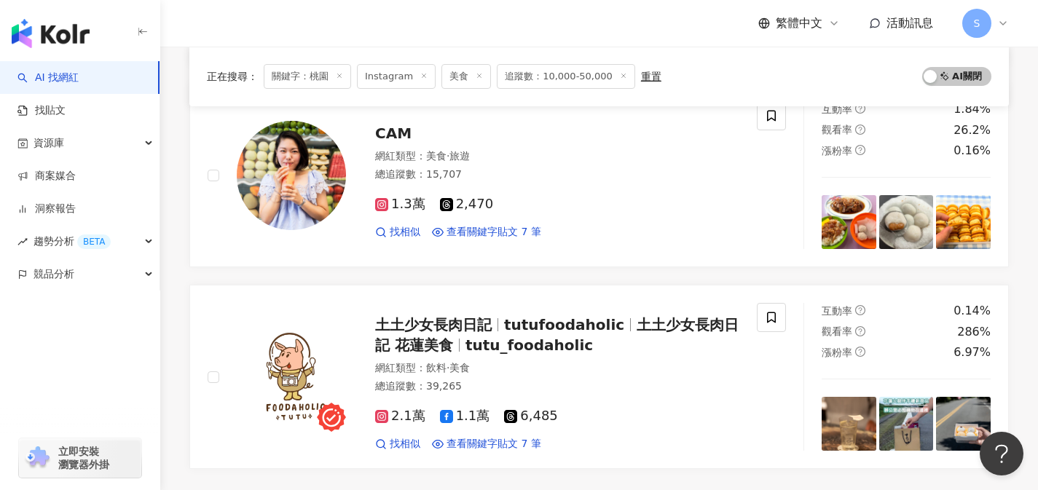
scroll to position [2326, 0]
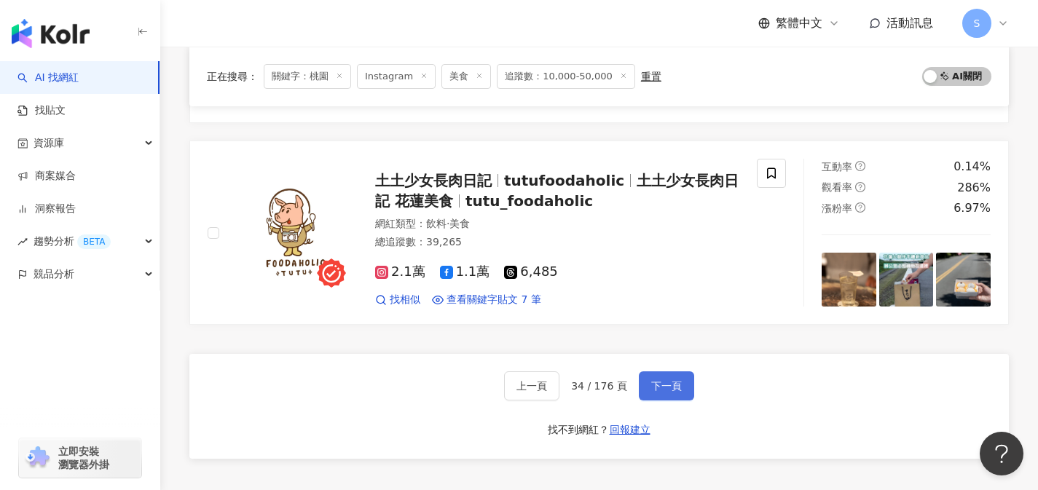
click at [665, 378] on button "下一頁" at bounding box center [666, 386] width 55 height 29
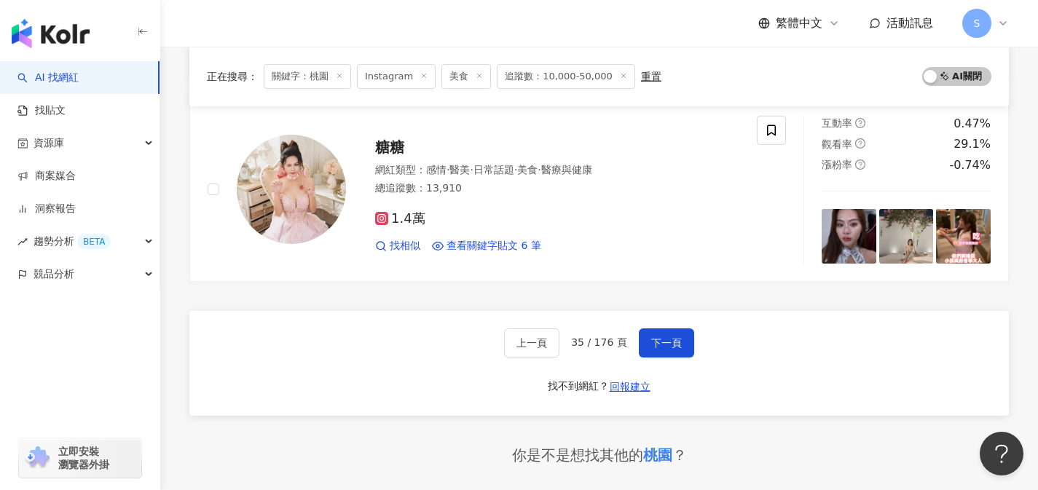
scroll to position [2445, 0]
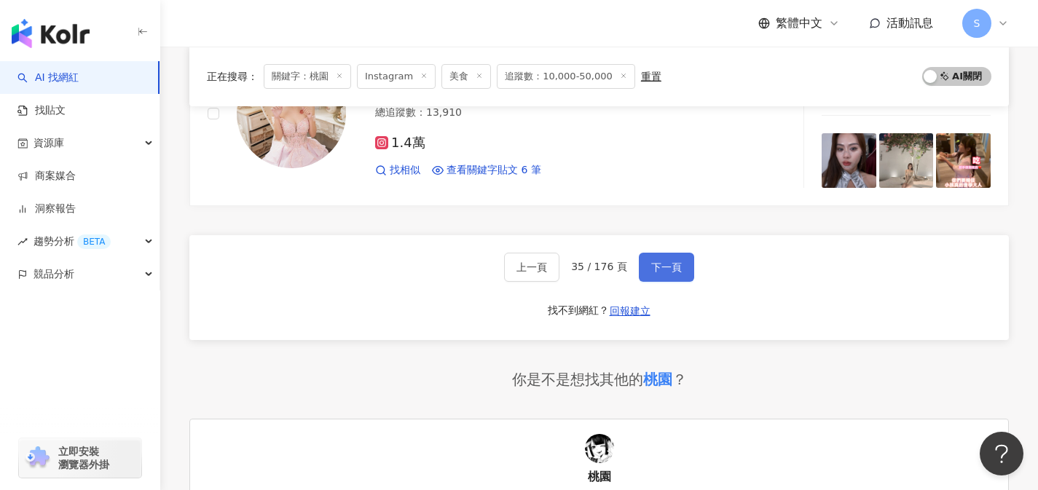
click at [656, 273] on button "下一頁" at bounding box center [666, 267] width 55 height 29
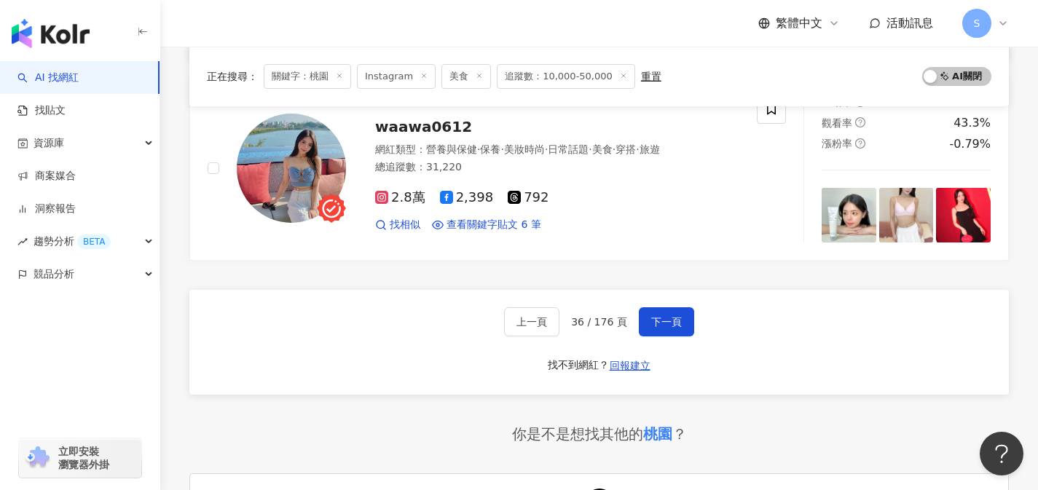
scroll to position [2470, 0]
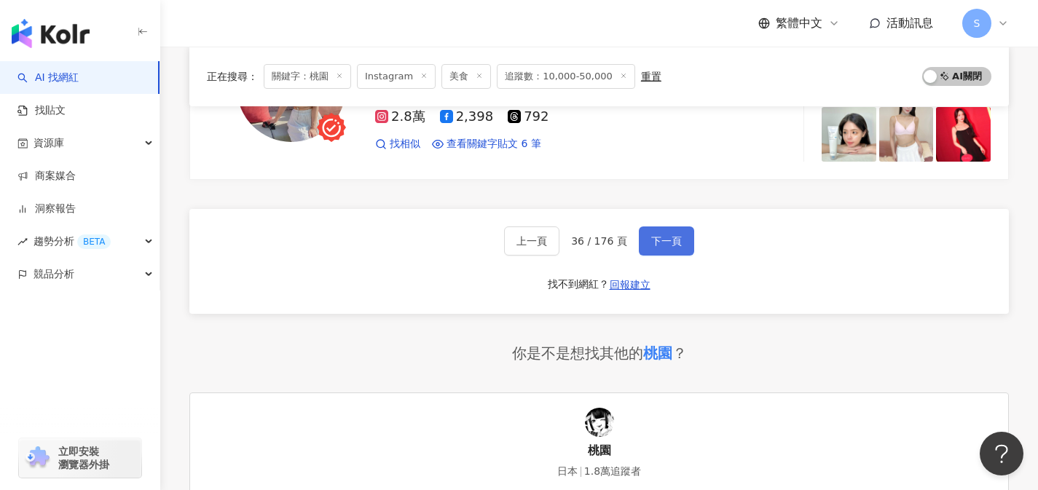
click at [660, 246] on button "下一頁" at bounding box center [666, 241] width 55 height 29
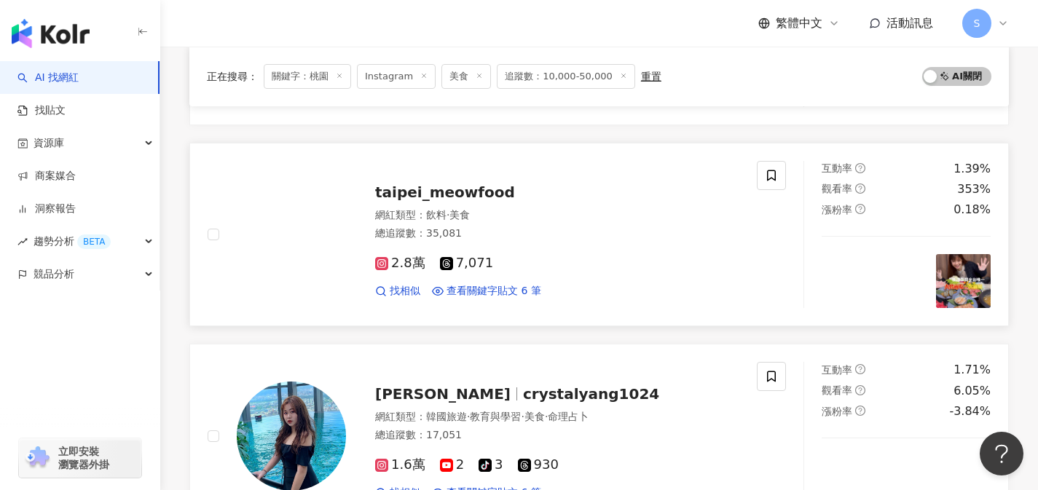
scroll to position [1517, 0]
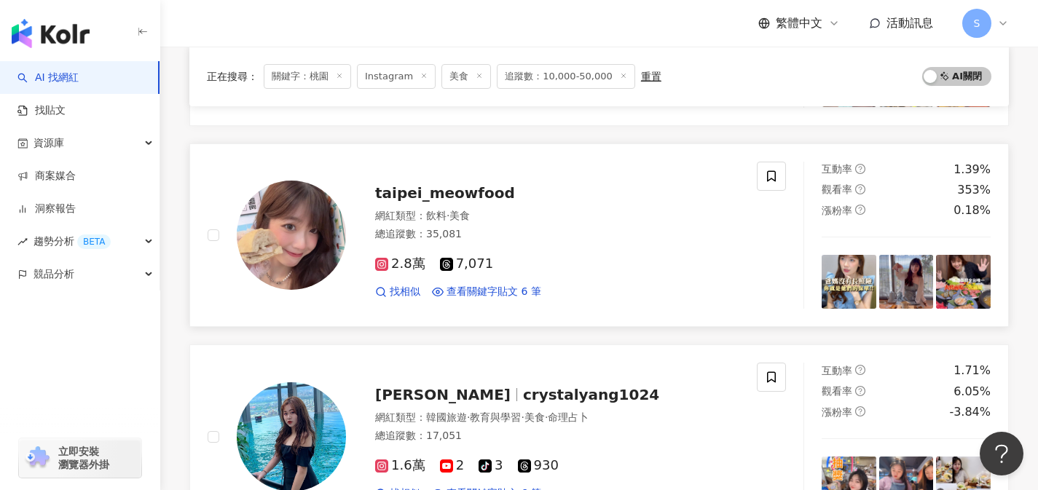
click at [534, 264] on div "2.8萬 7,071" at bounding box center [557, 264] width 364 height 16
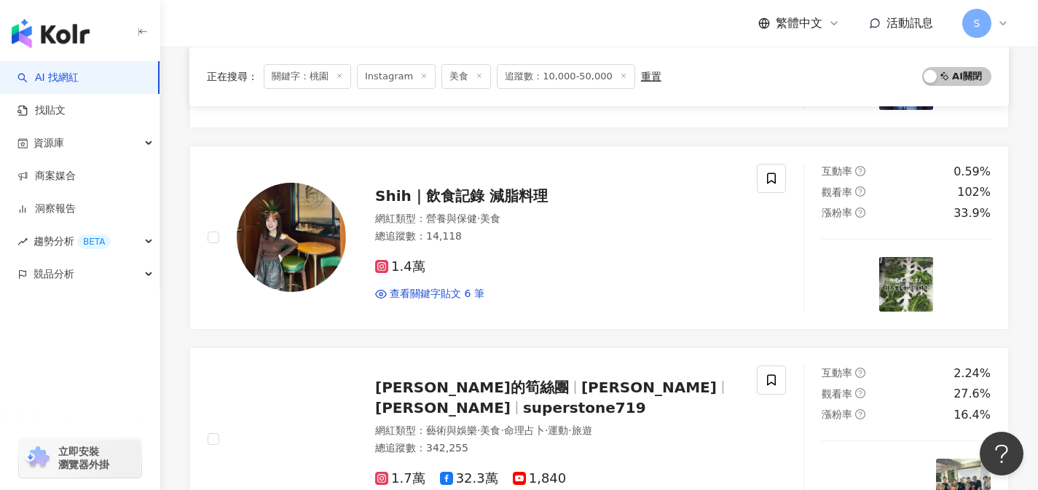
scroll to position [2338, 0]
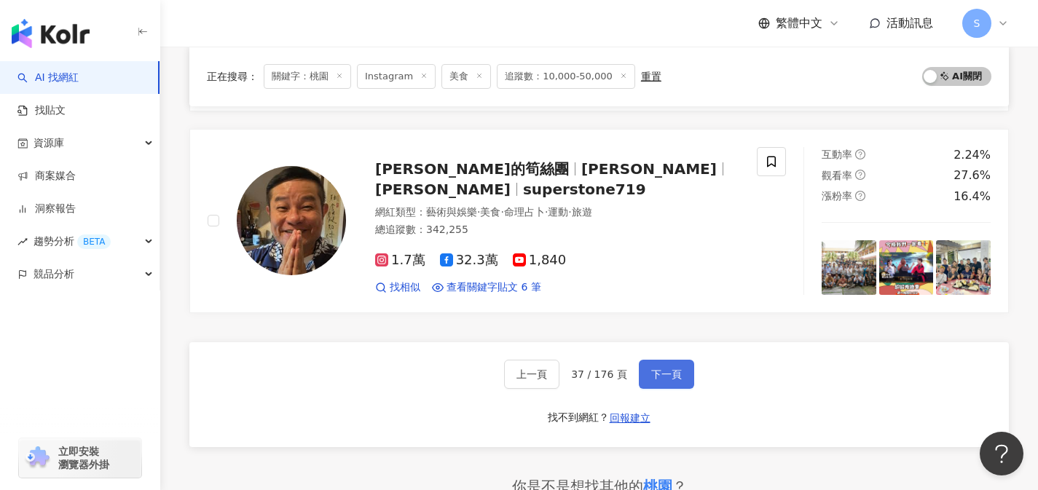
click at [672, 362] on button "下一頁" at bounding box center [666, 374] width 55 height 29
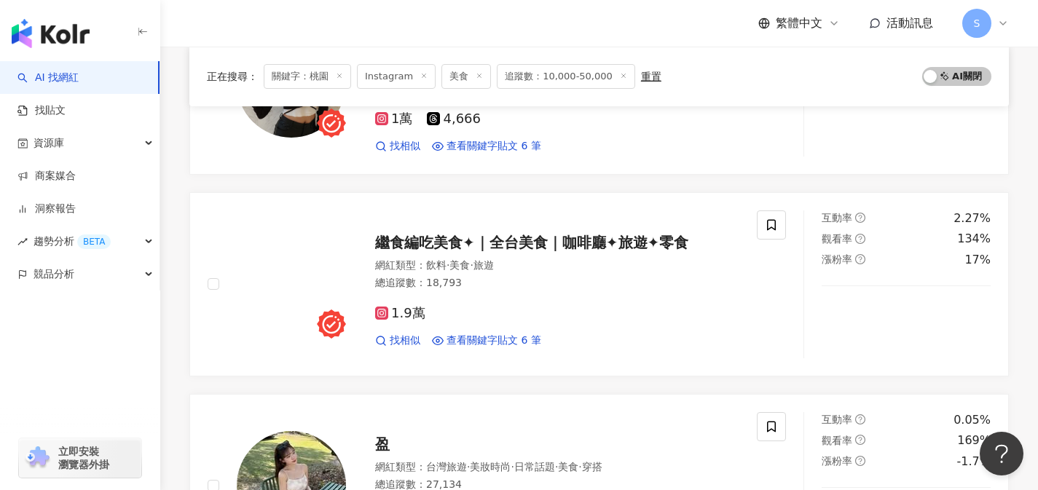
scroll to position [1067, 0]
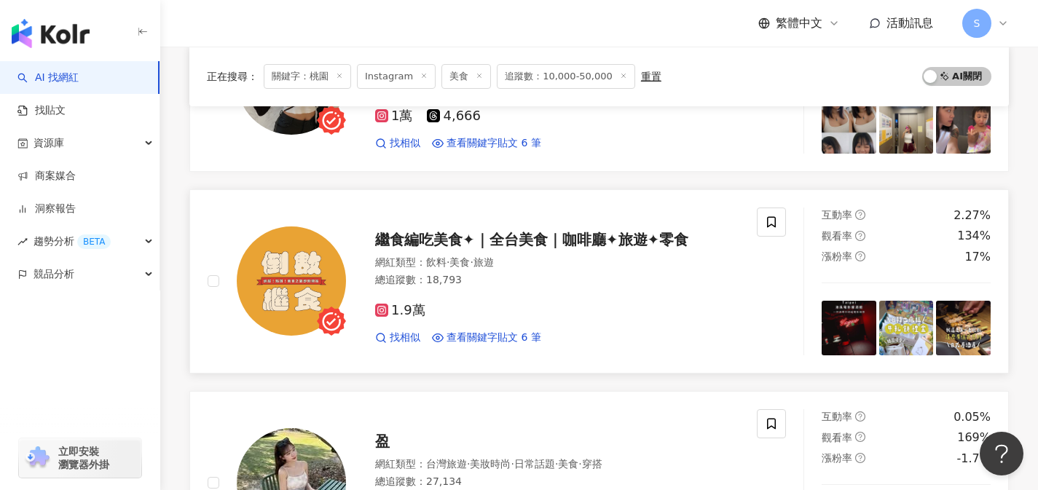
click at [481, 314] on div "1.9萬" at bounding box center [557, 311] width 364 height 16
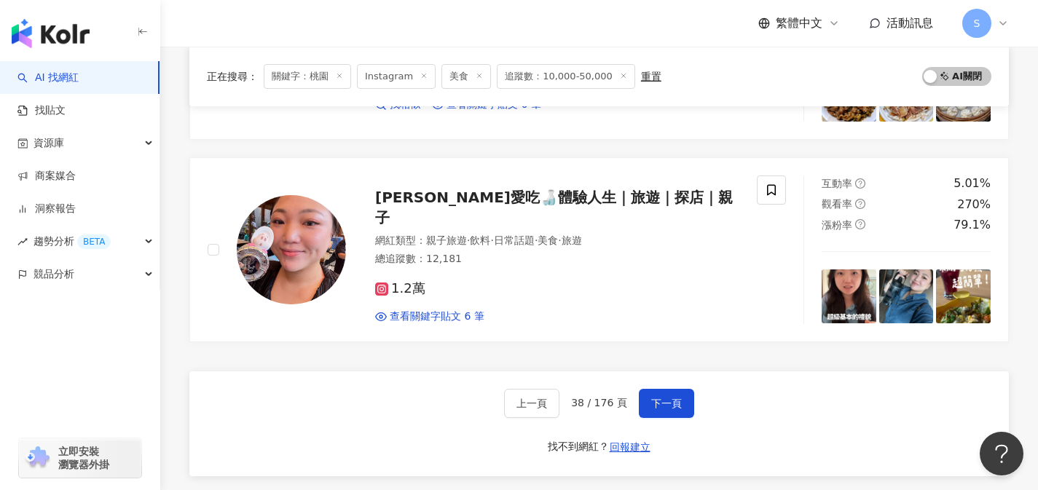
scroll to position [2344, 0]
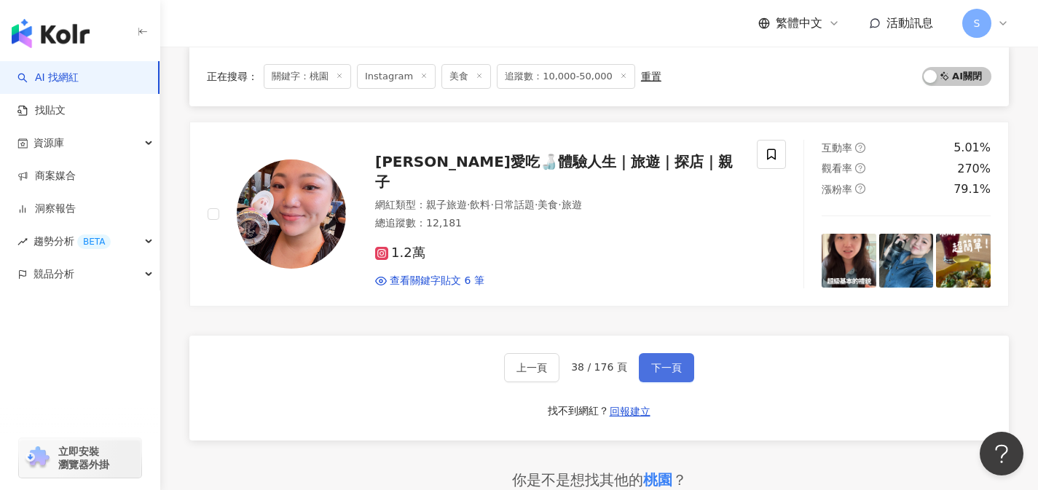
click at [667, 366] on span "下一頁" at bounding box center [666, 368] width 31 height 12
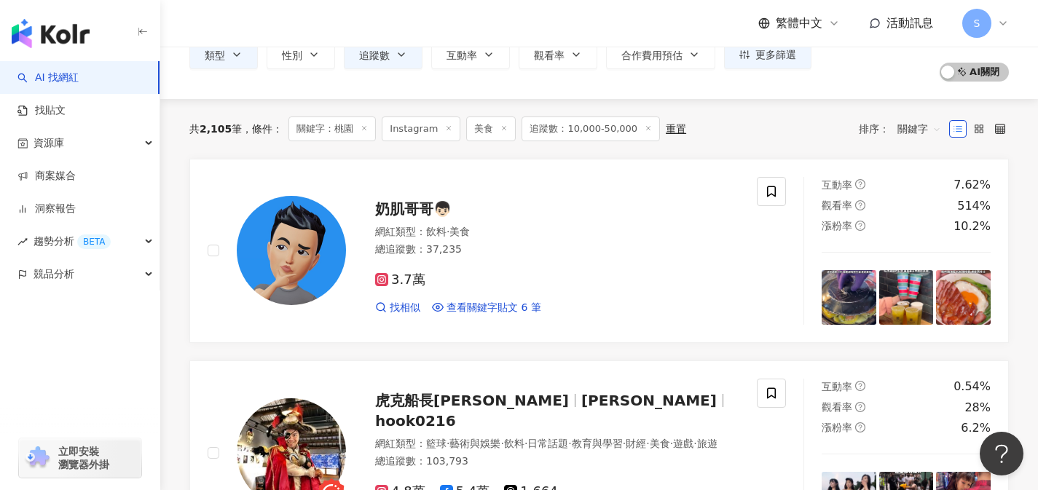
scroll to position [95, 0]
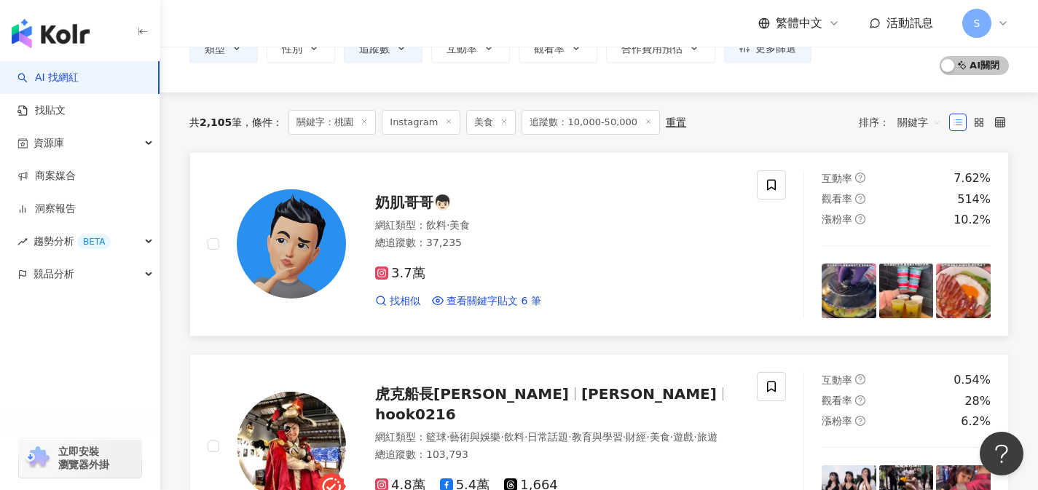
click at [474, 276] on div "3.7萬" at bounding box center [557, 274] width 364 height 16
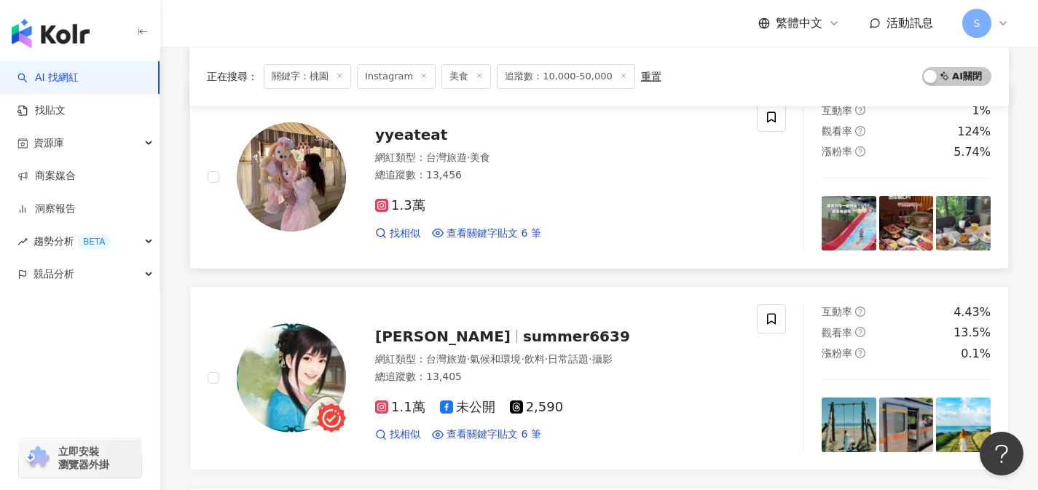
click at [509, 184] on div "網紅類型 ： 台灣旅遊 · 美食 總追蹤數 ： 13,456" at bounding box center [557, 169] width 364 height 36
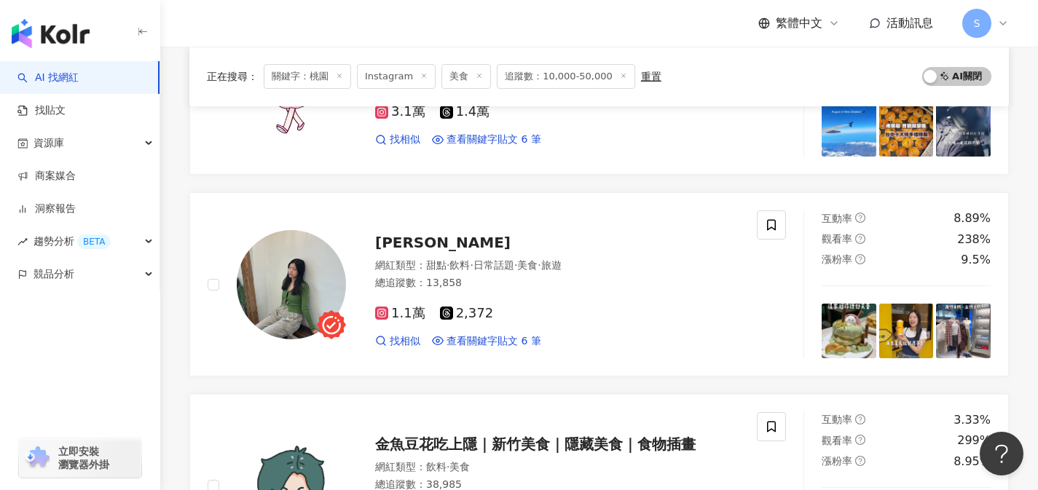
scroll to position [1927, 0]
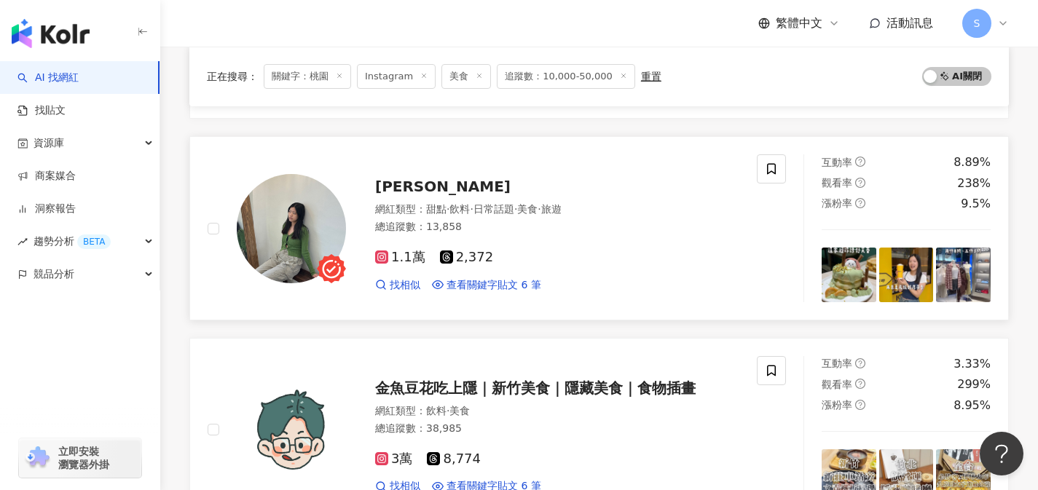
click at [522, 262] on div "1.1萬 2,372" at bounding box center [557, 258] width 364 height 16
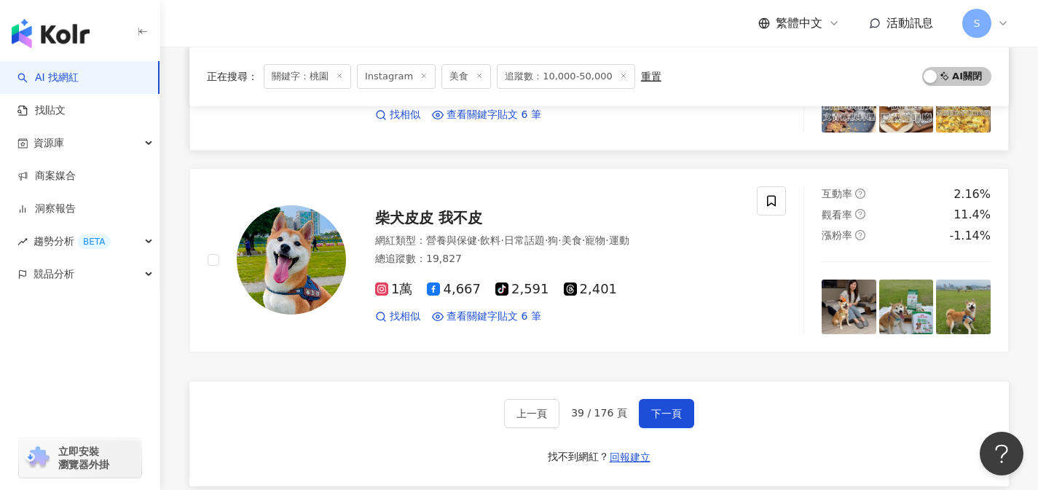
scroll to position [2311, 0]
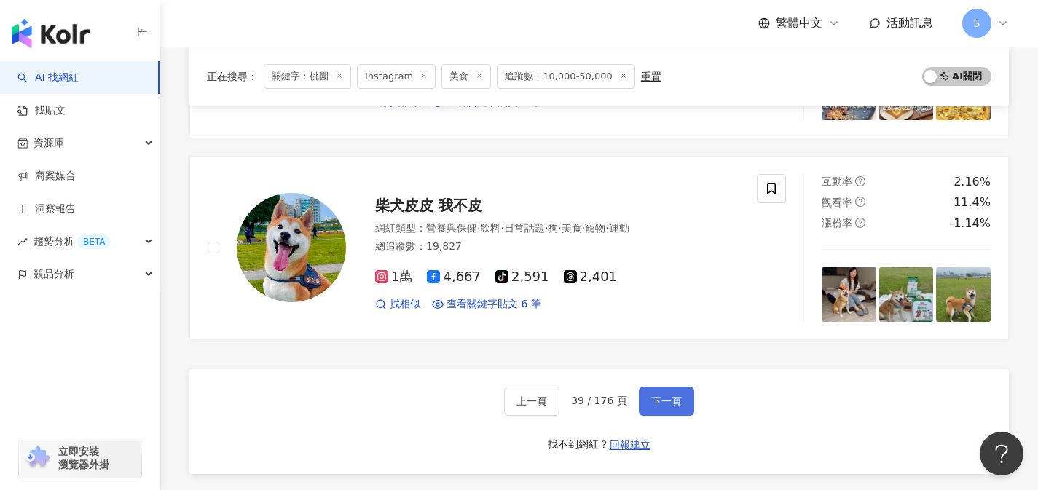
click at [664, 399] on span "下一頁" at bounding box center [666, 402] width 31 height 12
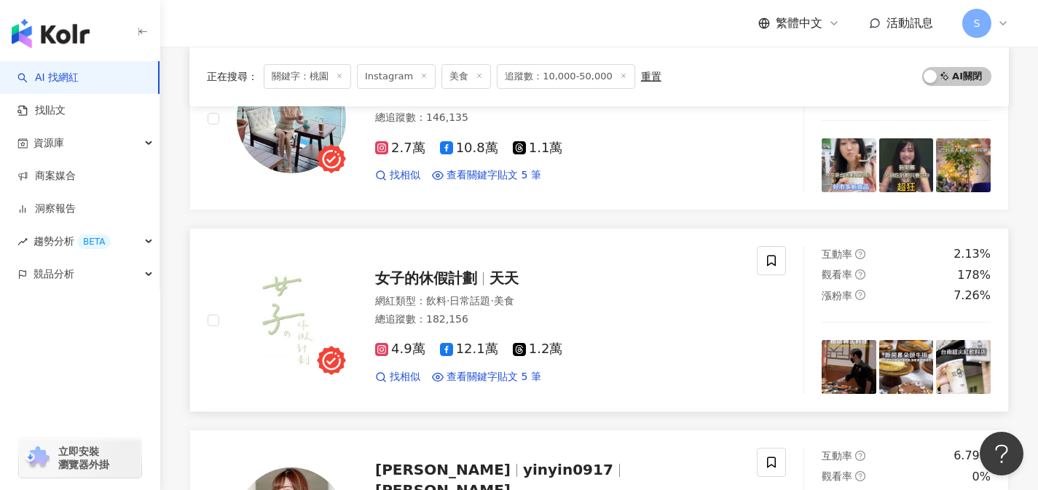
scroll to position [745, 0]
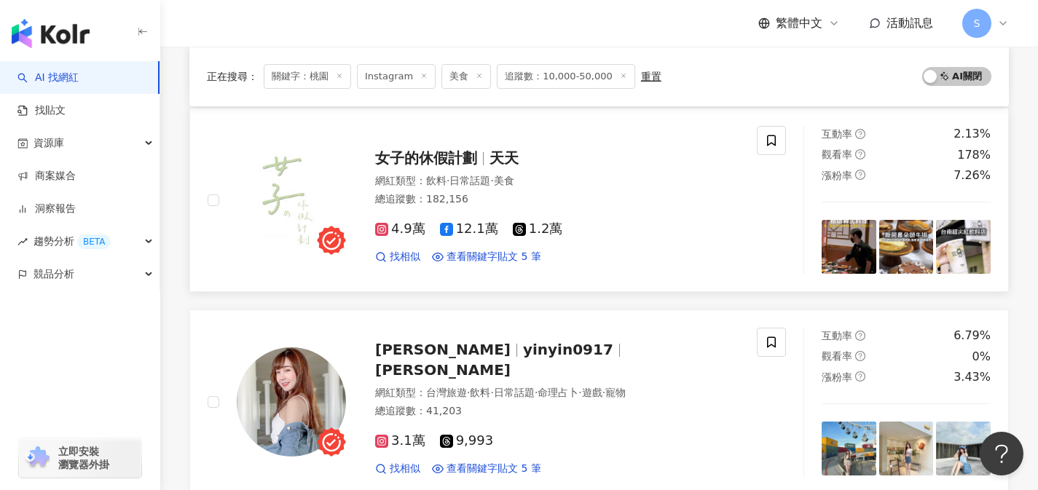
click at [584, 193] on div "總追蹤數 ： 182,156" at bounding box center [557, 199] width 364 height 15
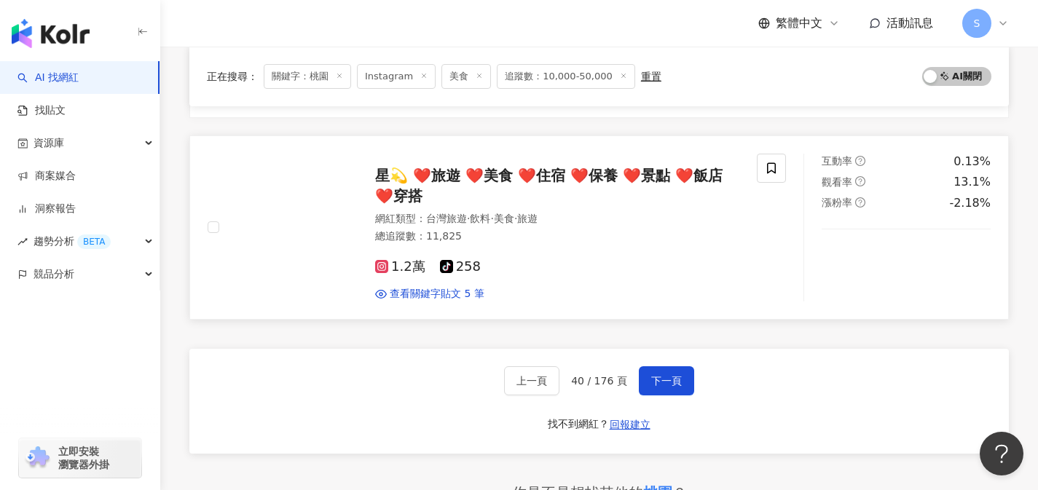
scroll to position [2333, 0]
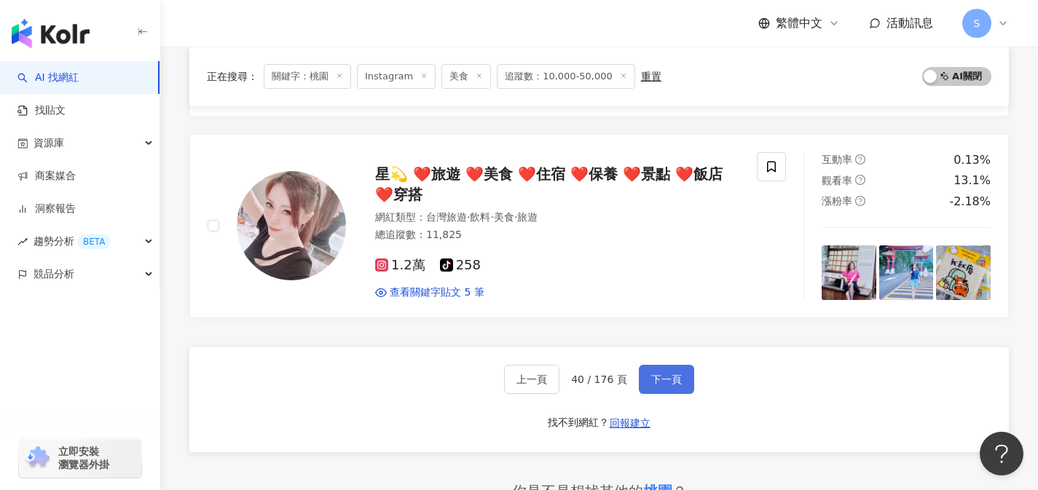
click at [662, 382] on span "下一頁" at bounding box center [666, 380] width 31 height 12
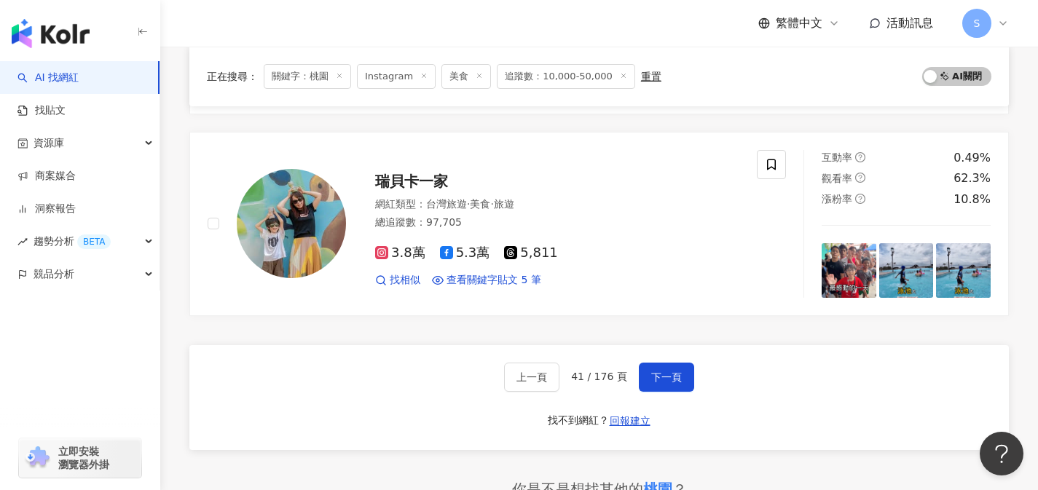
scroll to position [2359, 0]
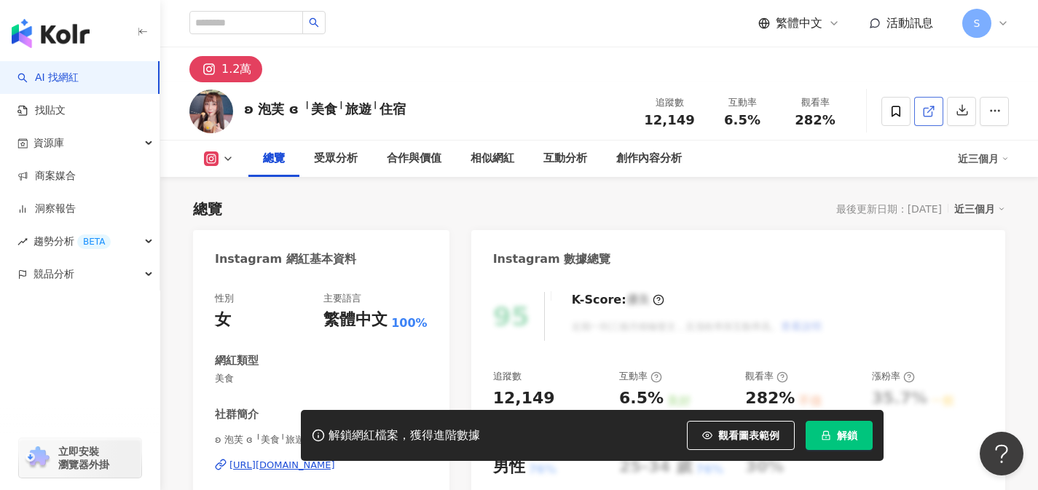
click at [929, 121] on link at bounding box center [928, 111] width 29 height 29
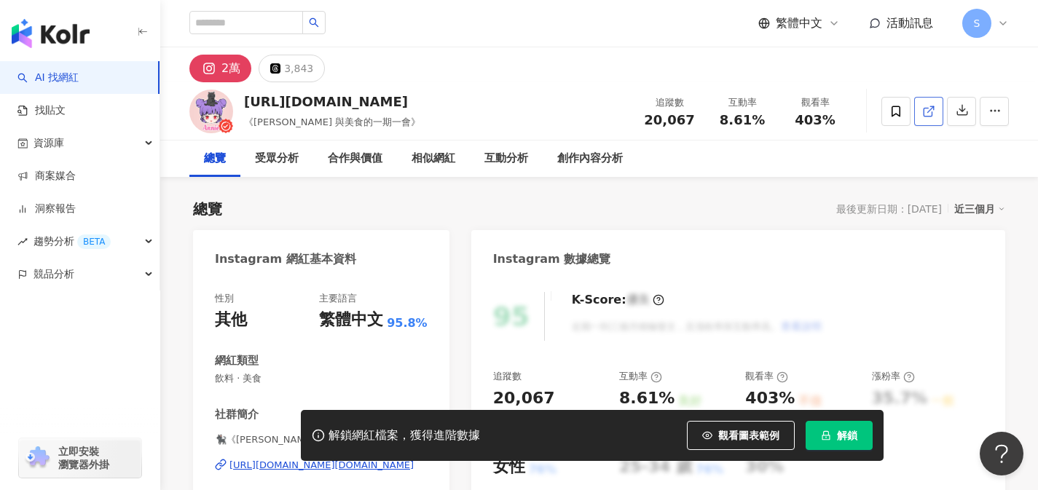
click at [930, 109] on icon at bounding box center [928, 111] width 13 height 13
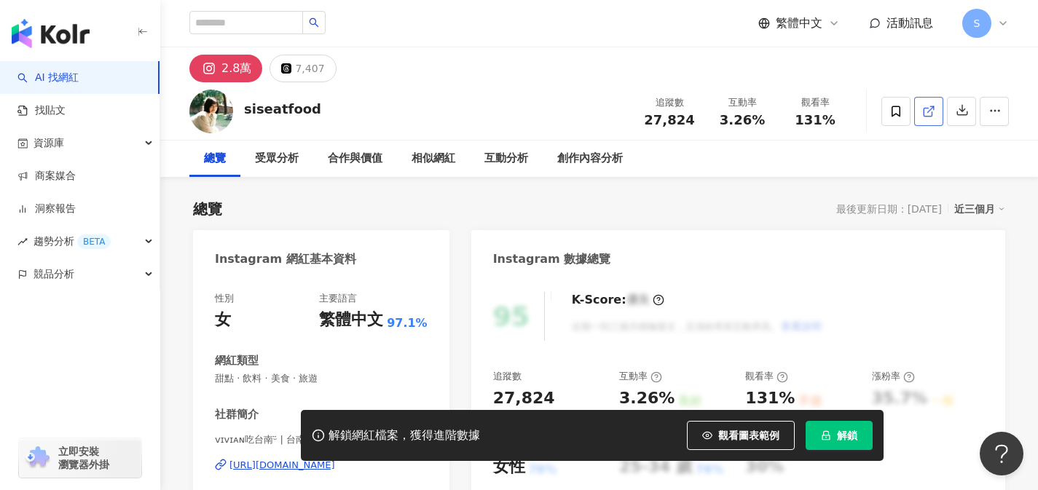
click at [934, 111] on icon at bounding box center [928, 111] width 13 height 13
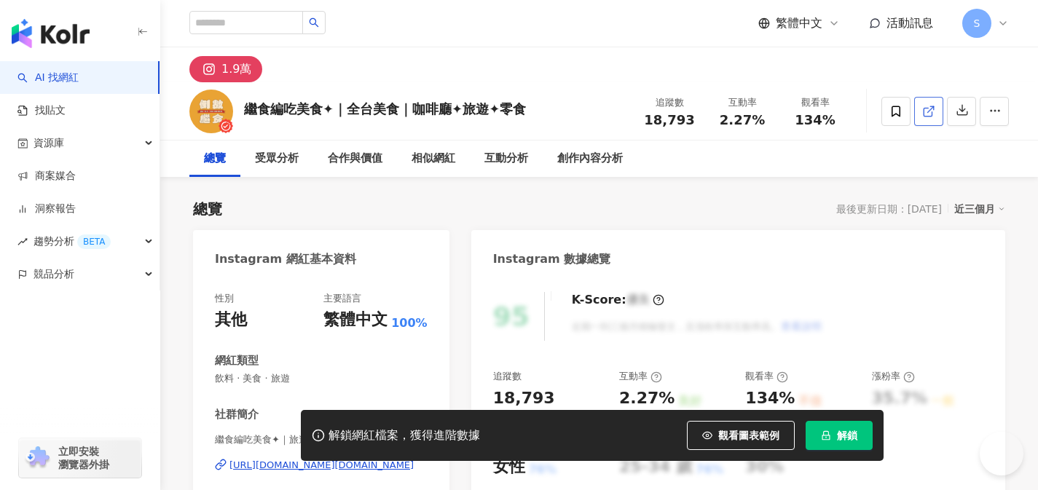
click at [933, 122] on link at bounding box center [928, 111] width 29 height 29
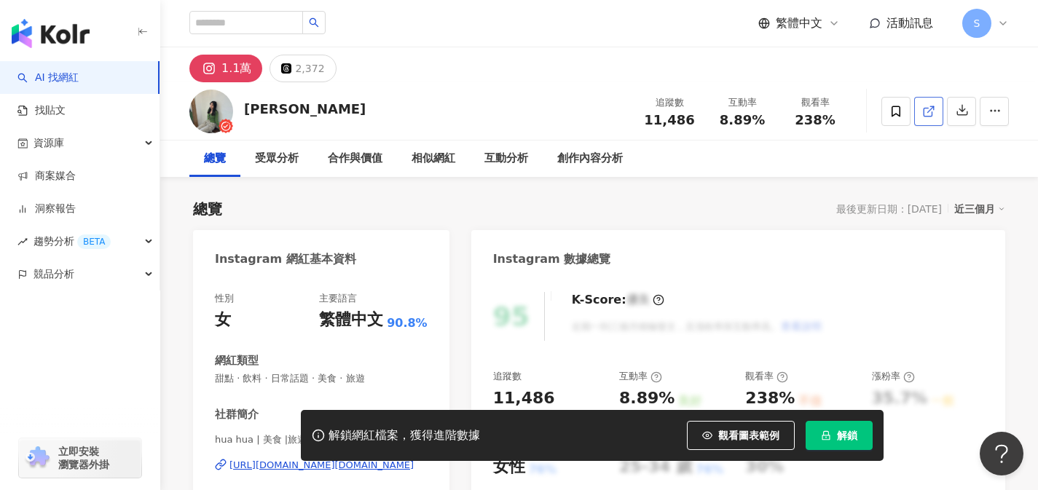
click at [927, 115] on icon at bounding box center [928, 112] width 8 height 8
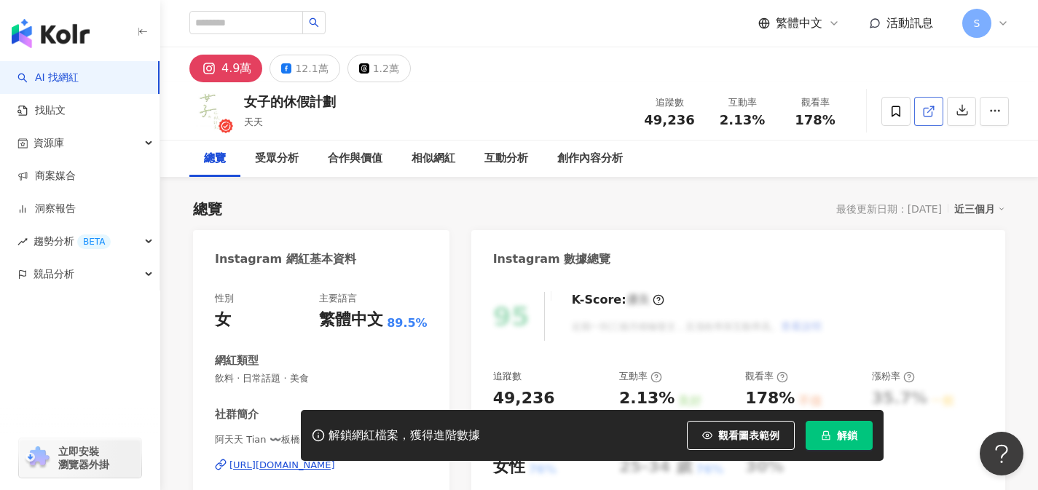
click at [938, 114] on link at bounding box center [928, 111] width 29 height 29
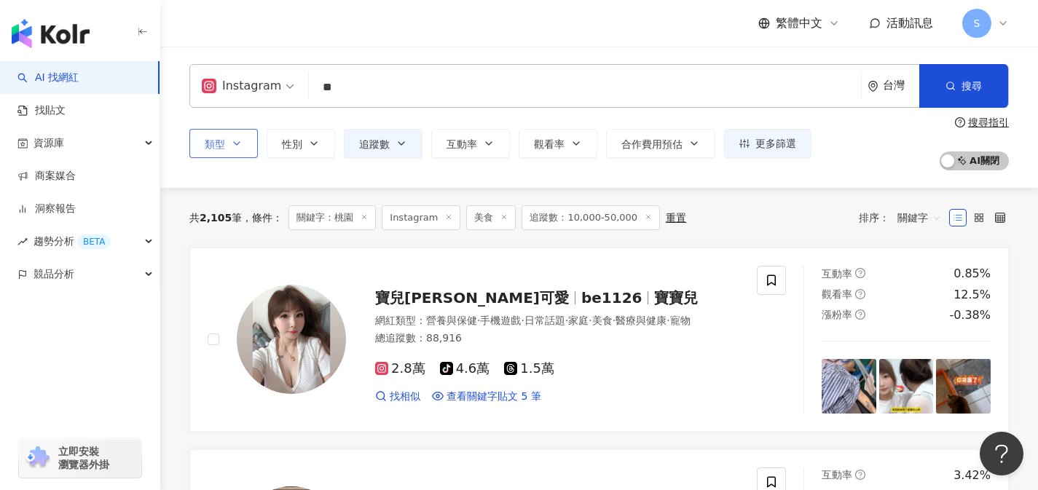
click at [240, 141] on icon "button" at bounding box center [237, 144] width 12 height 12
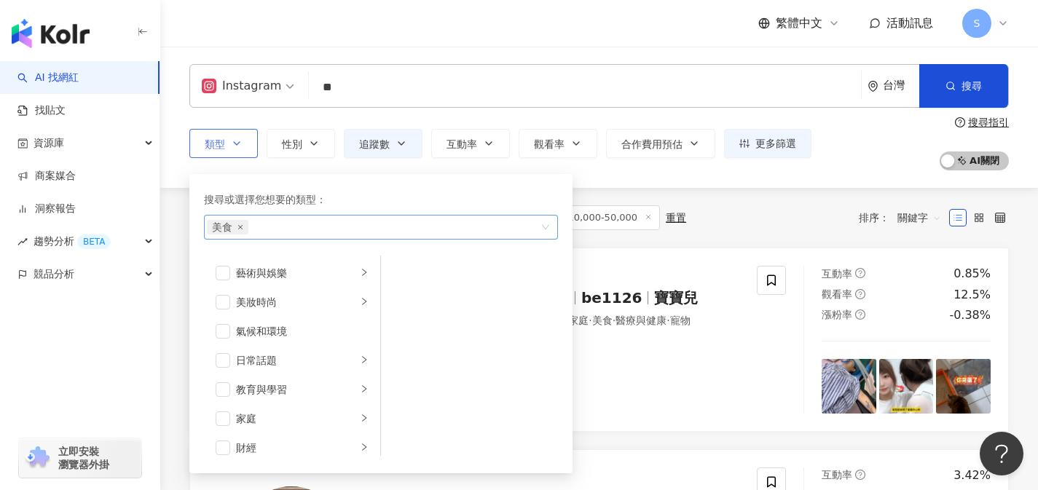
click at [240, 228] on icon "close" at bounding box center [241, 227] width 6 height 6
click at [388, 149] on span "追蹤數" at bounding box center [374, 144] width 31 height 12
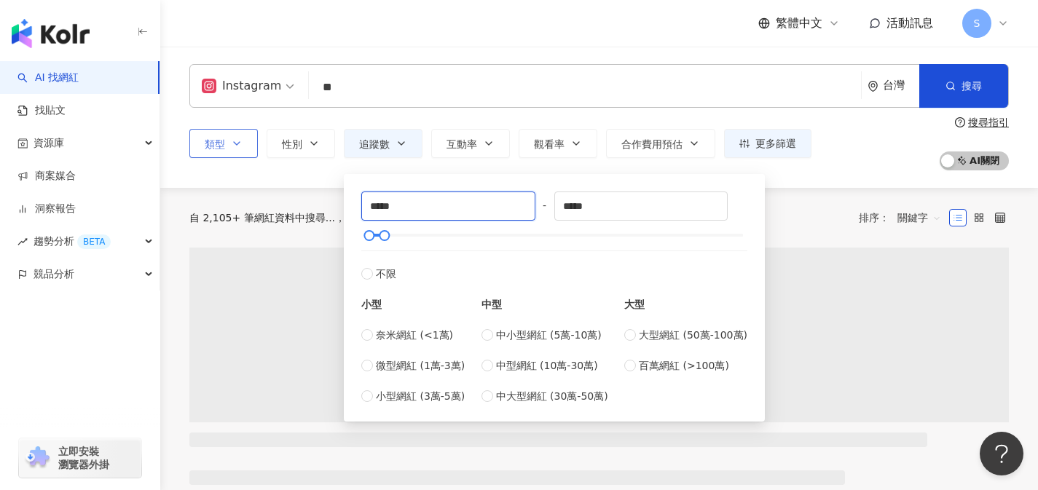
drag, startPoint x: 412, startPoint y: 210, endPoint x: 348, endPoint y: 206, distance: 64.2
click at [348, 206] on div "***** - ***** 不限 小型 奈米網紅 (<1萬) 微型網紅 (1萬-3萬) 小型網紅 (3萬-5萬) 中型 中小型網紅 (5萬-10萬) 中型網紅…" at bounding box center [554, 298] width 421 height 248
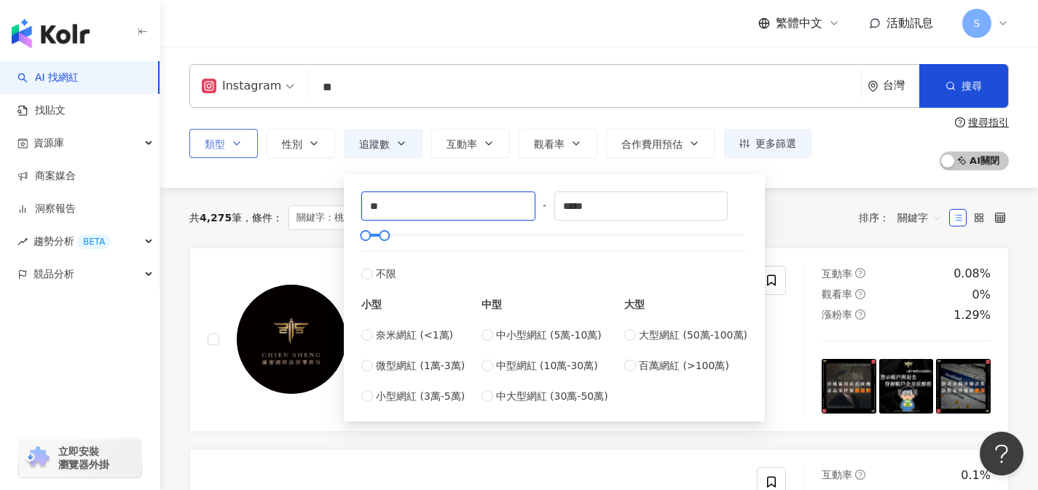
type input "*"
type input "*****"
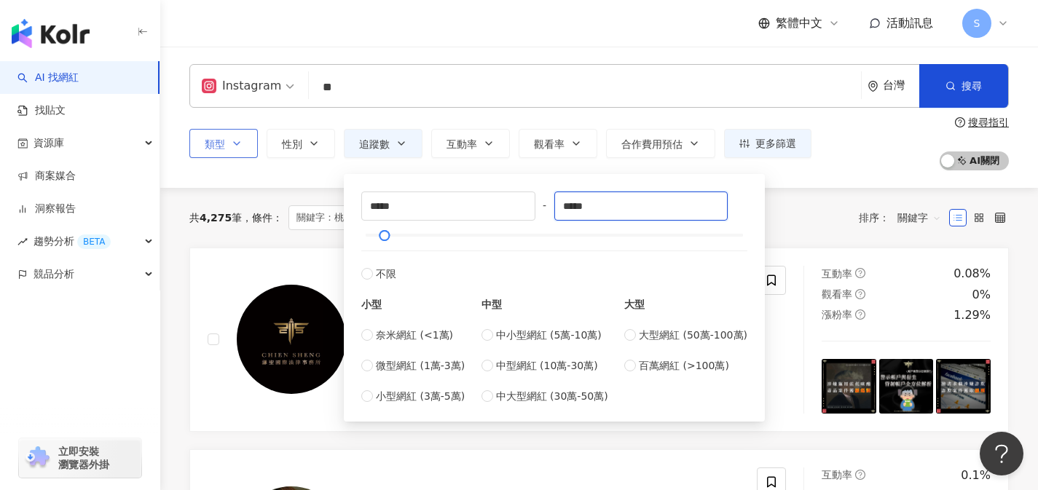
drag, startPoint x: 616, startPoint y: 203, endPoint x: 545, endPoint y: 201, distance: 70.7
click at [548, 202] on div "***** - ***** 不限 小型 奈米網紅 (<1萬) 微型網紅 (1萬-3萬) 小型網紅 (3萬-5萬) 中型 中小型網紅 (5萬-10萬) 中型網紅…" at bounding box center [554, 298] width 386 height 213
type input "******"
click at [573, 95] on input "**" at bounding box center [585, 88] width 541 height 28
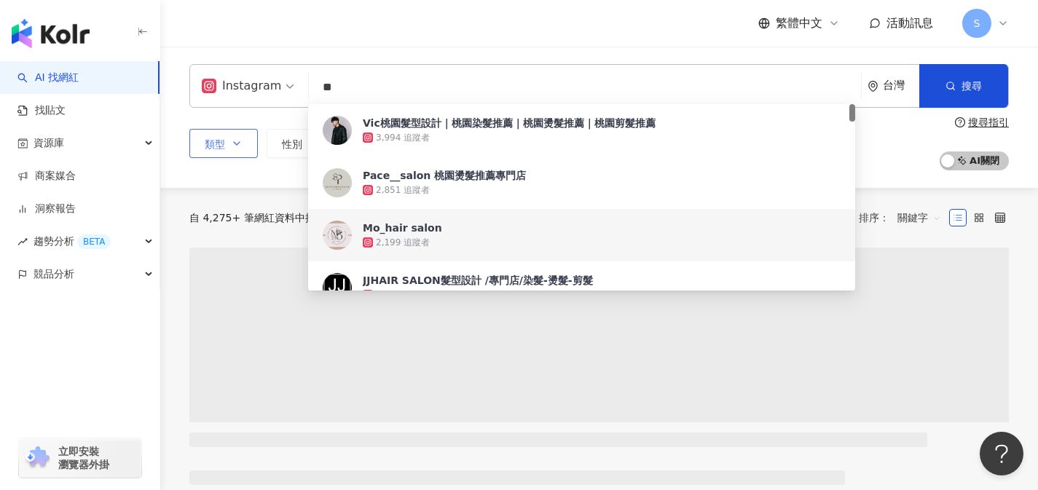
drag, startPoint x: 509, startPoint y: 93, endPoint x: 277, endPoint y: 88, distance: 231.7
click at [277, 88] on div "Instagram ** 台灣 搜尋 3b076985-51ab-4276-96f5-79e238a769da 6480caf9-e4cc-42b5-ac82…" at bounding box center [599, 86] width 820 height 44
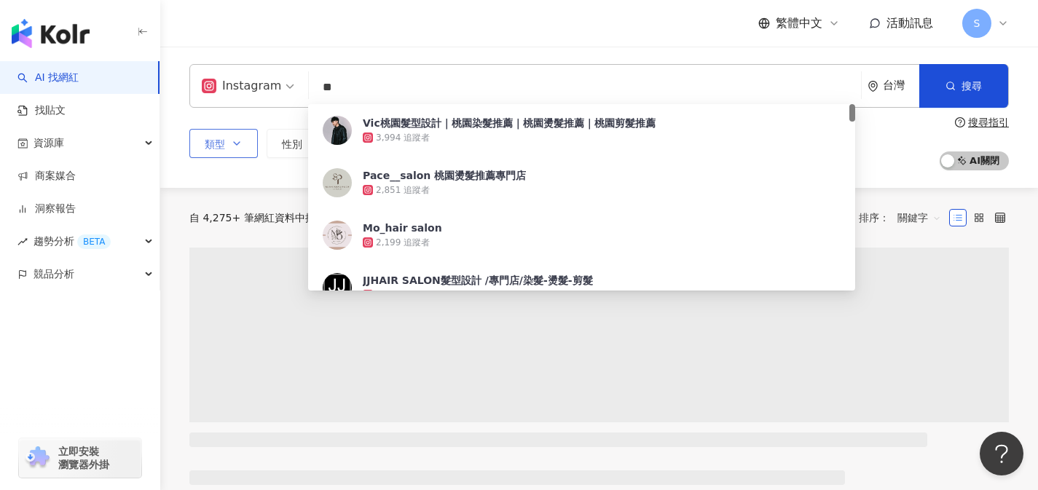
type input "*"
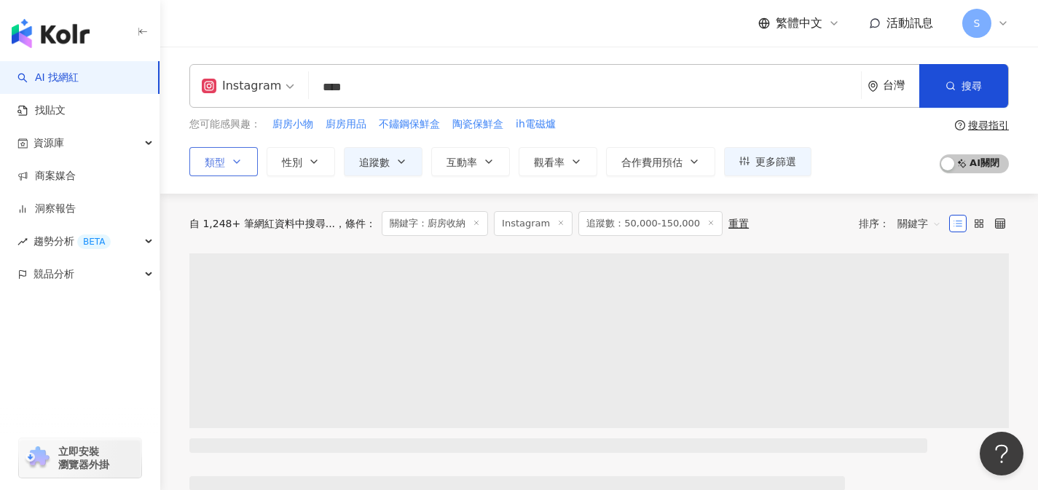
click at [247, 160] on button "類型" at bounding box center [223, 161] width 68 height 29
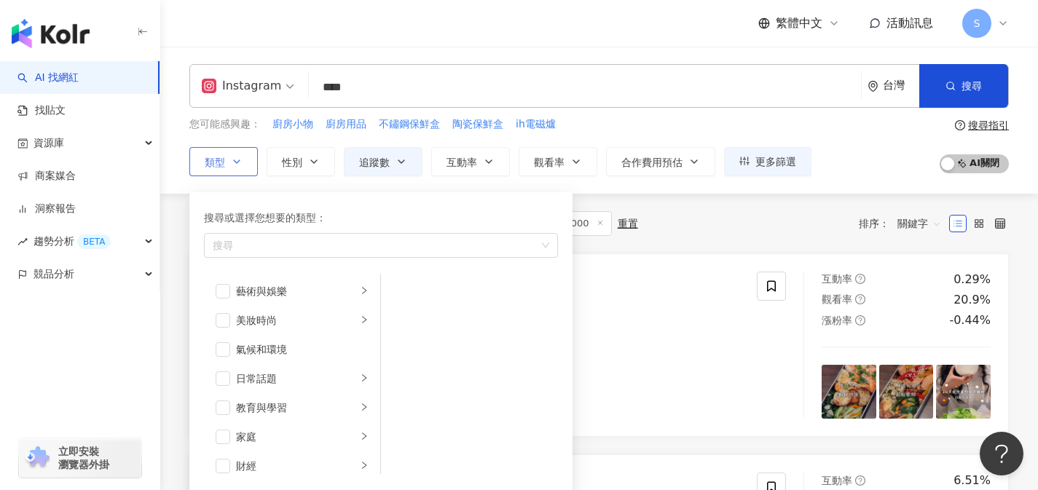
click at [242, 163] on icon "button" at bounding box center [237, 162] width 12 height 12
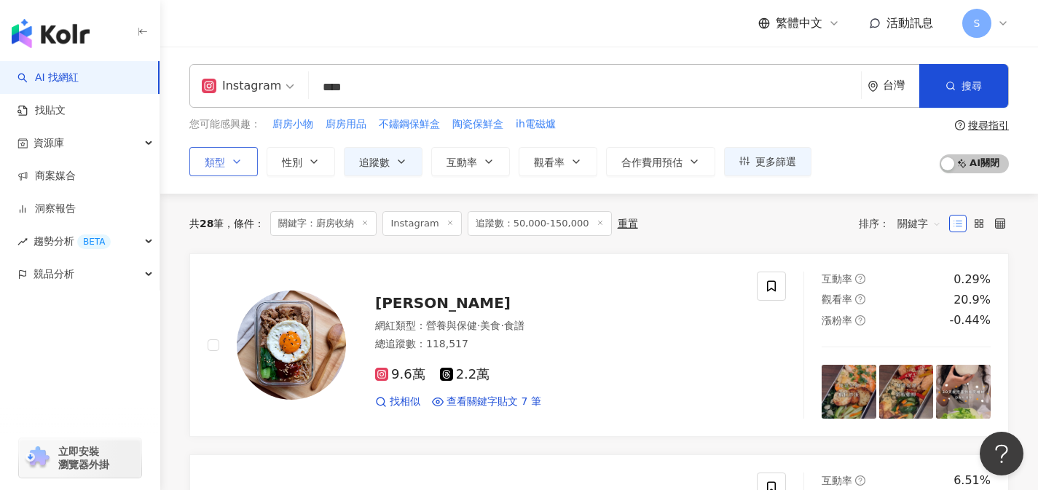
click at [242, 163] on icon "button" at bounding box center [237, 162] width 12 height 12
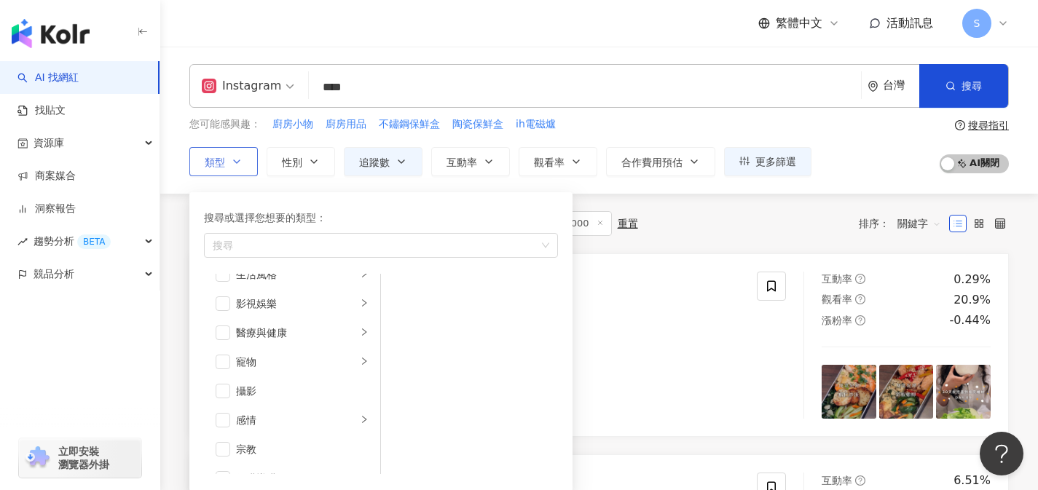
scroll to position [310, 0]
click at [318, 292] on li "生活風格" at bounding box center [292, 301] width 170 height 29
click at [705, 232] on div "共 28 筆 條件 ： 關鍵字：廚房收納 Instagram 追蹤數：50,000-150,000 重置 排序： 關鍵字" at bounding box center [599, 223] width 820 height 25
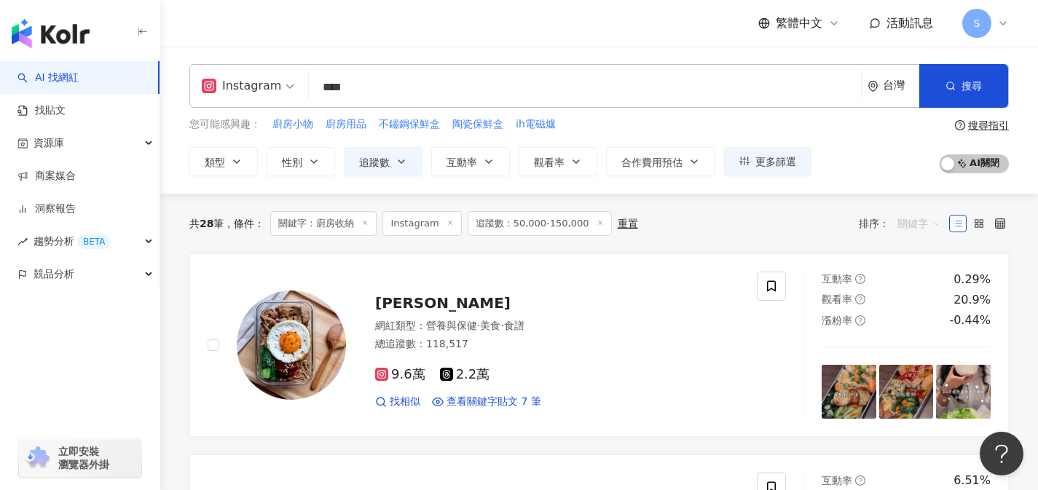
click at [906, 224] on span "關鍵字" at bounding box center [920, 223] width 44 height 23
click at [925, 345] on div "觀看率" at bounding box center [919, 353] width 36 height 16
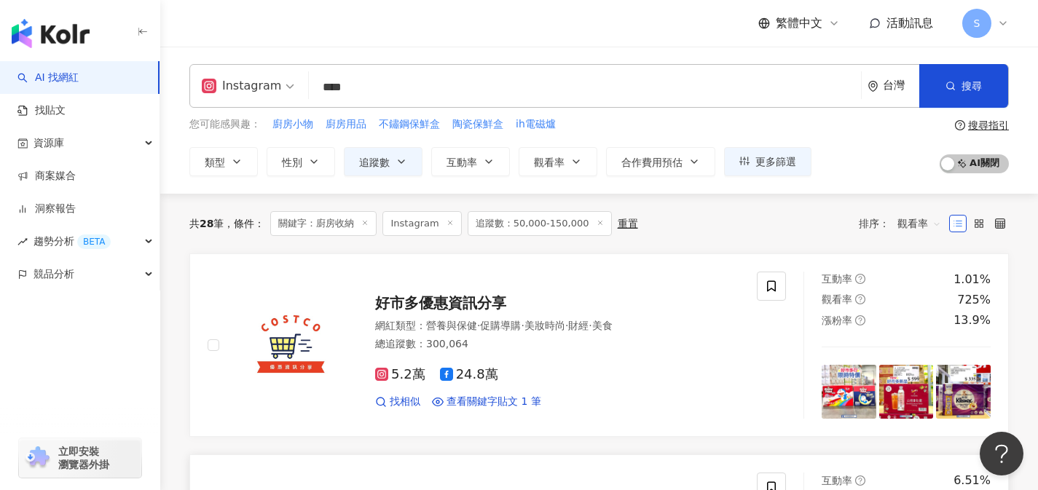
scroll to position [335, 0]
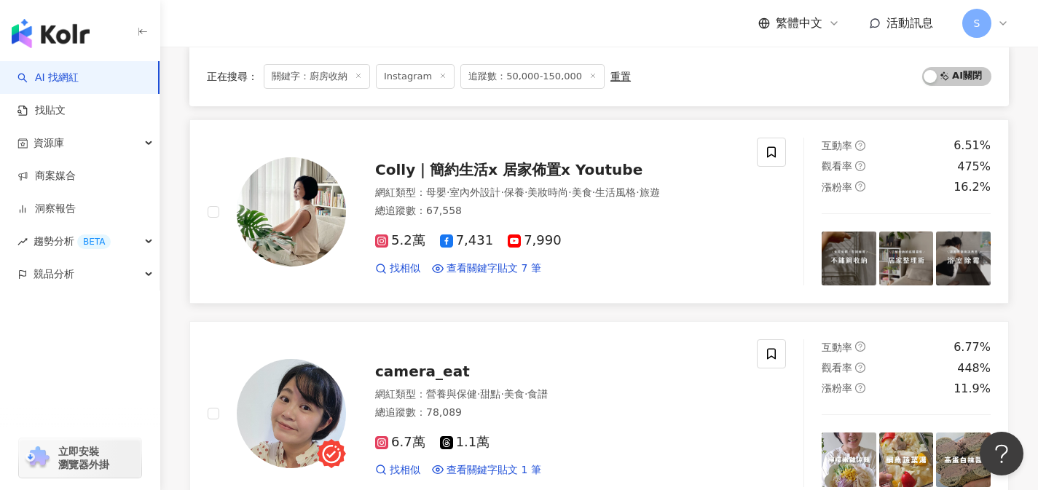
click at [511, 213] on div "總追蹤數 ： 67,558" at bounding box center [557, 211] width 364 height 15
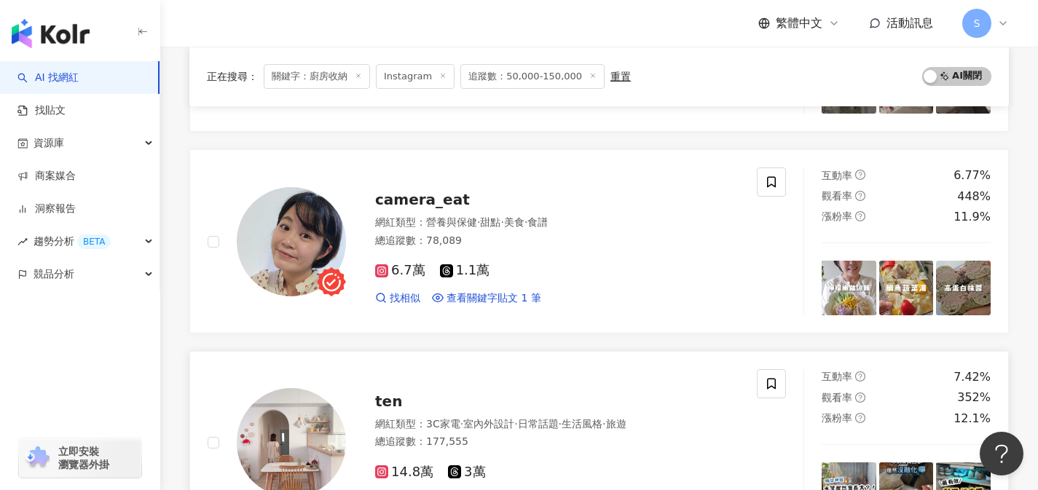
scroll to position [567, 0]
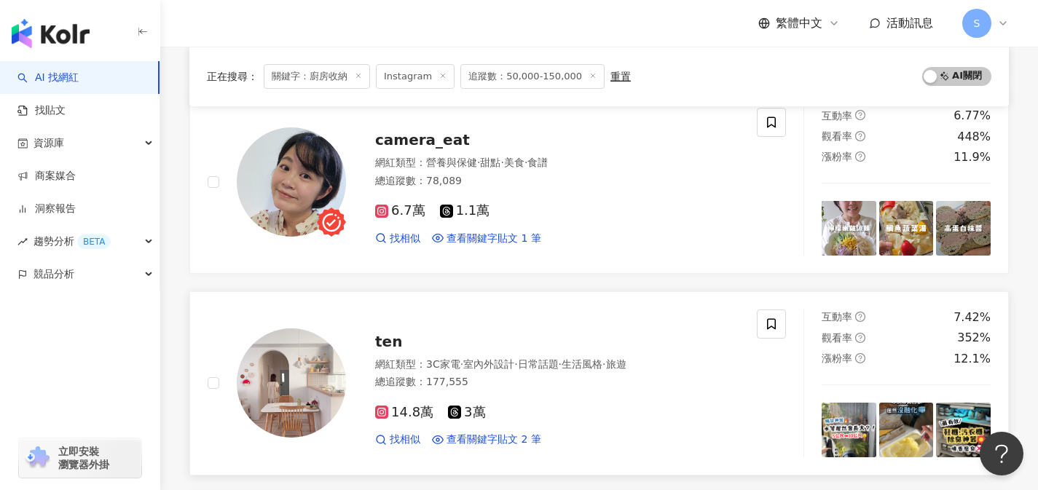
click at [518, 420] on div "14.8萬 3萬" at bounding box center [557, 413] width 364 height 16
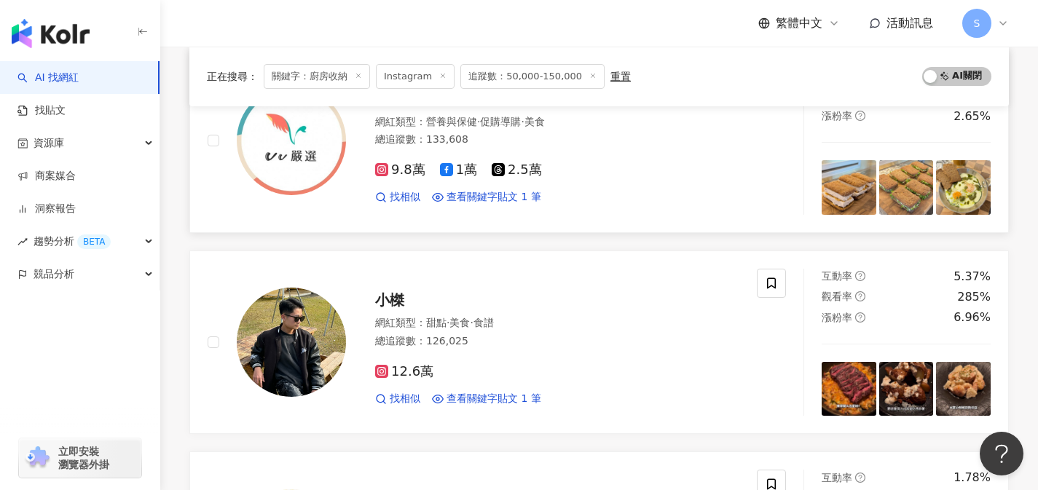
scroll to position [1069, 0]
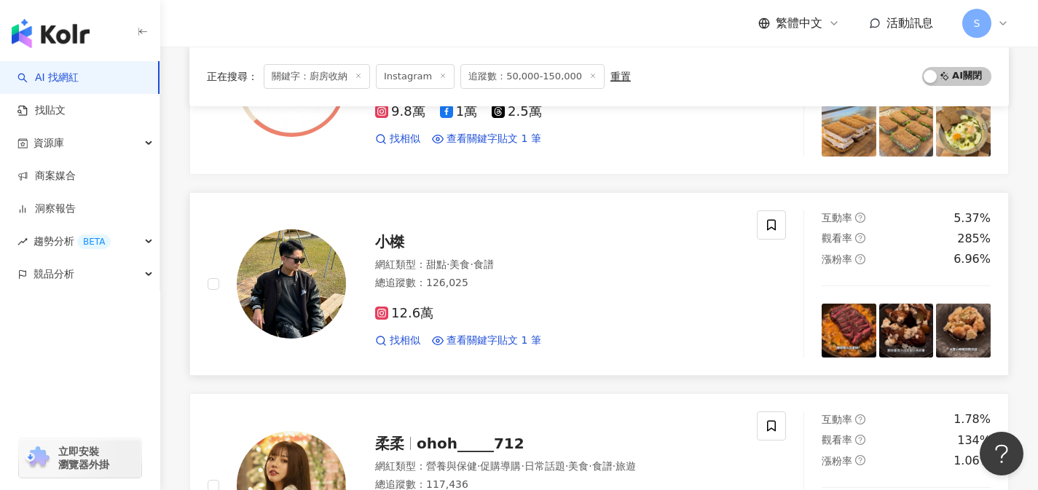
click at [533, 315] on div "12.6萬" at bounding box center [557, 314] width 364 height 16
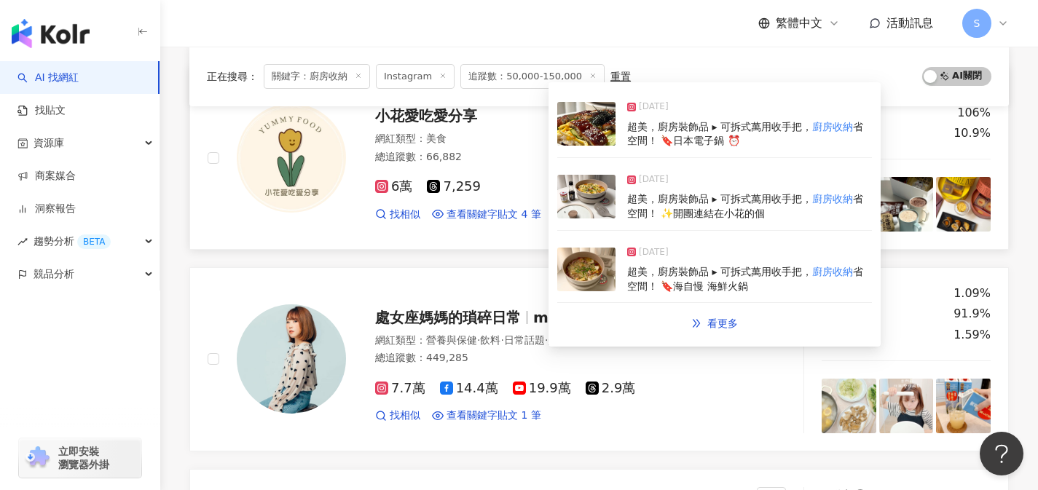
scroll to position [1595, 0]
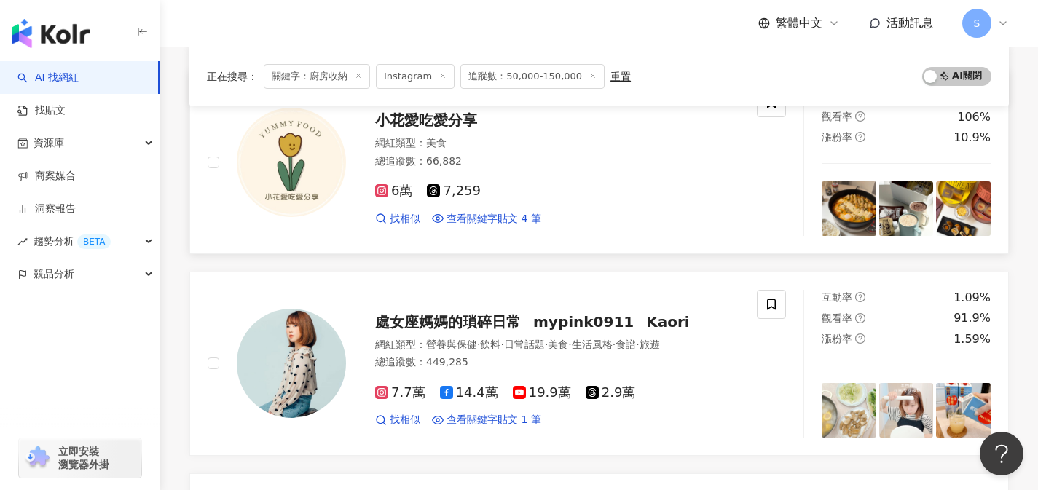
click at [522, 197] on div "6萬 7,259" at bounding box center [557, 192] width 364 height 16
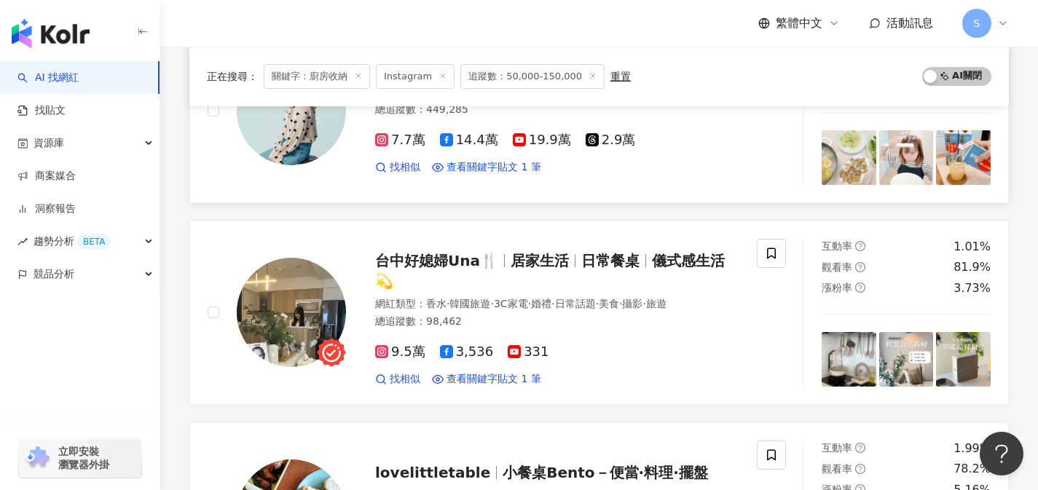
scroll to position [1861, 0]
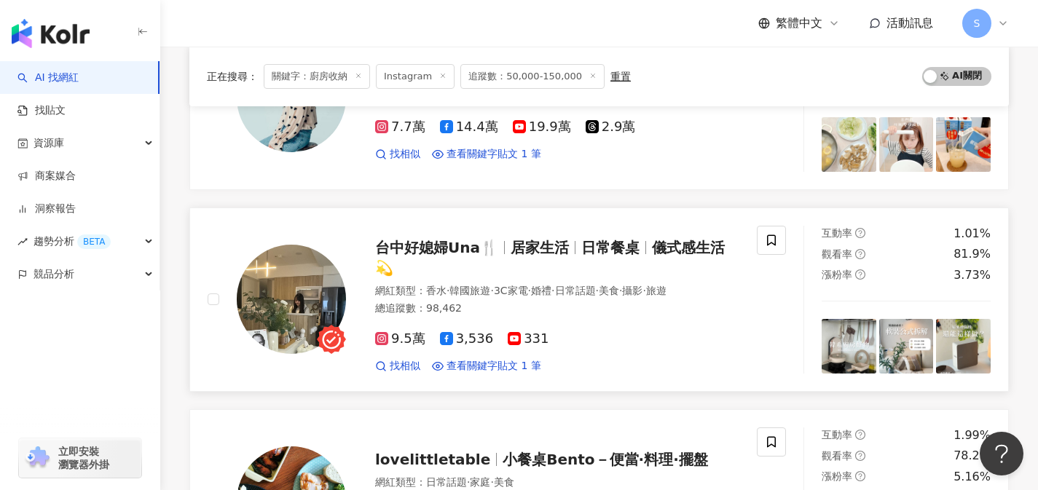
click at [519, 376] on link "台中好媳婦Una🍴 居家生活 日常餐桌 儀式感生活💫 網紅類型 ： 香水 · 韓國旅遊 · 3C家電 · 婚禮 · 日常話題 · 美食 · 攝影 · 旅遊 總…" at bounding box center [599, 300] width 820 height 184
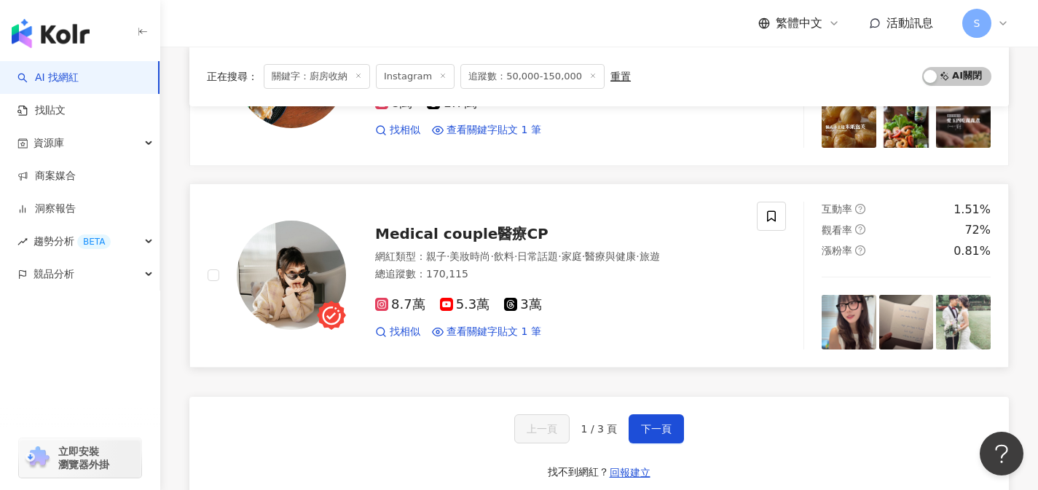
scroll to position [2478, 0]
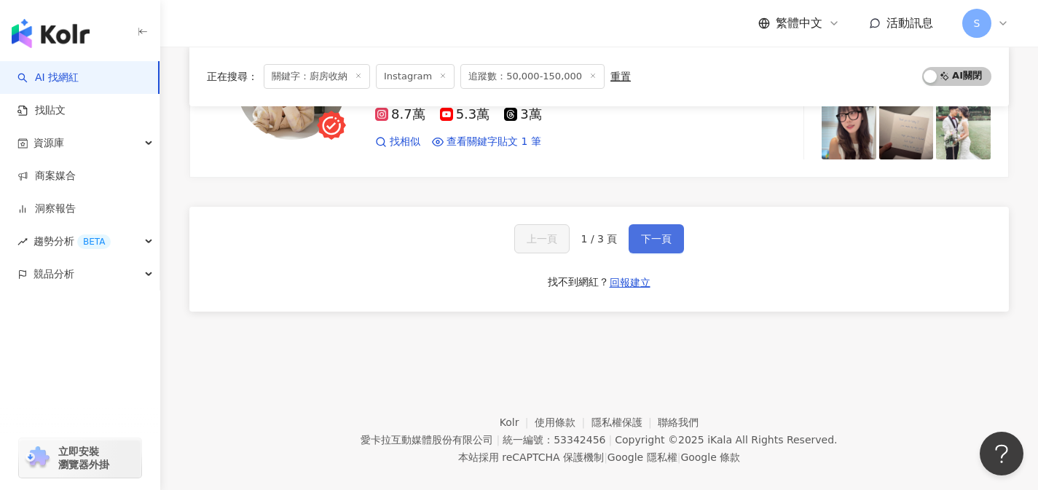
click at [651, 243] on button "下一頁" at bounding box center [656, 238] width 55 height 29
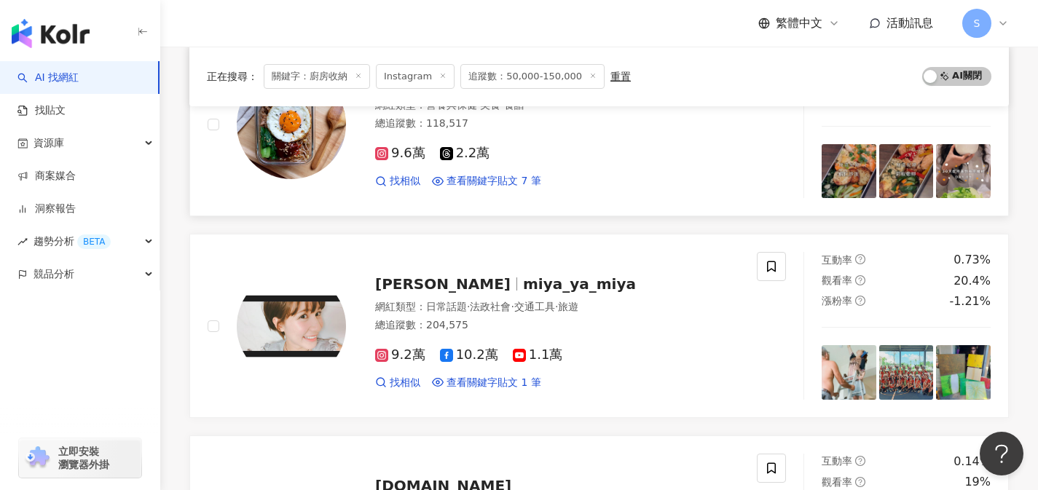
scroll to position [2173, 0]
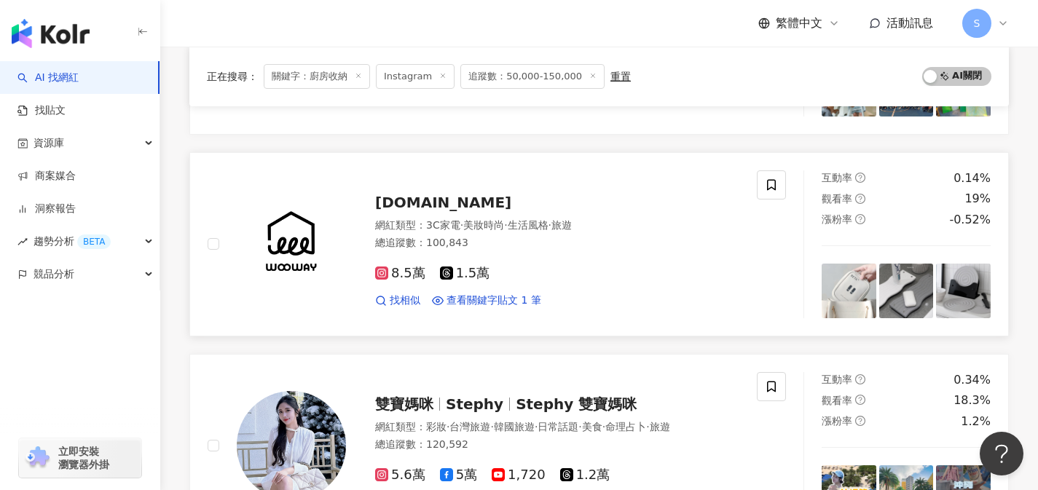
click at [522, 254] on div "8.5萬 1.5萬 找相似 查看關鍵字貼文 1 筆" at bounding box center [557, 281] width 364 height 54
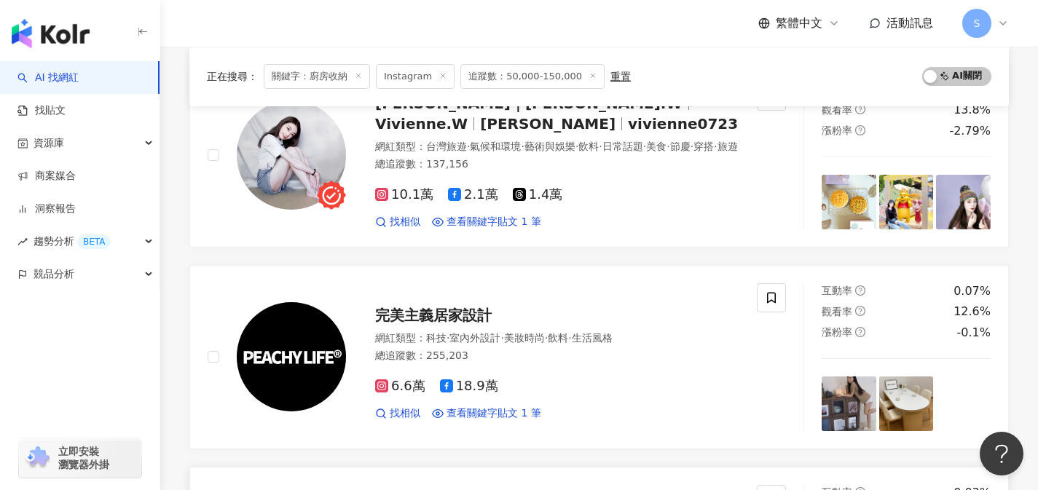
scroll to position [0, 0]
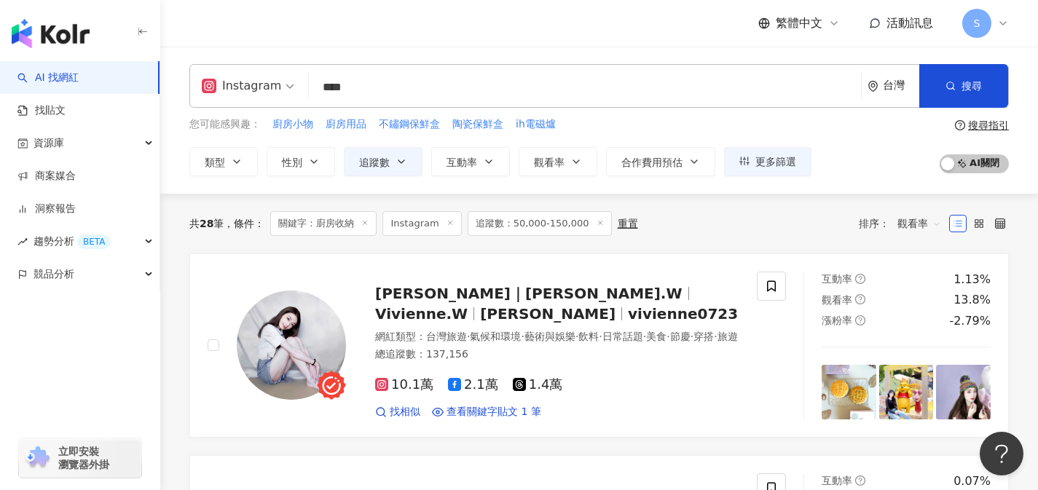
click at [441, 95] on input "****" at bounding box center [585, 88] width 541 height 28
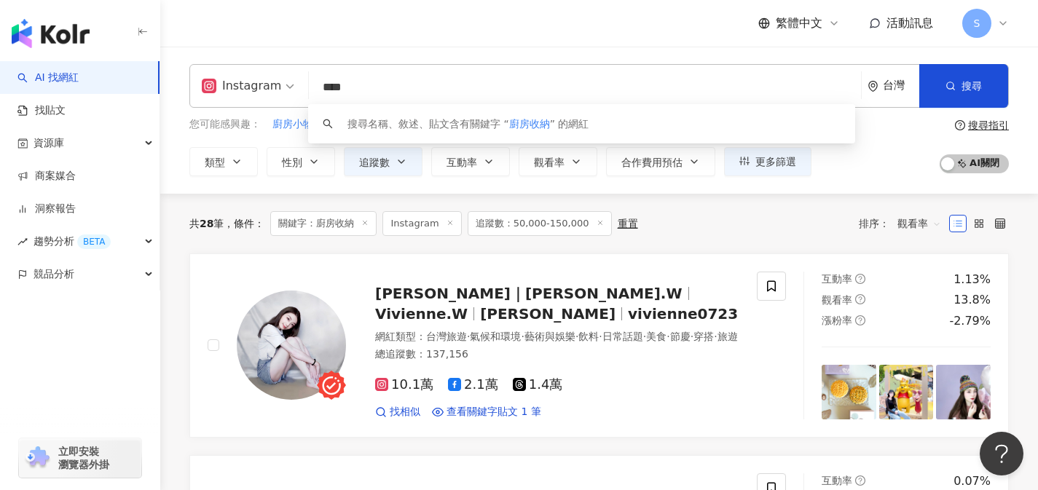
drag, startPoint x: 407, startPoint y: 91, endPoint x: 253, endPoint y: 80, distance: 154.8
click at [253, 80] on div "Instagram **** 台灣 搜尋 keyword 搜尋名稱、敘述、貼文含有關鍵字 “ 廚房收納 ” 的網紅" at bounding box center [599, 86] width 820 height 44
type input "*"
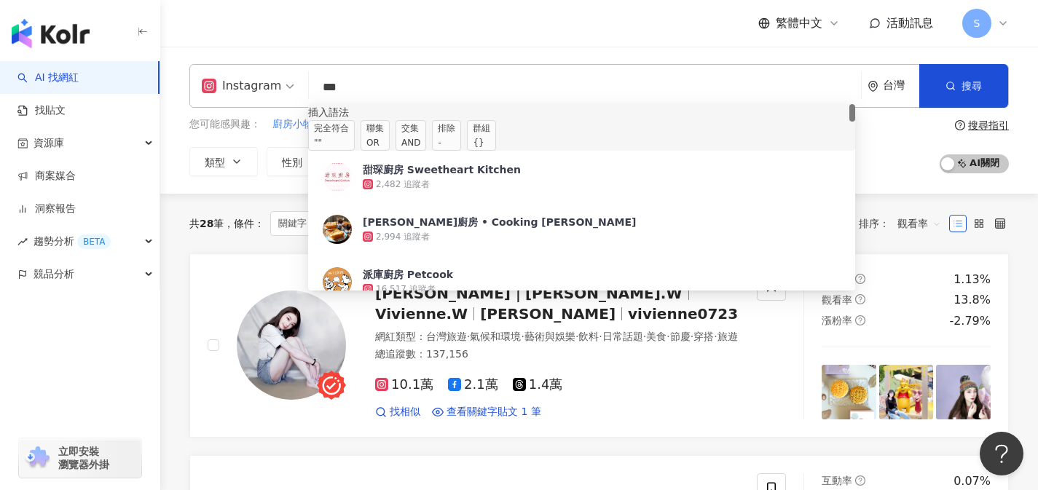
click at [426, 144] on span "交集 AND" at bounding box center [411, 135] width 31 height 31
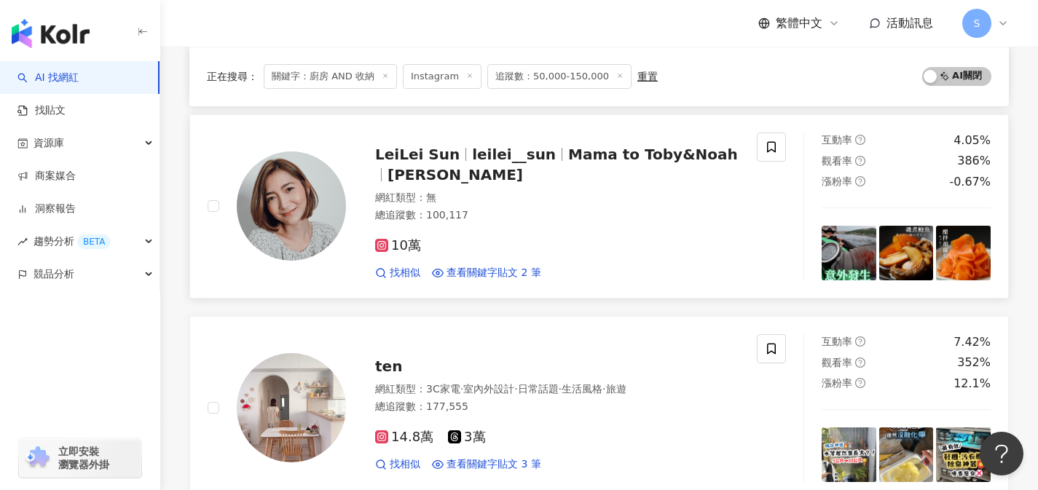
scroll to position [942, 0]
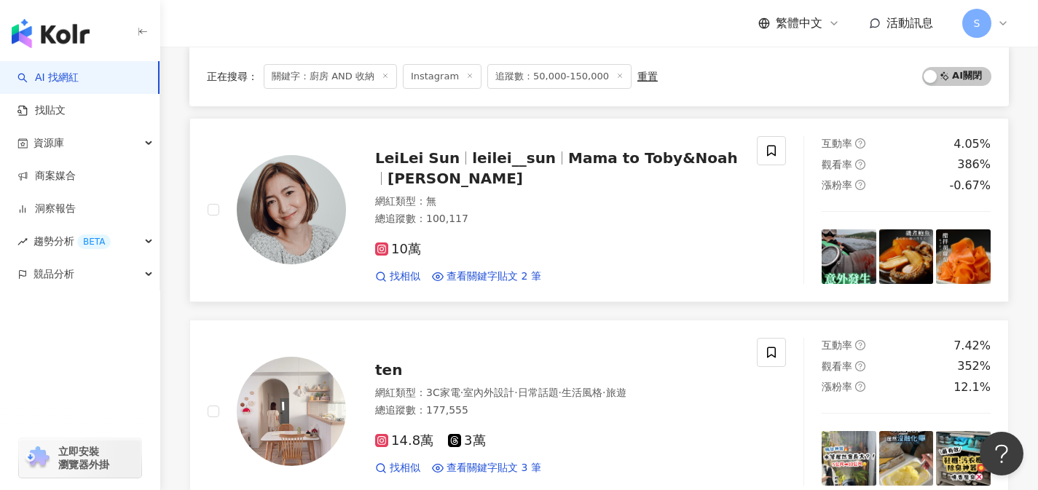
type input "*********"
click at [522, 212] on div "總追蹤數 ： 100,117" at bounding box center [557, 219] width 364 height 15
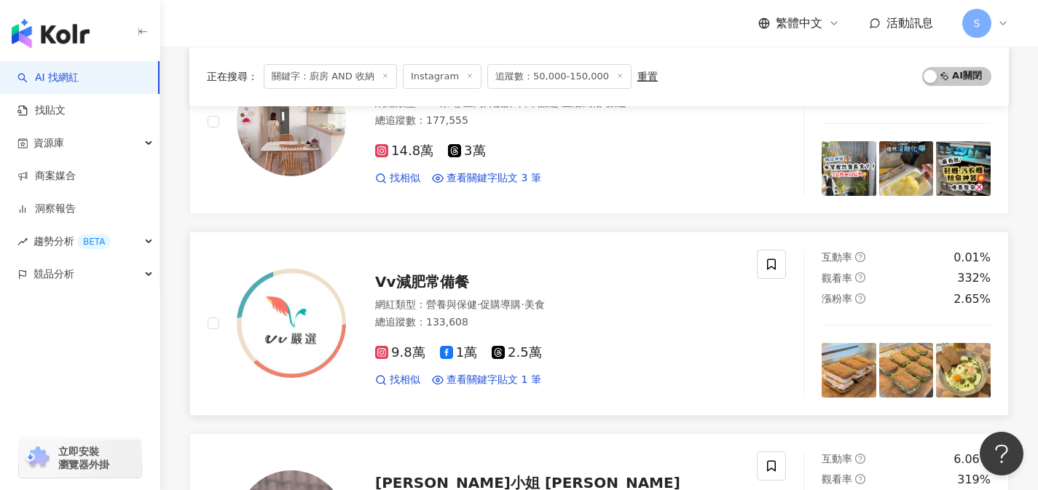
scroll to position [1272, 0]
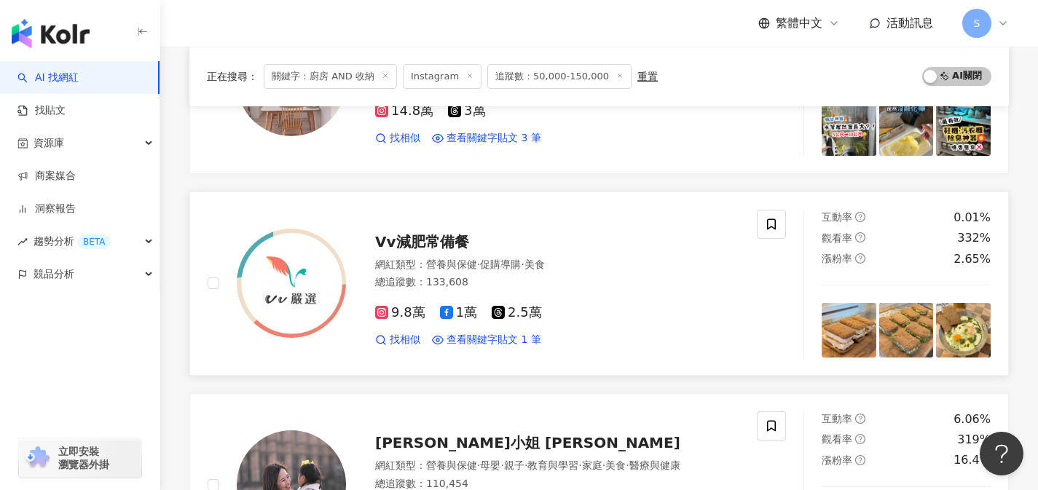
click at [608, 266] on div "網紅類型 ： 營養與保健 · 促購導購 · 美食" at bounding box center [557, 265] width 364 height 15
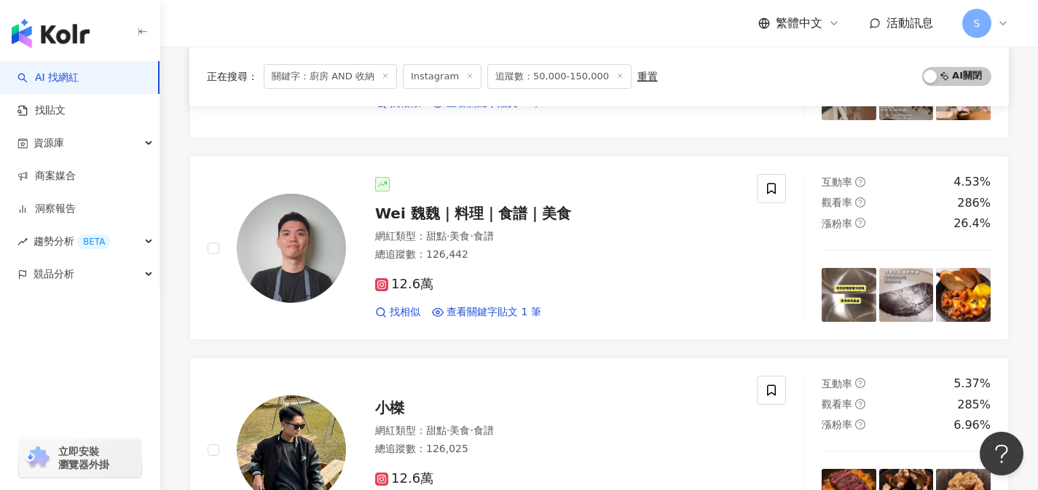
scroll to position [1711, 0]
click at [501, 265] on div "12.6萬 找相似 查看關鍵字貼文 1 筆" at bounding box center [557, 291] width 364 height 54
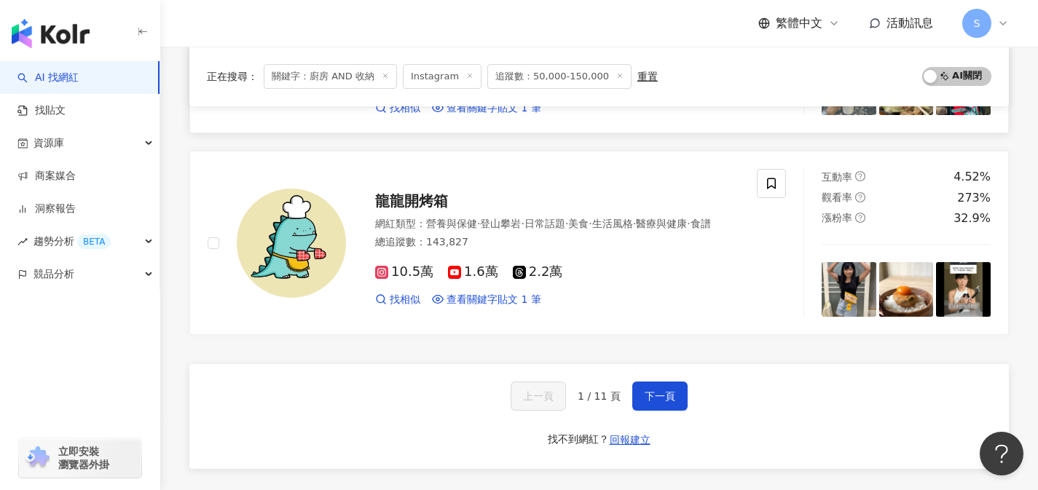
scroll to position [2315, 0]
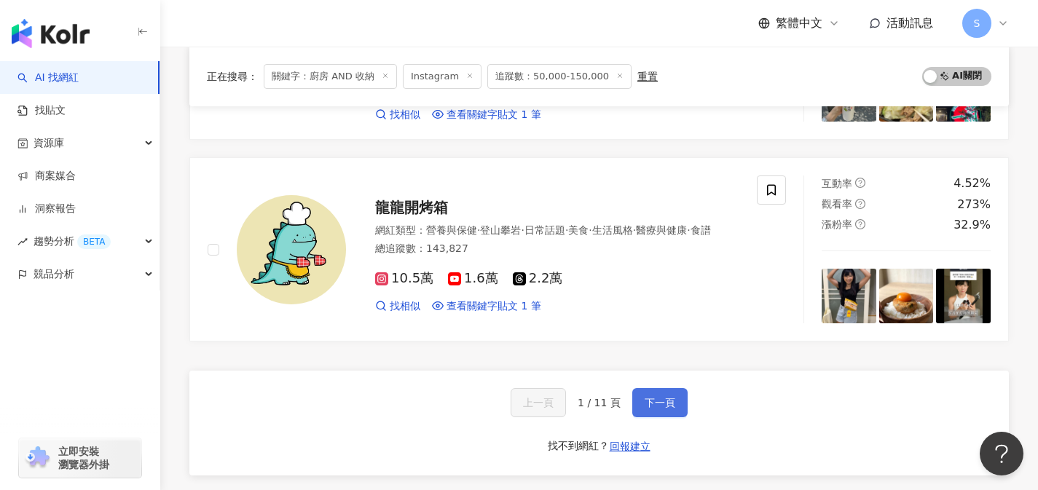
click at [659, 404] on span "下一頁" at bounding box center [660, 403] width 31 height 12
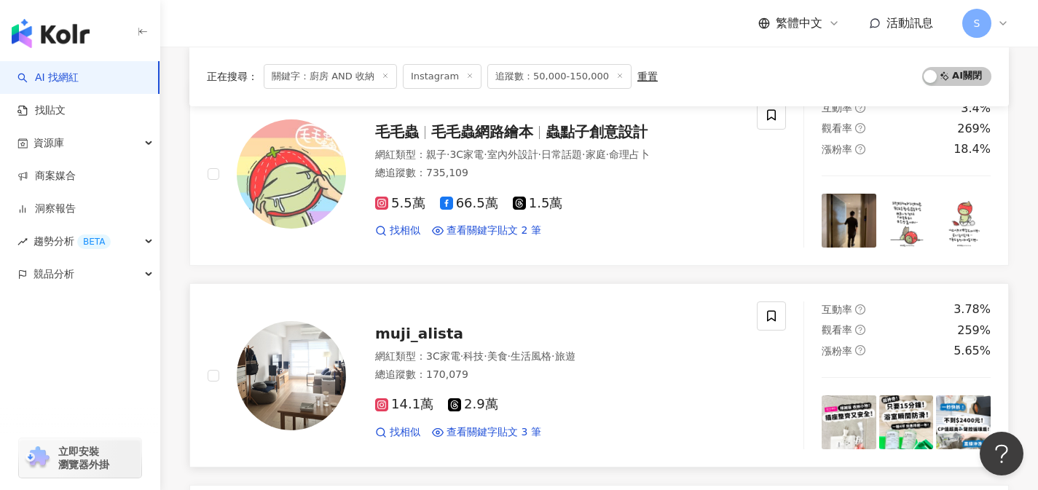
scroll to position [172, 0]
click at [516, 400] on div "14.1萬 2.9萬" at bounding box center [557, 404] width 364 height 16
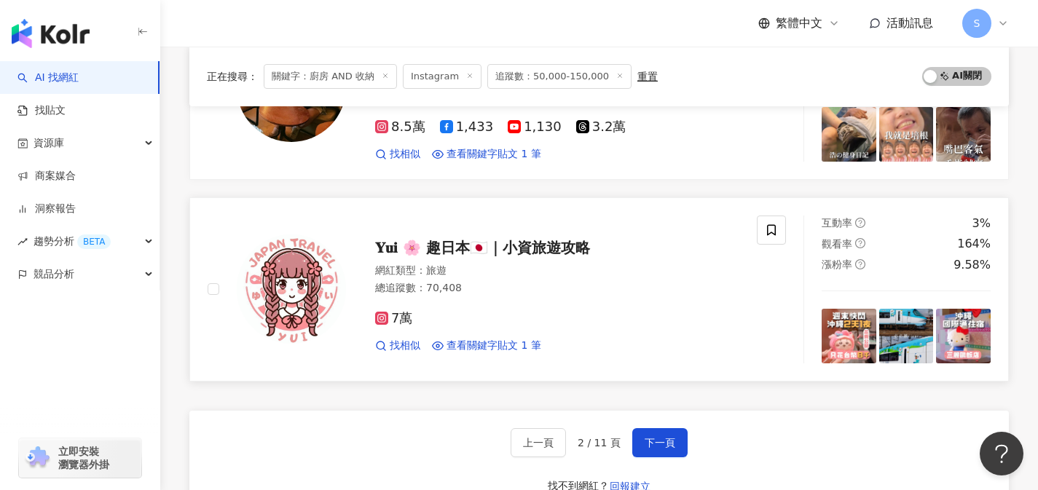
scroll to position [2283, 0]
click at [683, 442] on button "下一頁" at bounding box center [659, 442] width 55 height 29
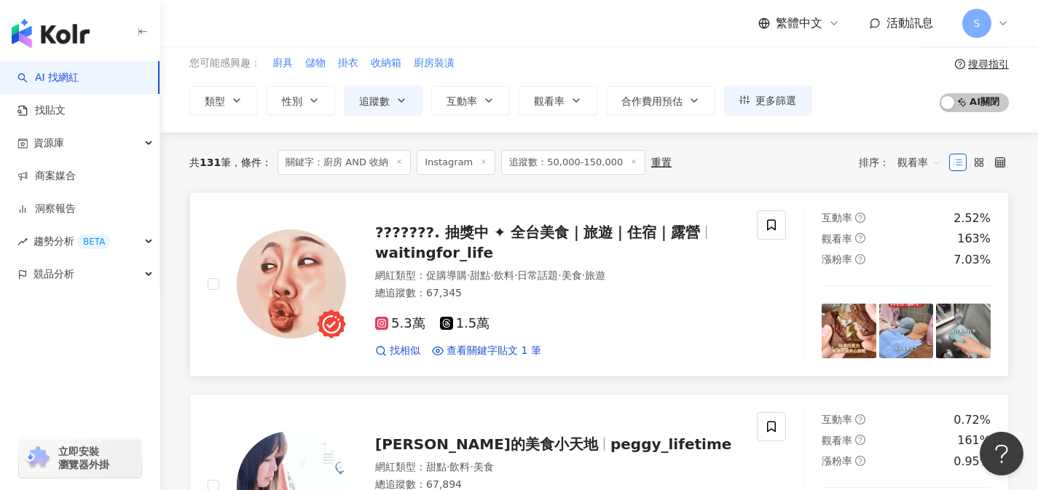
scroll to position [76, 0]
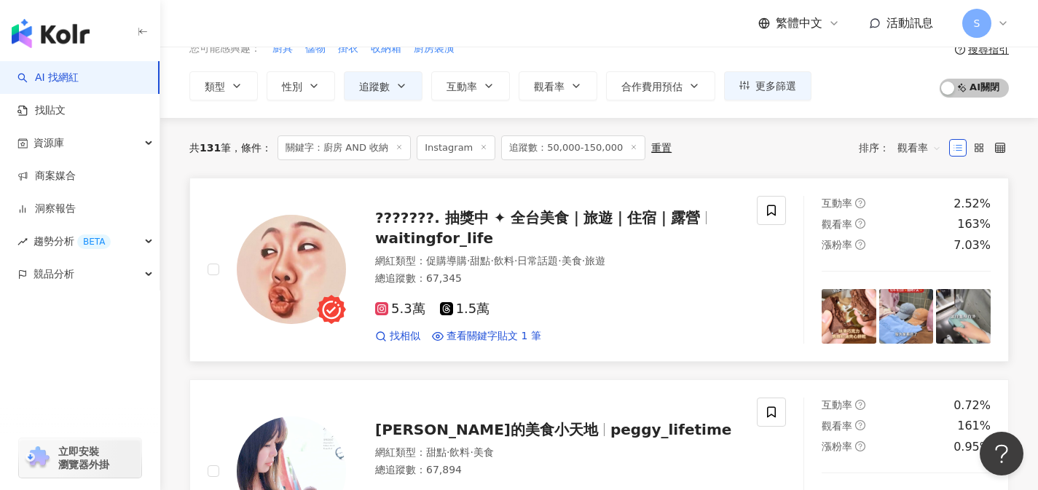
click at [549, 274] on div "總追蹤數 ： 67,345" at bounding box center [557, 279] width 364 height 15
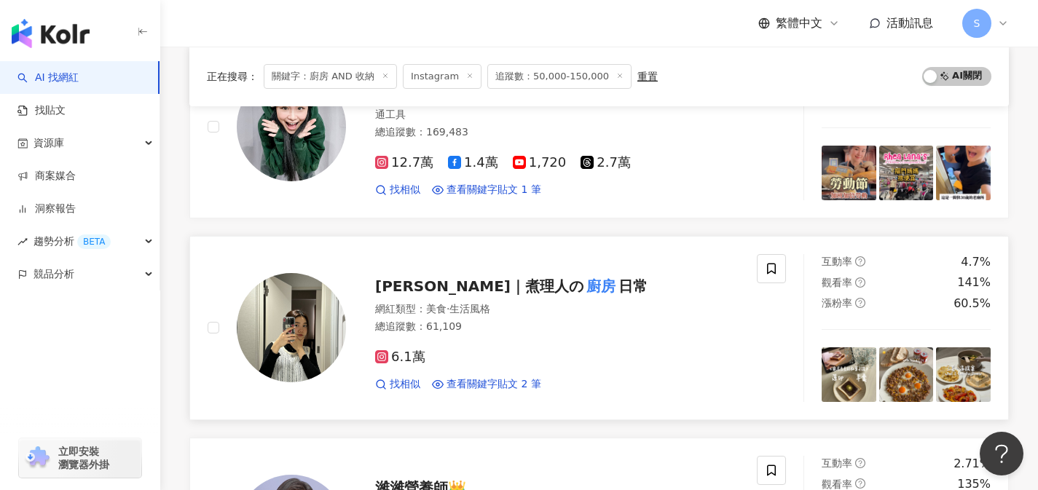
scroll to position [1436, 0]
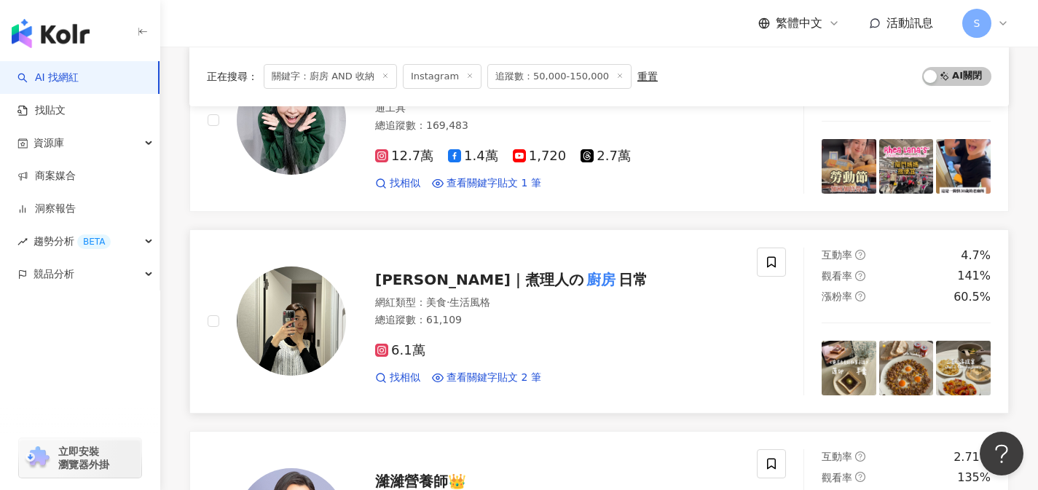
click at [530, 334] on div "6.1萬 找相似 查看關鍵字貼文 2 筆" at bounding box center [557, 358] width 364 height 54
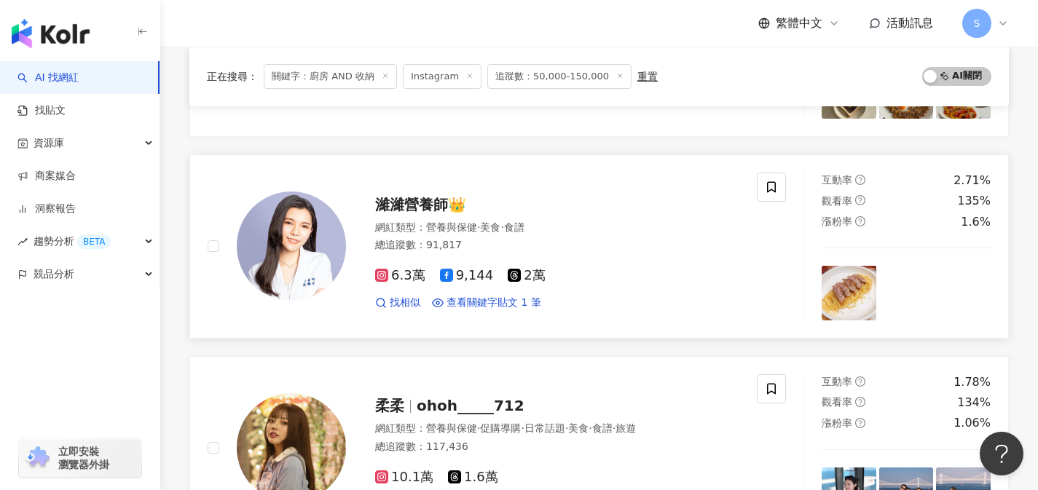
scroll to position [1735, 0]
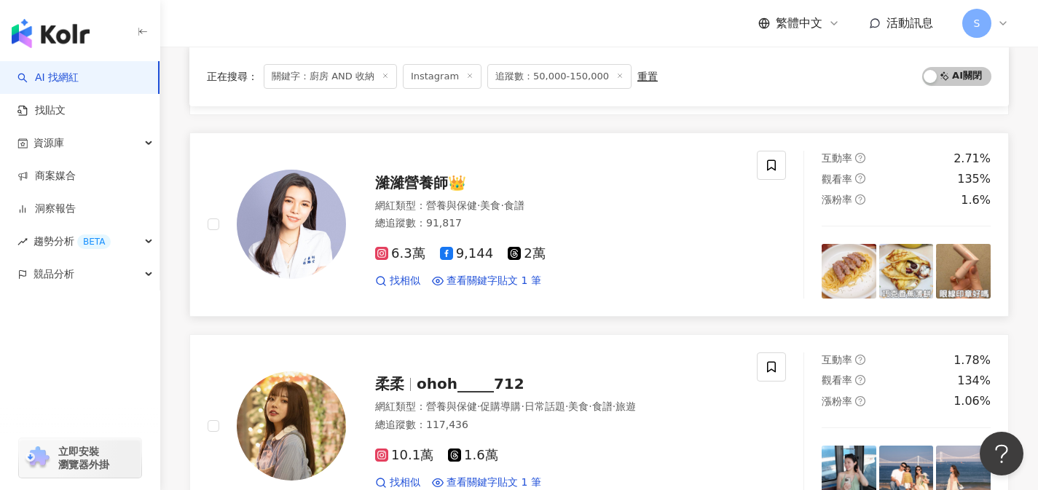
click at [631, 219] on div "總追蹤數 ： 91,817" at bounding box center [557, 223] width 364 height 15
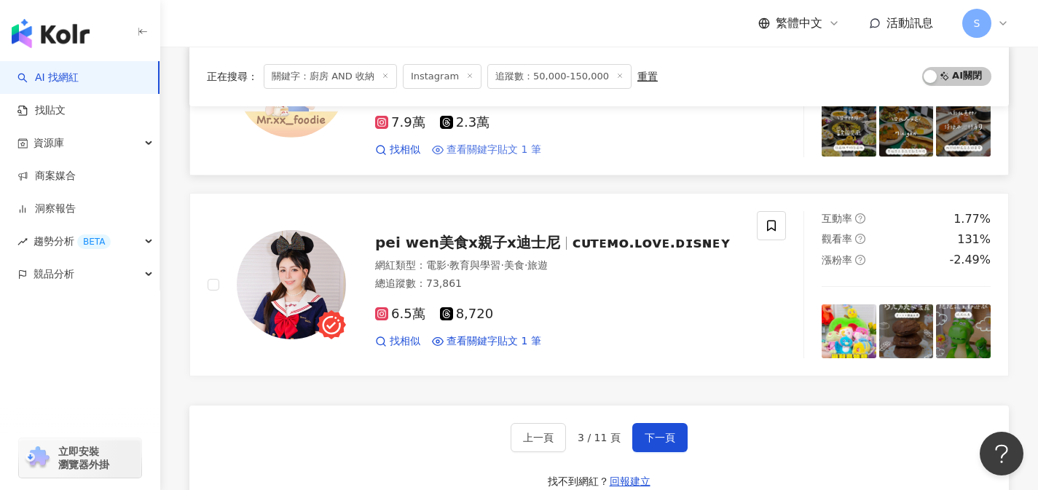
scroll to position [2299, 0]
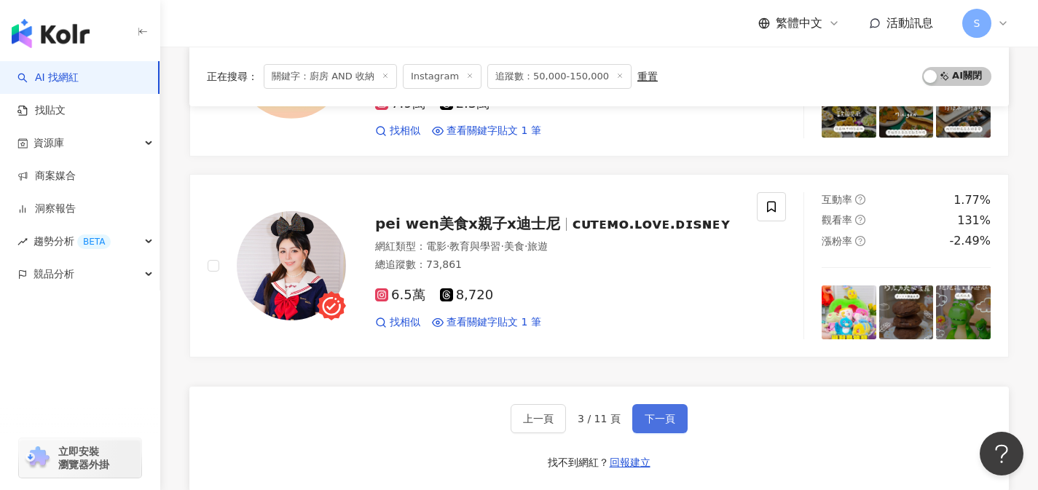
click at [656, 415] on span "下一頁" at bounding box center [660, 419] width 31 height 12
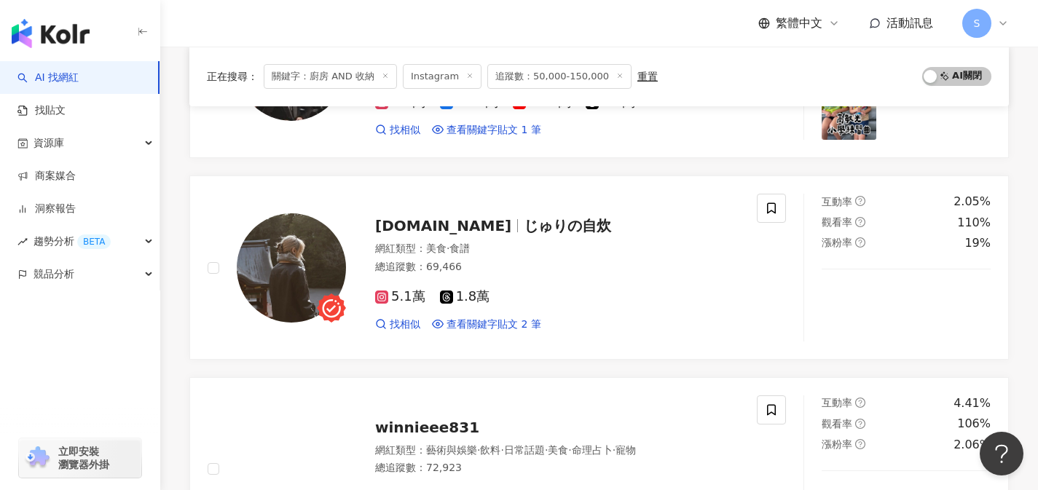
scroll to position [891, 0]
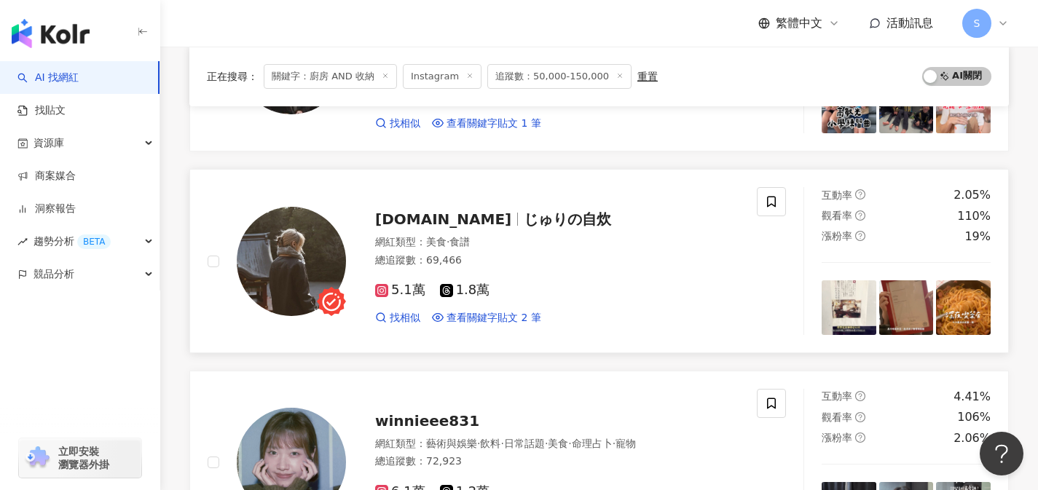
click at [550, 294] on div "5.1萬 1.8萬" at bounding box center [557, 291] width 364 height 16
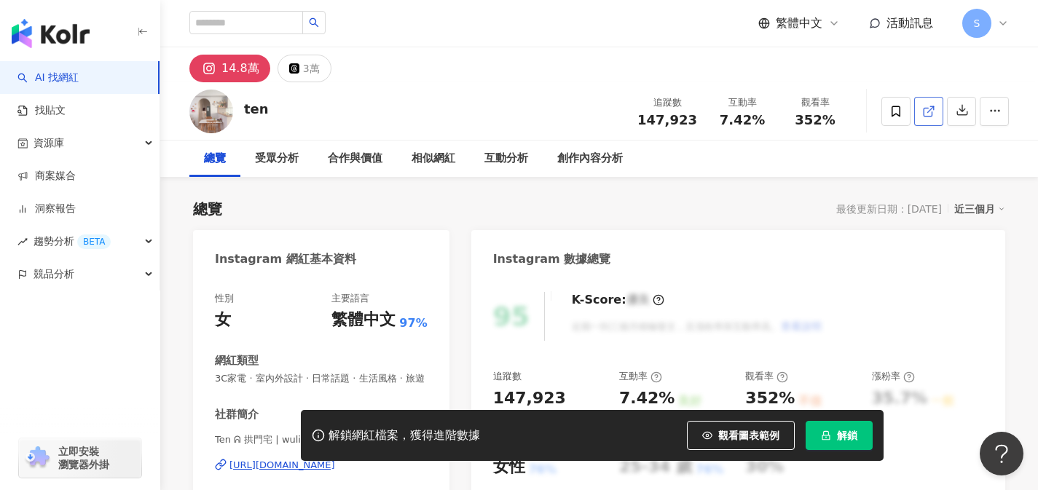
click at [927, 118] on link at bounding box center [928, 111] width 29 height 29
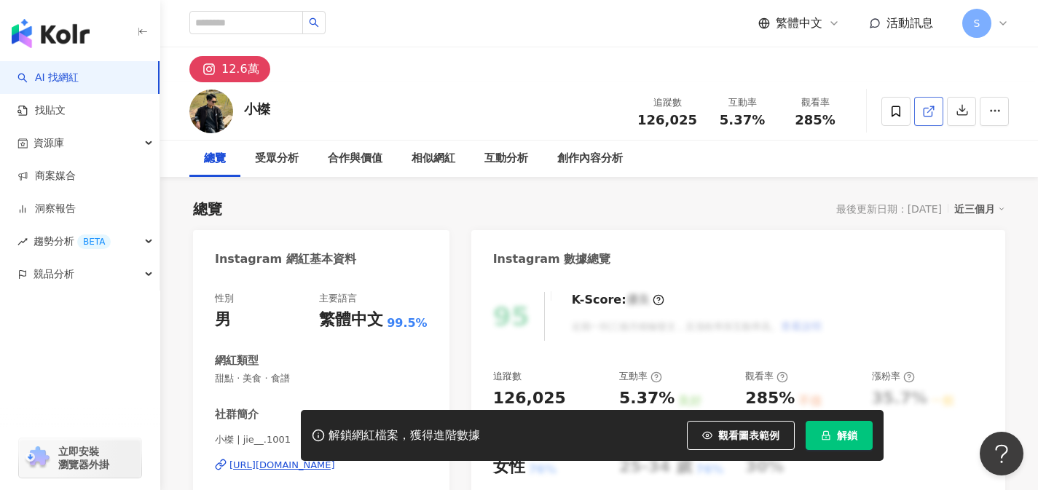
click at [930, 119] on link at bounding box center [928, 111] width 29 height 29
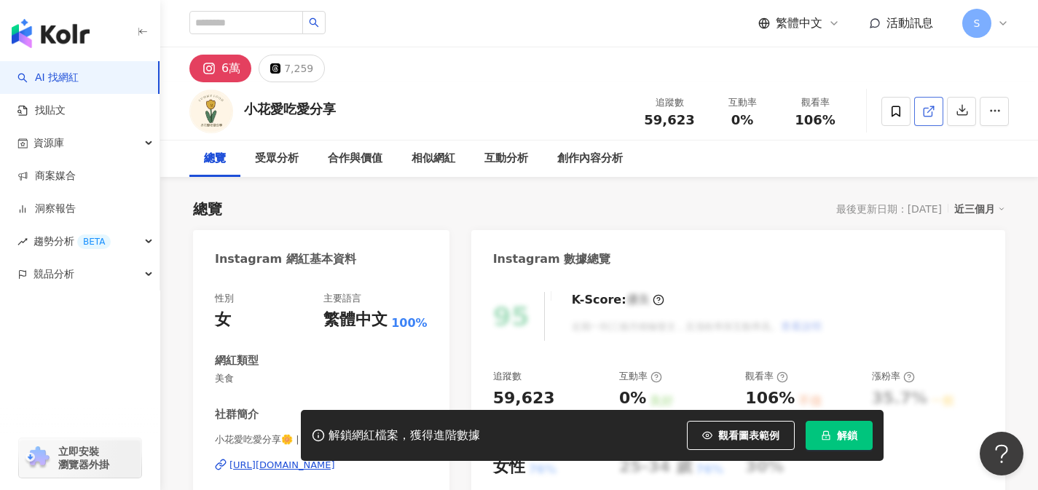
click at [935, 104] on link at bounding box center [928, 111] width 29 height 29
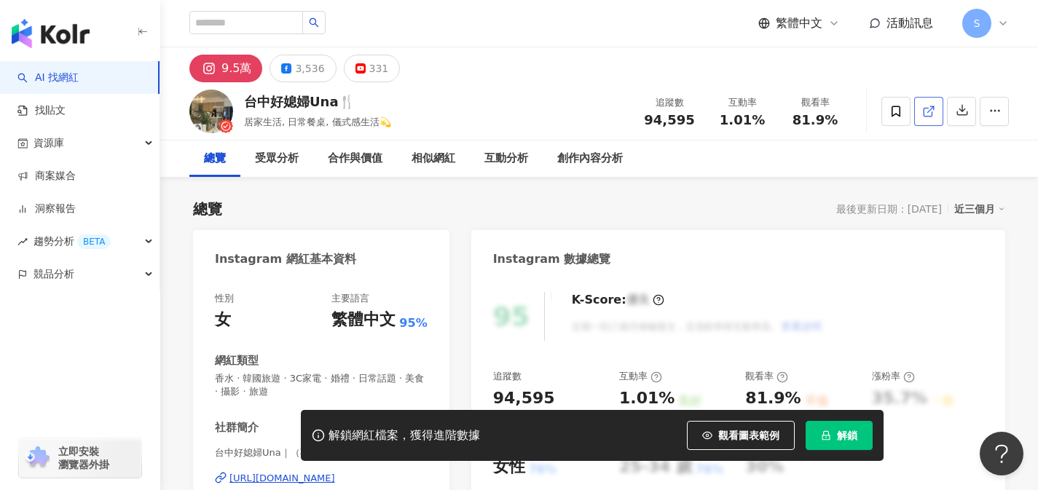
click at [927, 114] on icon at bounding box center [928, 111] width 13 height 13
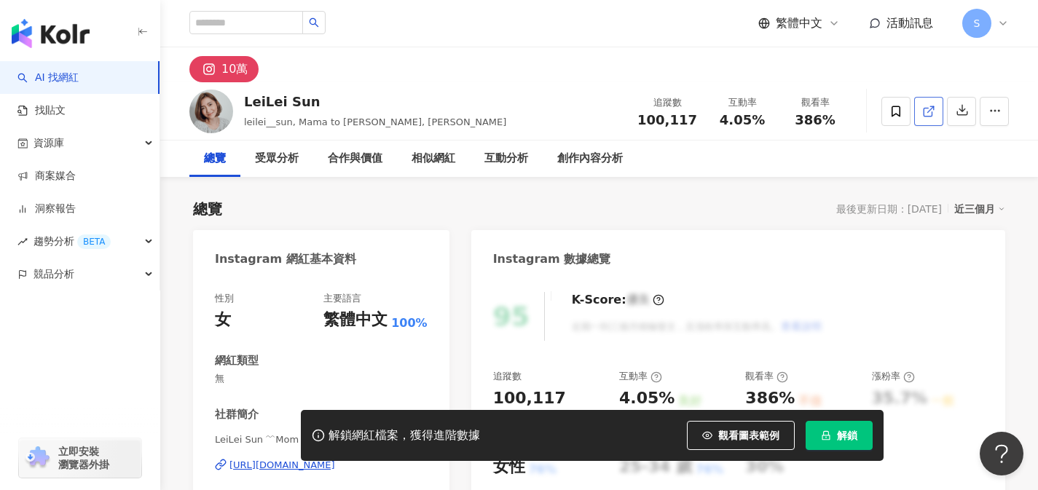
click at [925, 114] on icon at bounding box center [928, 111] width 13 height 13
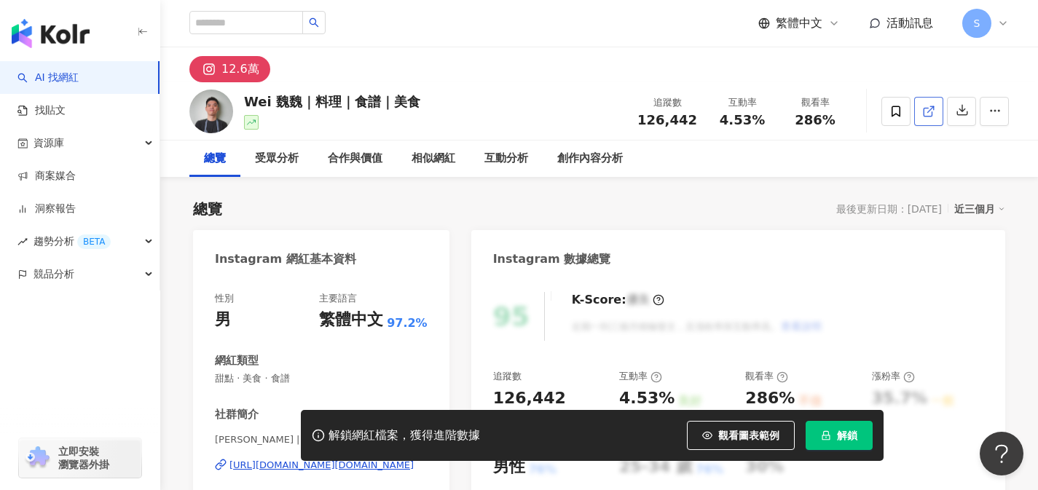
click at [935, 111] on icon at bounding box center [928, 111] width 13 height 13
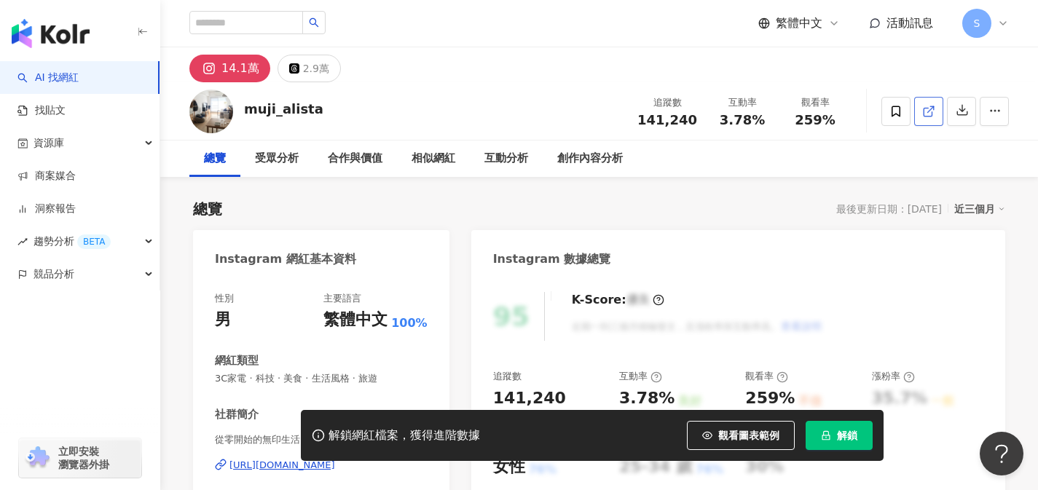
click at [924, 114] on icon at bounding box center [928, 112] width 8 height 8
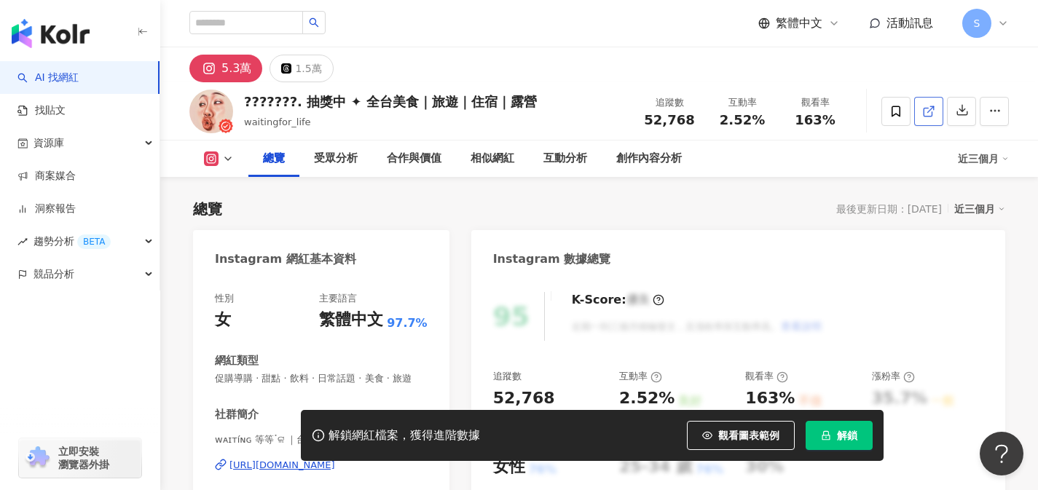
click at [937, 114] on link at bounding box center [928, 111] width 29 height 29
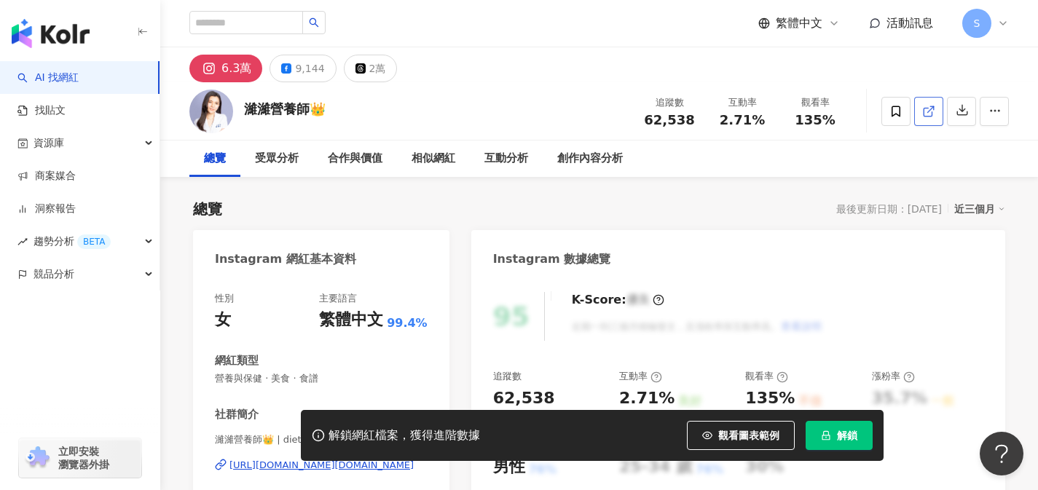
click at [924, 120] on link at bounding box center [928, 111] width 29 height 29
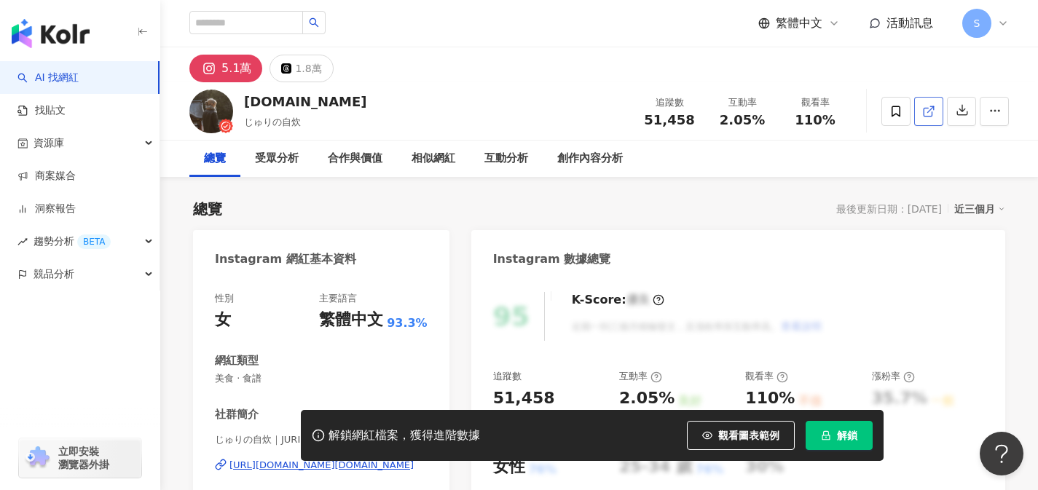
click at [935, 116] on icon at bounding box center [928, 111] width 13 height 13
